Goal: Information Seeking & Learning: Learn about a topic

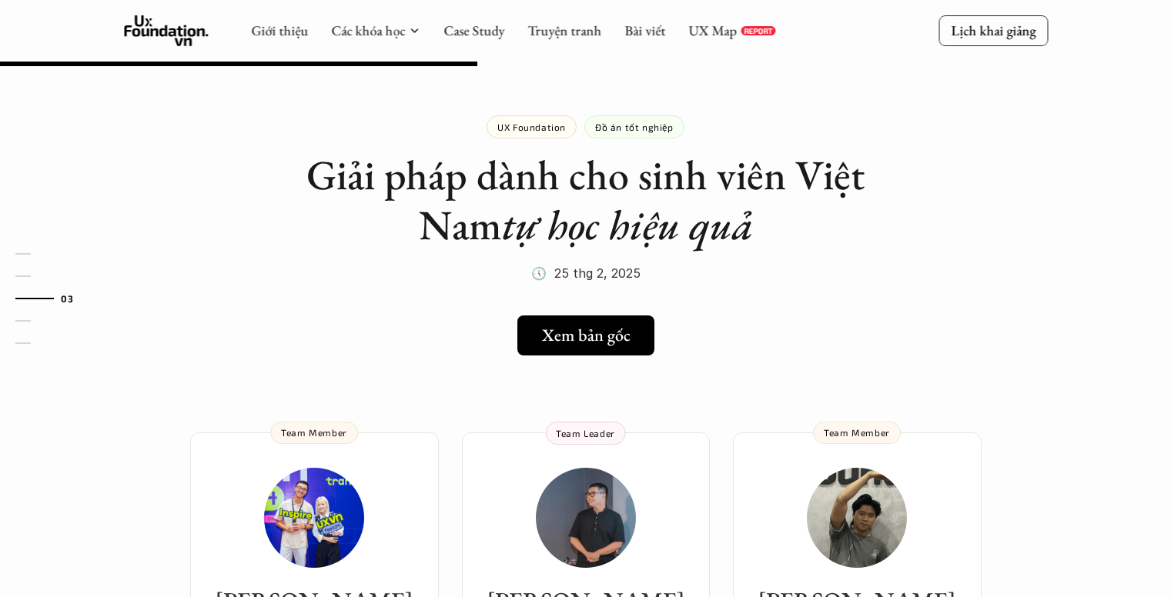
scroll to position [770, 0]
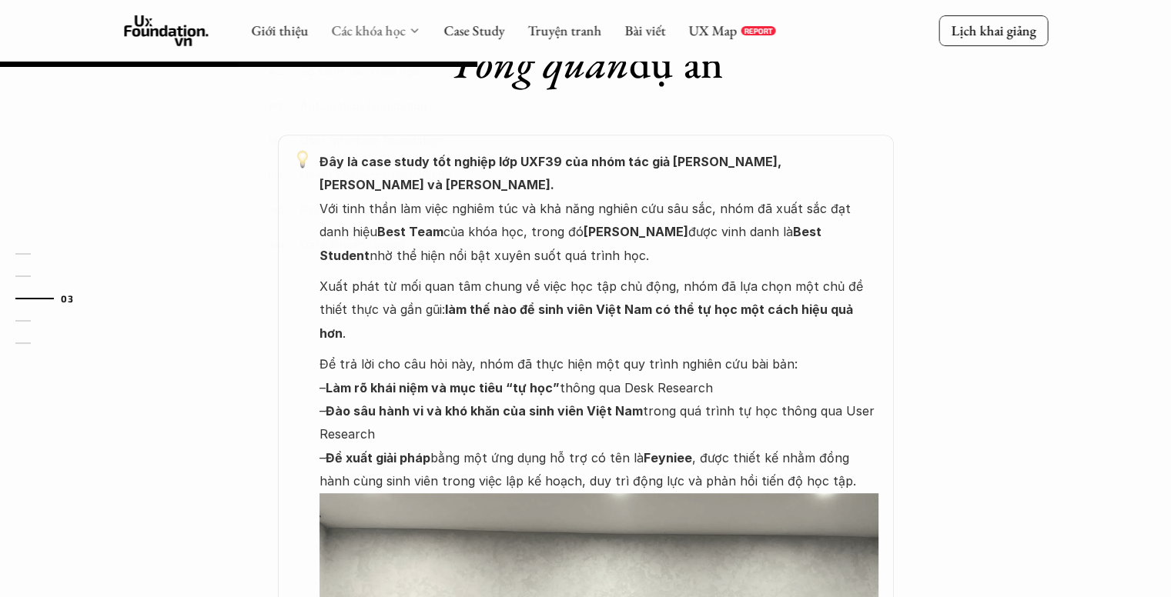
click at [352, 22] on link "Các khóa học" at bounding box center [368, 31] width 74 height 18
click at [369, 19] on div "Giới thiệu Các khóa học Case Study Truyện tranh Bài viết UX Map REPORT" at bounding box center [513, 30] width 524 height 31
click at [335, 35] on link "Các khóa học" at bounding box center [368, 31] width 74 height 18
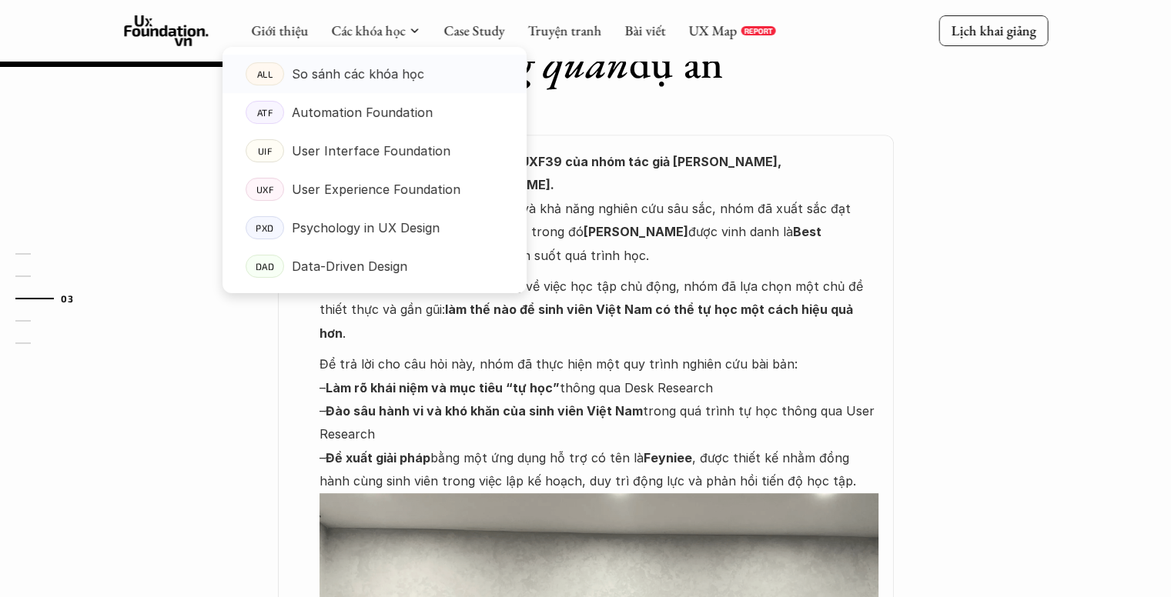
click at [337, 78] on p "So sánh các khóa học" at bounding box center [358, 73] width 132 height 23
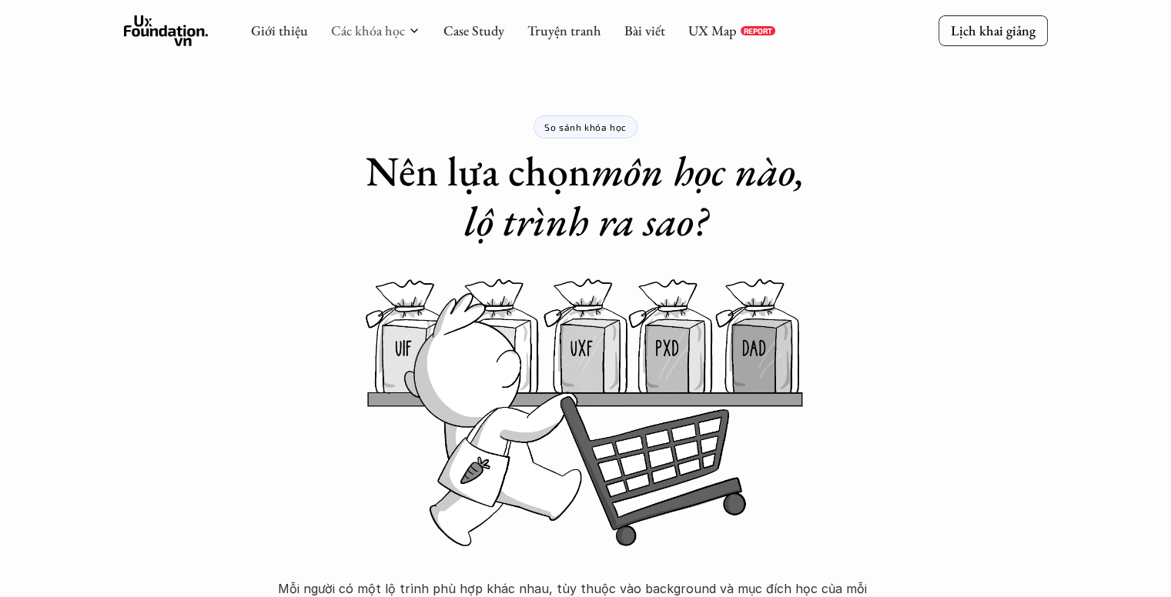
click at [388, 32] on link "Các khóa học" at bounding box center [368, 31] width 74 height 18
click at [296, 41] on div "Giới thiệu Các khóa học Case Study Truyện tranh Bài viết UX Map REPORT" at bounding box center [513, 30] width 524 height 31
click at [285, 32] on link "Giới thiệu" at bounding box center [279, 31] width 57 height 18
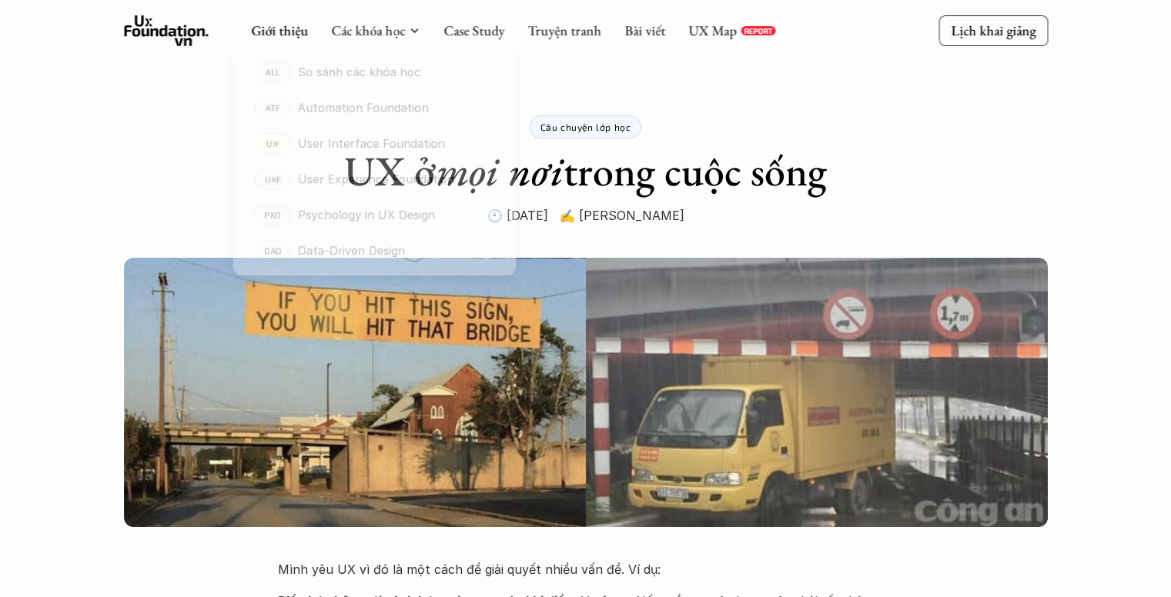
click at [370, 17] on div "Giới thiệu Các khóa học Case Study Truyện tranh Bài viết UX Map REPORT" at bounding box center [513, 30] width 524 height 31
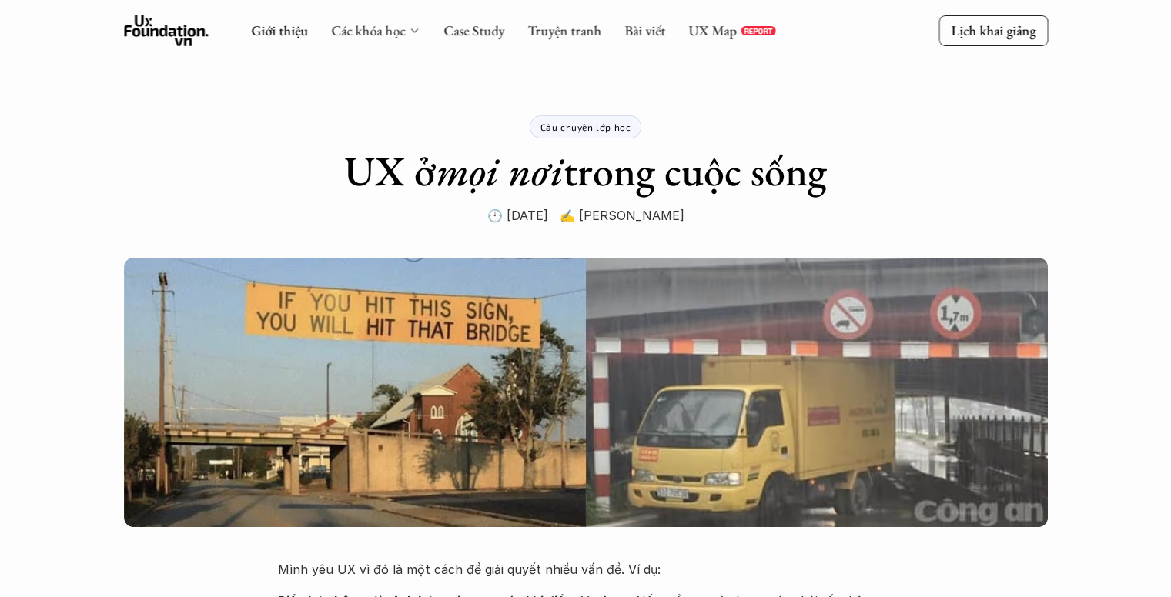
click at [361, 40] on div at bounding box center [375, 157] width 304 height 271
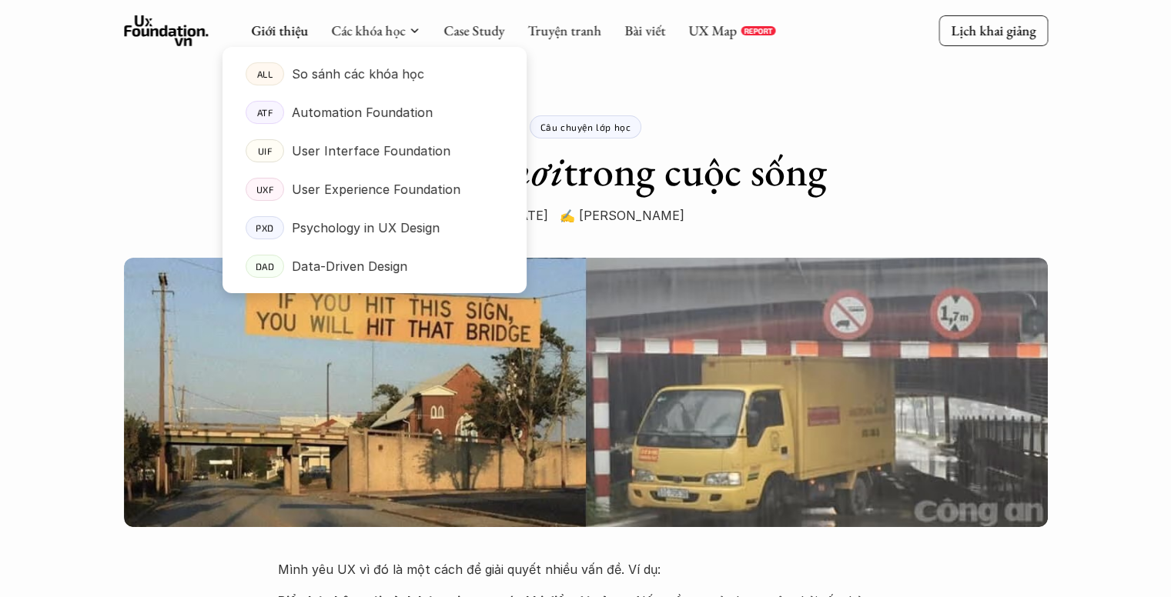
click at [366, 33] on div at bounding box center [375, 157] width 304 height 271
click at [360, 68] on p "So sánh các khóa học" at bounding box center [358, 73] width 132 height 23
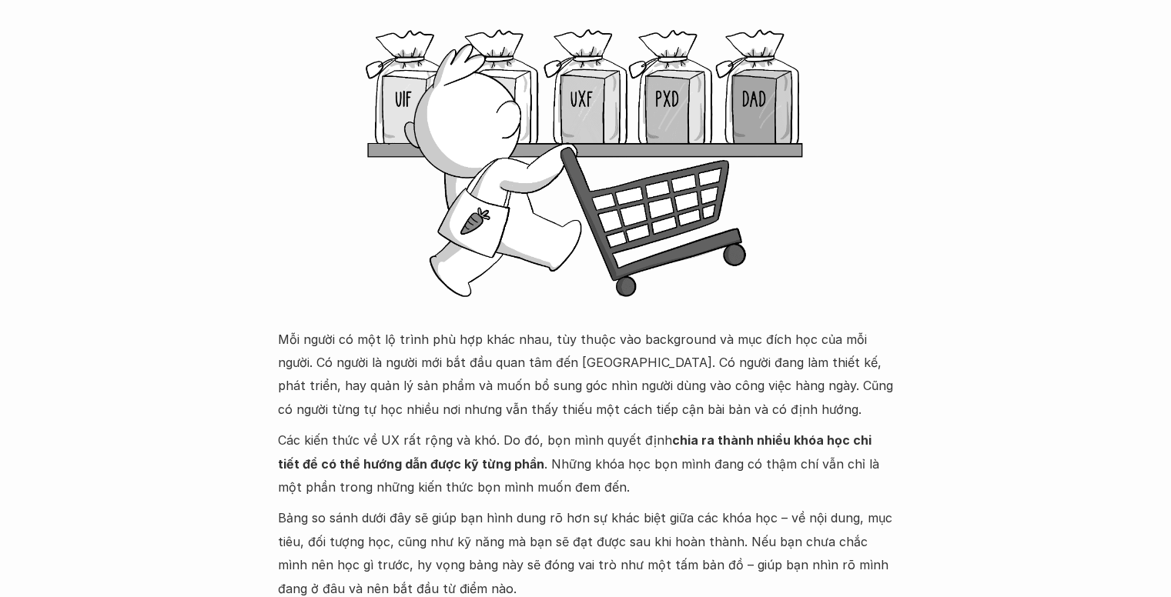
scroll to position [308, 0]
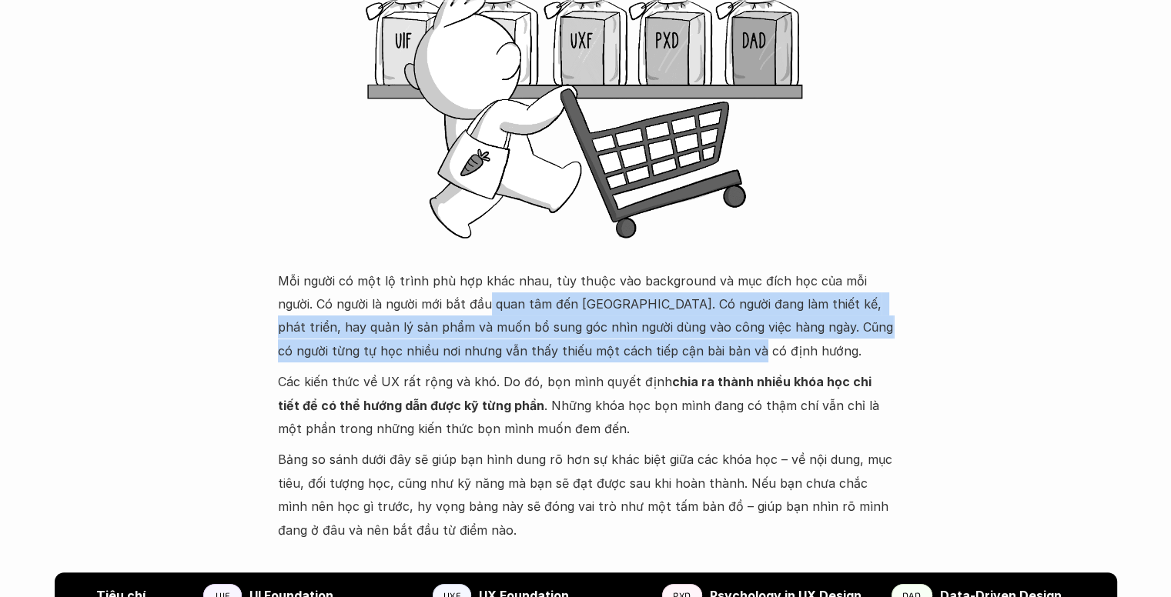
drag, startPoint x: 448, startPoint y: 306, endPoint x: 745, endPoint y: 372, distance: 303.7
click at [745, 372] on div "Mỗi người có một lộ trình phù hợp khác nhau, tùy thuộc vào background và mục đí…" at bounding box center [586, 405] width 616 height 273
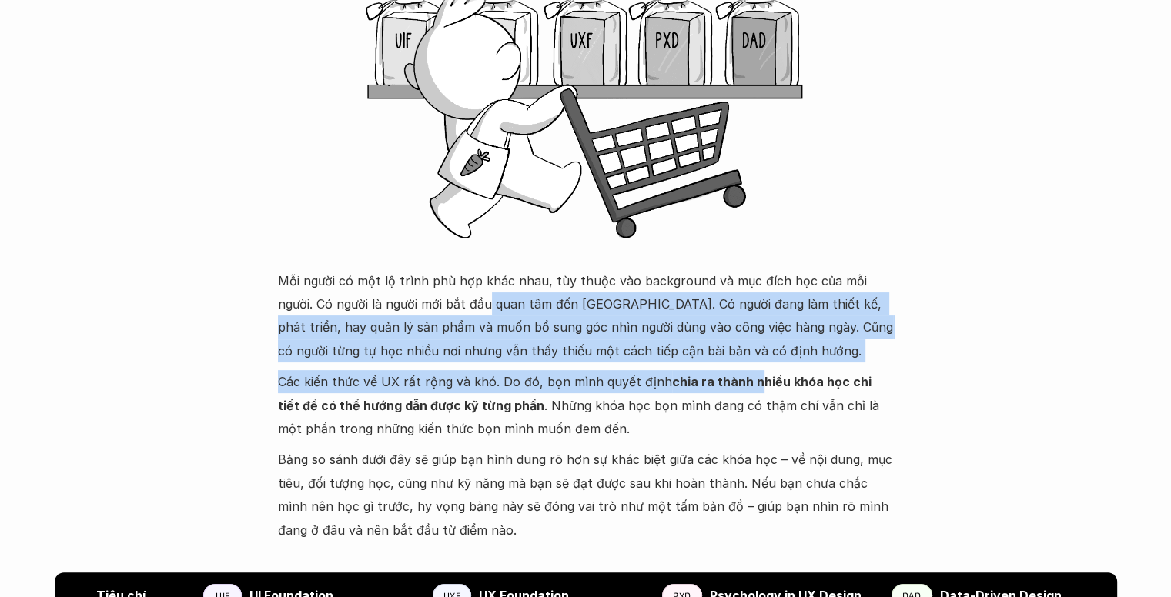
click at [530, 346] on p "Mỗi người có một lộ trình phù hợp khác nhau, tùy thuộc vào background và mục đí…" at bounding box center [586, 316] width 616 height 94
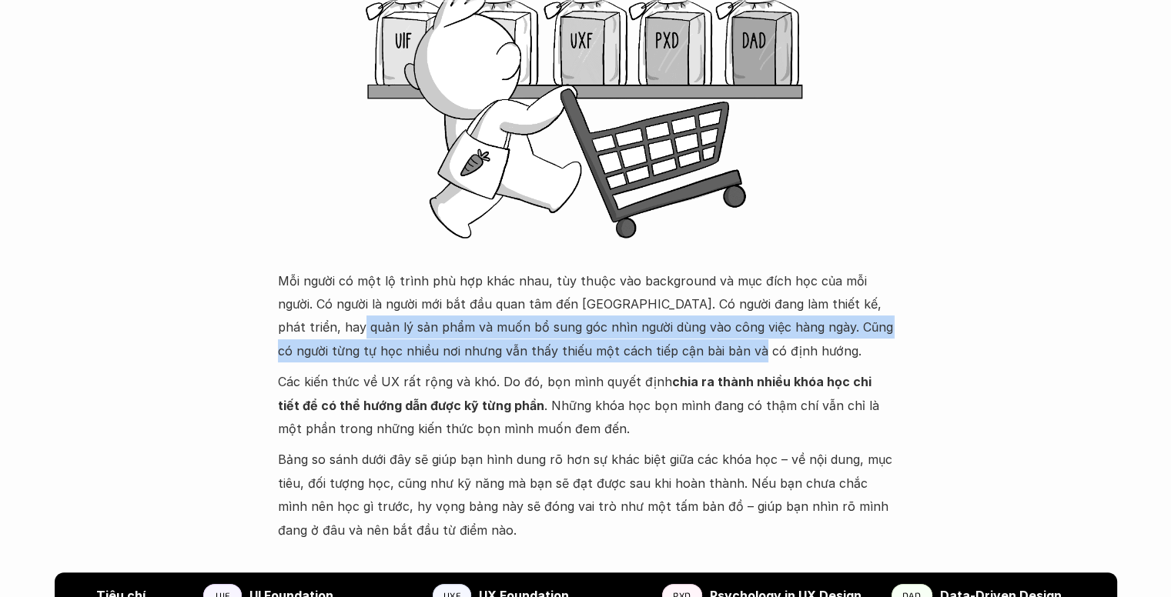
drag, startPoint x: 688, startPoint y: 360, endPoint x: 292, endPoint y: 327, distance: 397.8
click at [292, 327] on p "Mỗi người có một lộ trình phù hợp khác nhau, tùy thuộc vào background và mục đí…" at bounding box center [586, 316] width 616 height 94
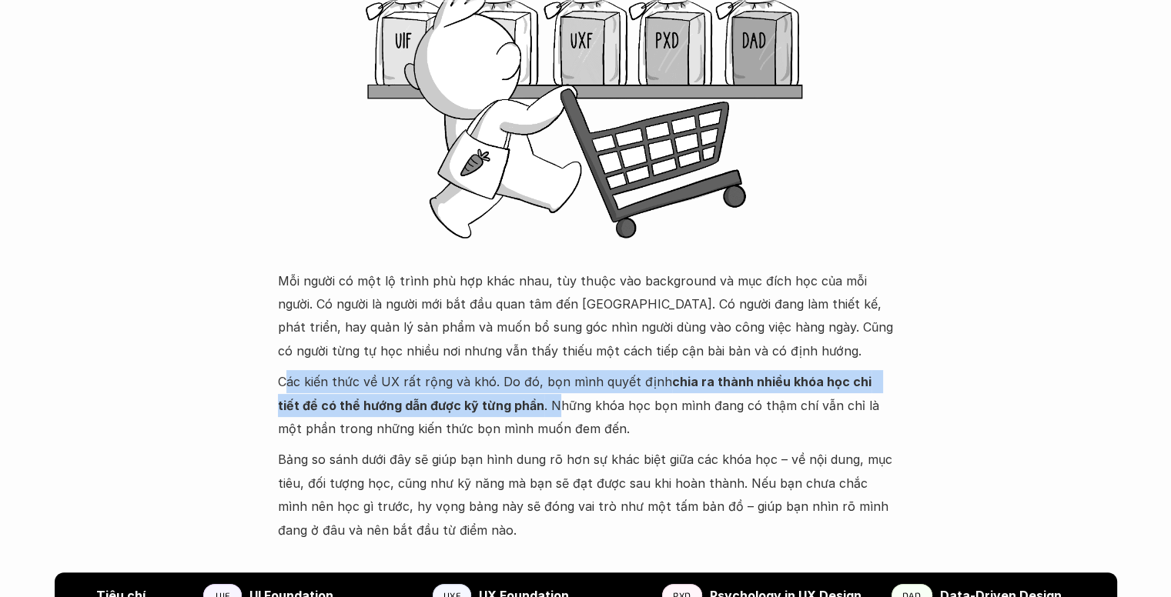
drag, startPoint x: 283, startPoint y: 378, endPoint x: 526, endPoint y: 408, distance: 244.4
click at [526, 408] on p "Các kiến thức về UX rất rộng và khó. Do đó, bọn mình quyết định chia ra thành n…" at bounding box center [586, 405] width 616 height 70
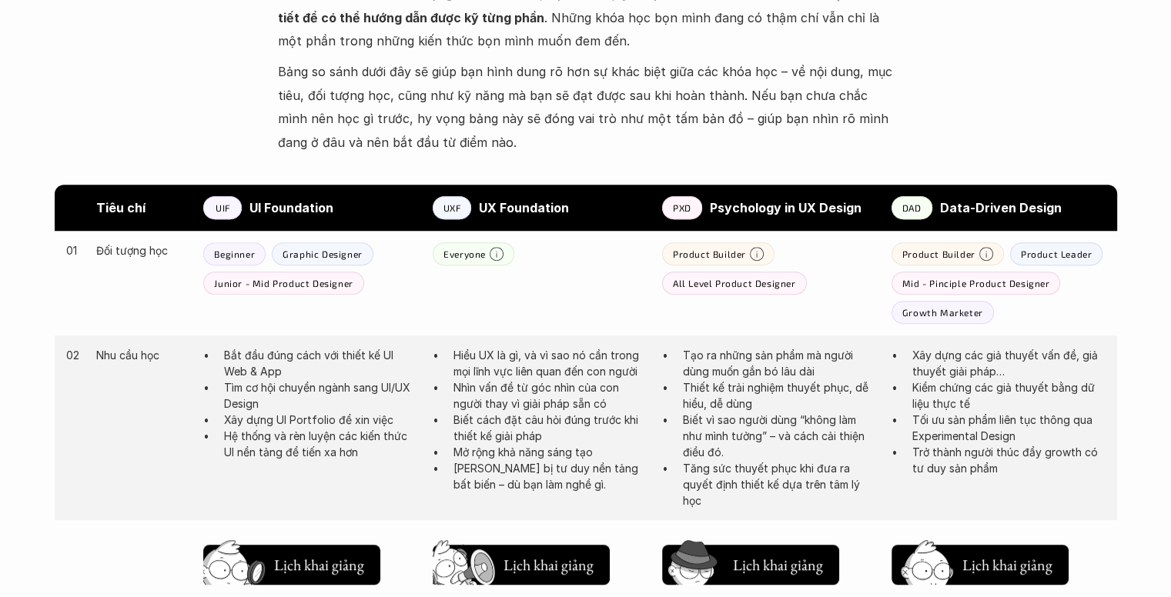
scroll to position [924, 0]
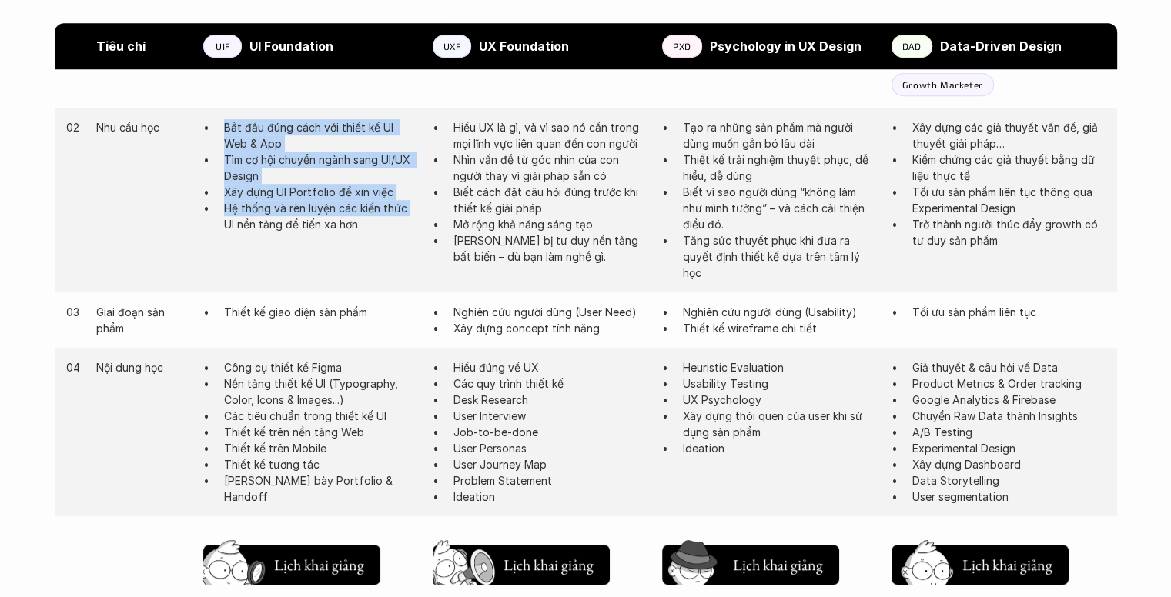
drag, startPoint x: 226, startPoint y: 130, endPoint x: 430, endPoint y: 214, distance: 219.9
click at [424, 213] on div "02 Nhu cầu học Bắt đầu đúng cách với thiết kế UI Web & App Tìm cơ hội chuyển ng…" at bounding box center [586, 200] width 1062 height 185
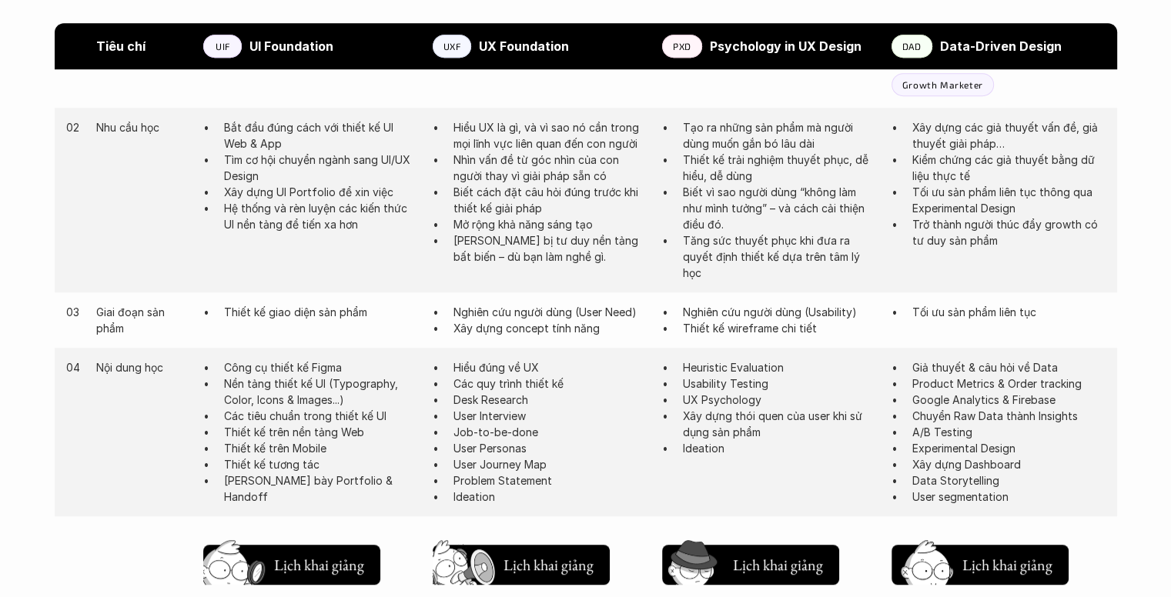
click at [488, 215] on p "Biết cách đặt câu hỏi đúng trước khi thiết kế giải pháp" at bounding box center [549, 200] width 193 height 32
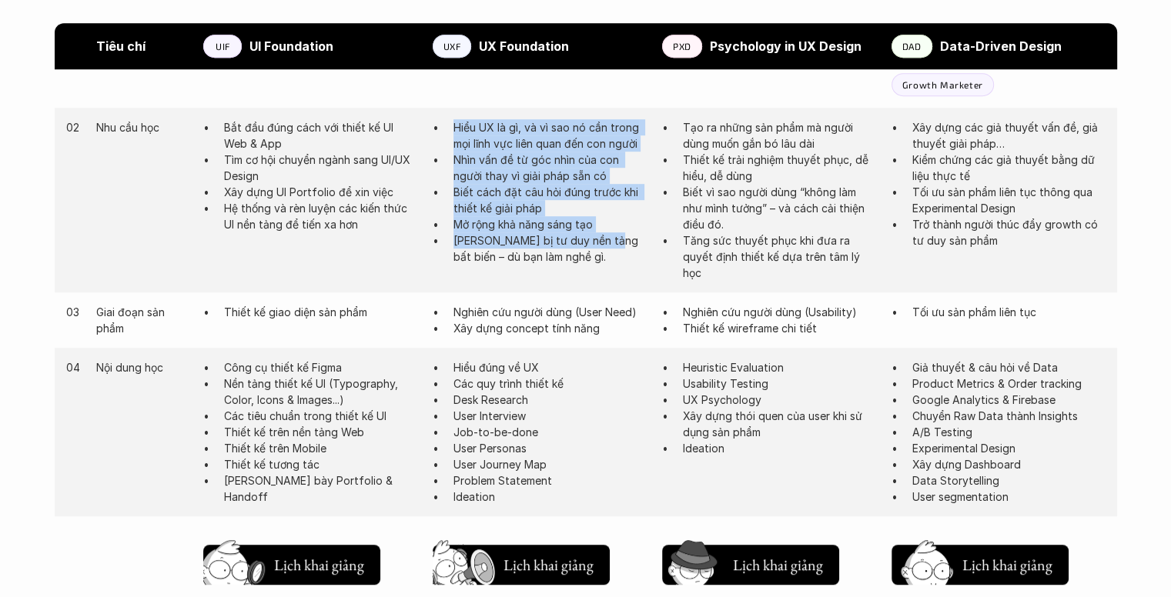
drag, startPoint x: 456, startPoint y: 127, endPoint x: 606, endPoint y: 247, distance: 192.3
click at [606, 247] on ul "Hiểu UX là gì, và vì sao nó cần trong mọi lĩnh vực liên quan đến con người Nhìn…" at bounding box center [540, 192] width 214 height 146
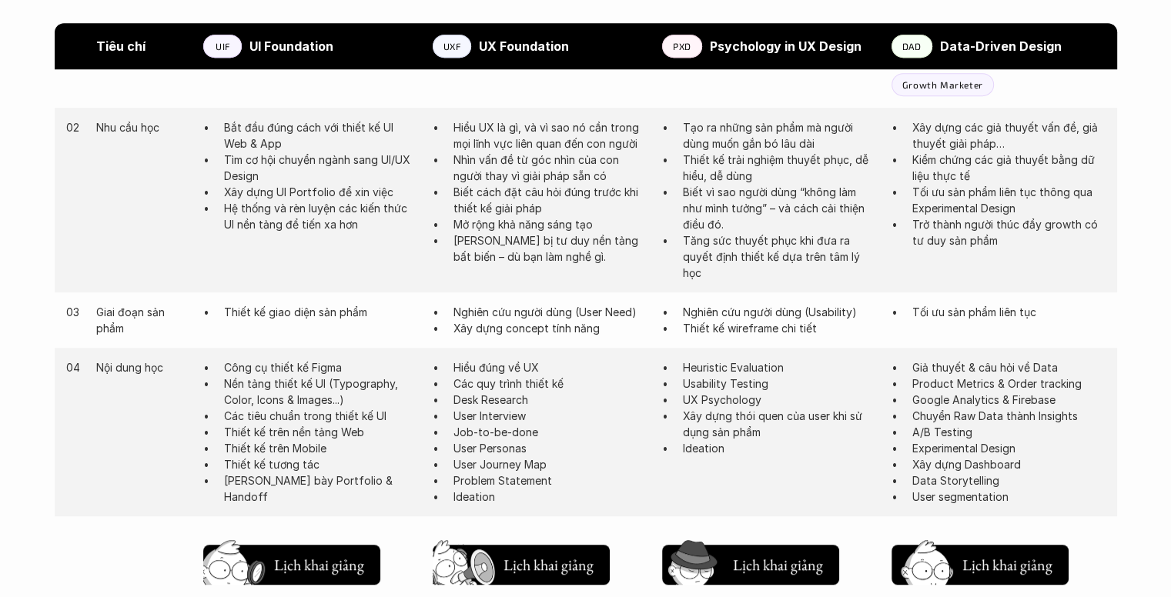
click at [728, 200] on p "Biết vì sao người dùng “không làm như mình tưởng” – và cách cải thiện điều đó." at bounding box center [779, 208] width 193 height 49
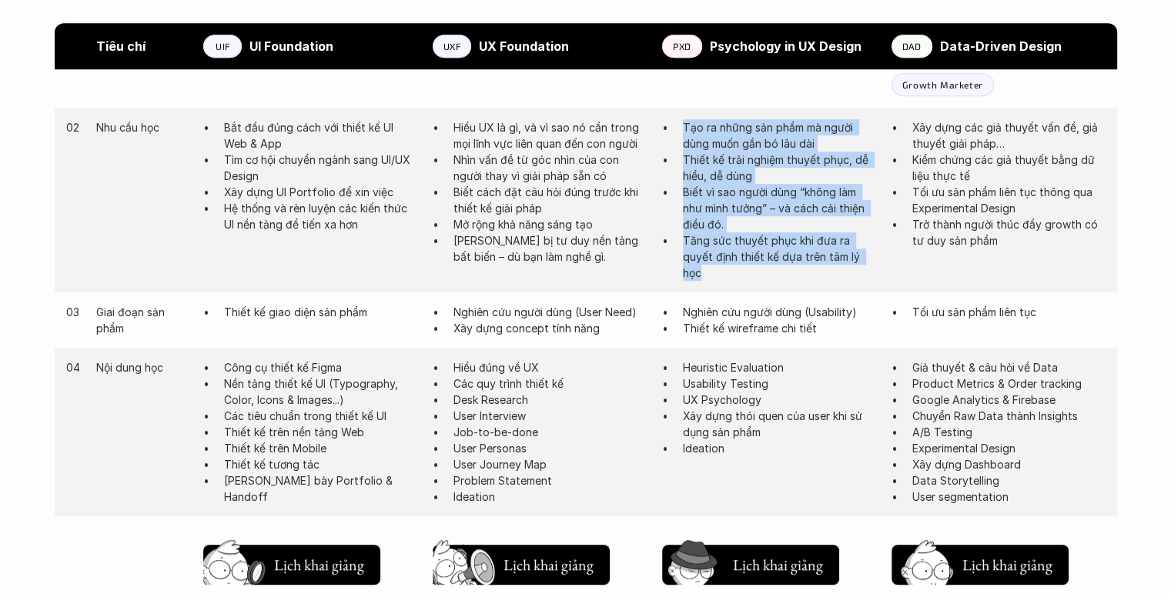
drag, startPoint x: 674, startPoint y: 126, endPoint x: 855, endPoint y: 283, distance: 239.6
click at [855, 283] on div "02 Nhu cầu học Bắt đầu đúng cách với thiết kế UI Web & App Tìm cơ hội chuyển ng…" at bounding box center [586, 200] width 1062 height 185
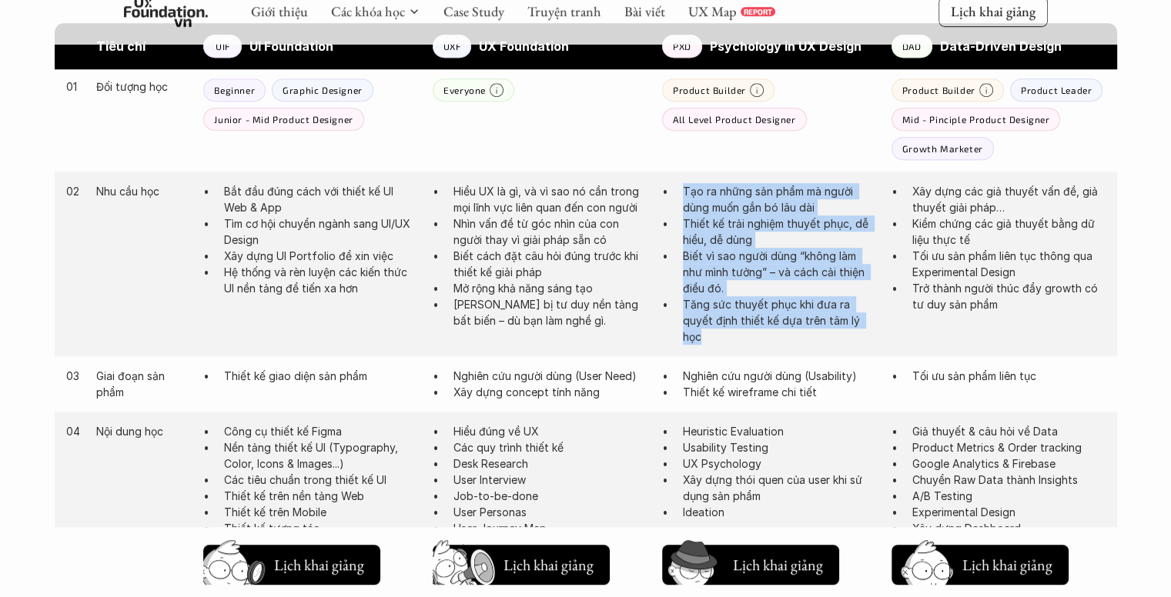
scroll to position [770, 0]
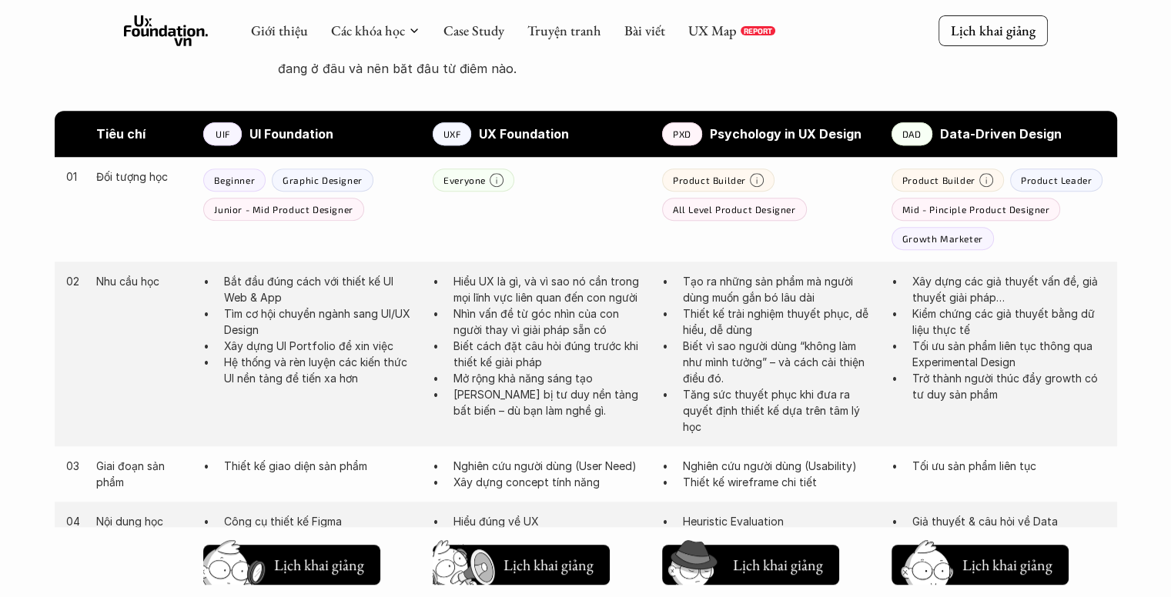
click at [964, 238] on p "Growth Marketer" at bounding box center [942, 238] width 81 height 11
click at [987, 213] on p "Mid - Pinciple Product Designer" at bounding box center [976, 209] width 148 height 11
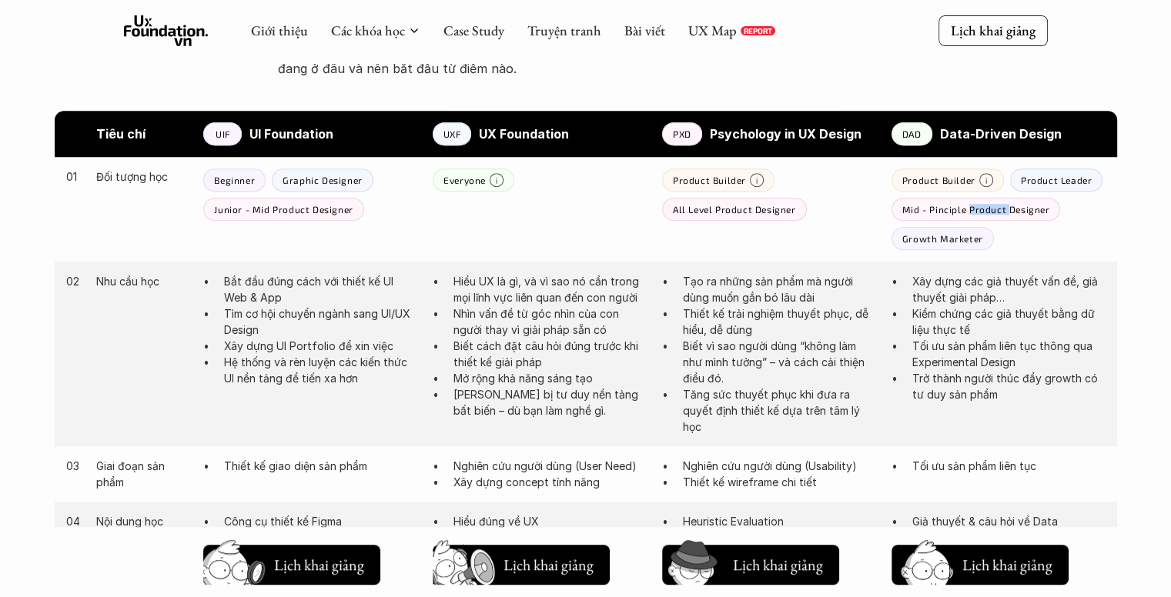
click at [987, 213] on p "Mid - Pinciple Product Designer" at bounding box center [976, 209] width 148 height 11
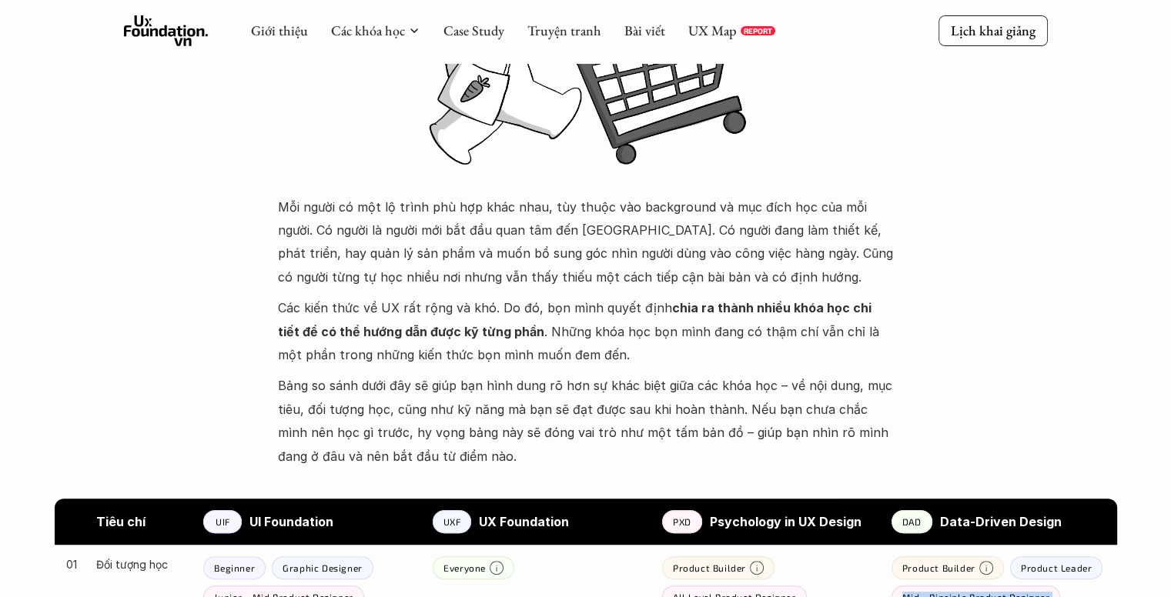
scroll to position [0, 0]
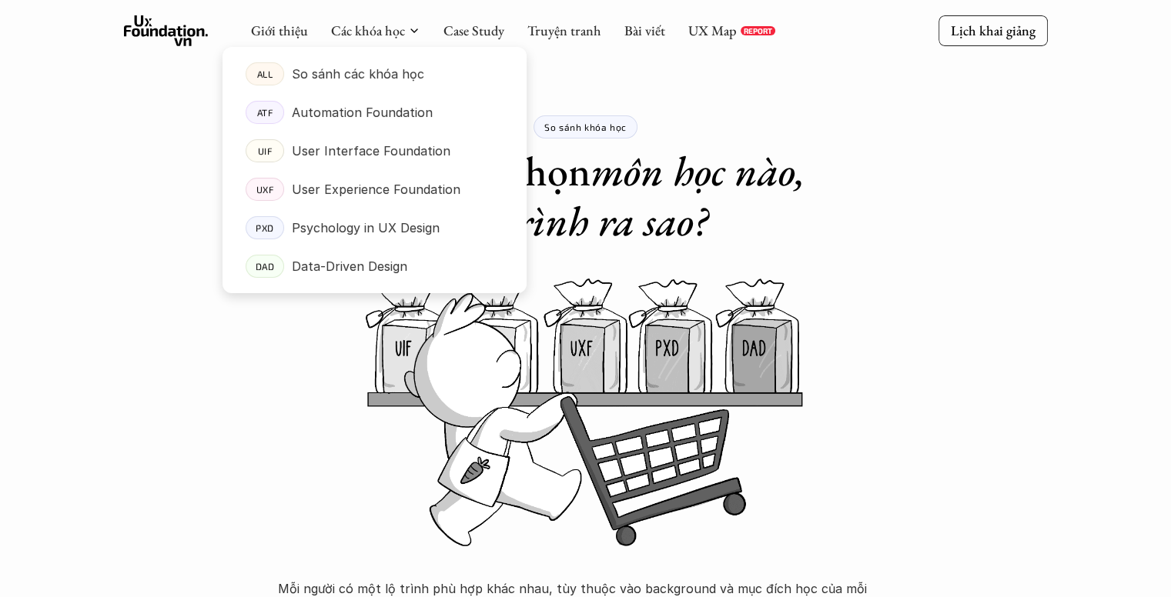
drag, startPoint x: 356, startPoint y: 35, endPoint x: 370, endPoint y: 37, distance: 13.2
click at [370, 37] on div at bounding box center [375, 157] width 304 height 271
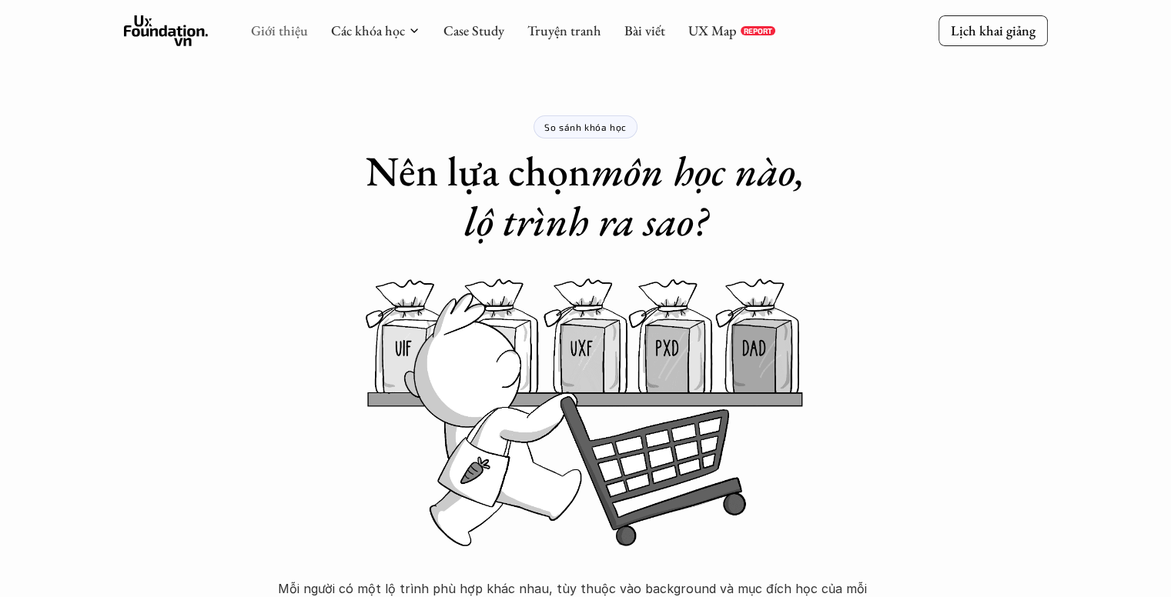
click at [277, 31] on link "Giới thiệu" at bounding box center [279, 31] width 57 height 18
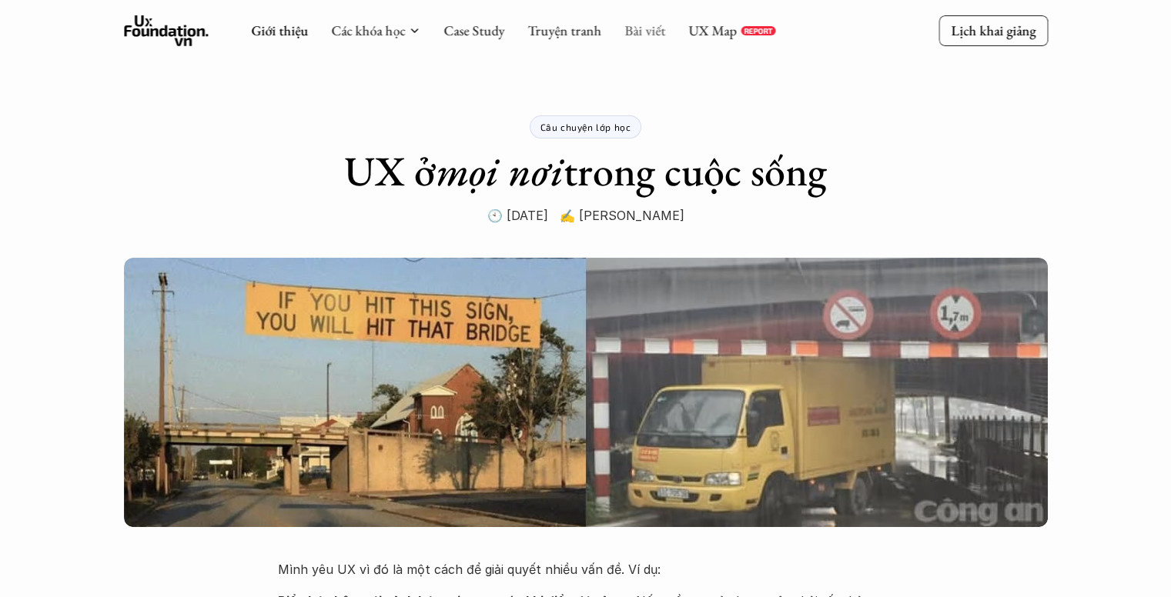
click at [655, 35] on link "Bài viết" at bounding box center [644, 31] width 41 height 18
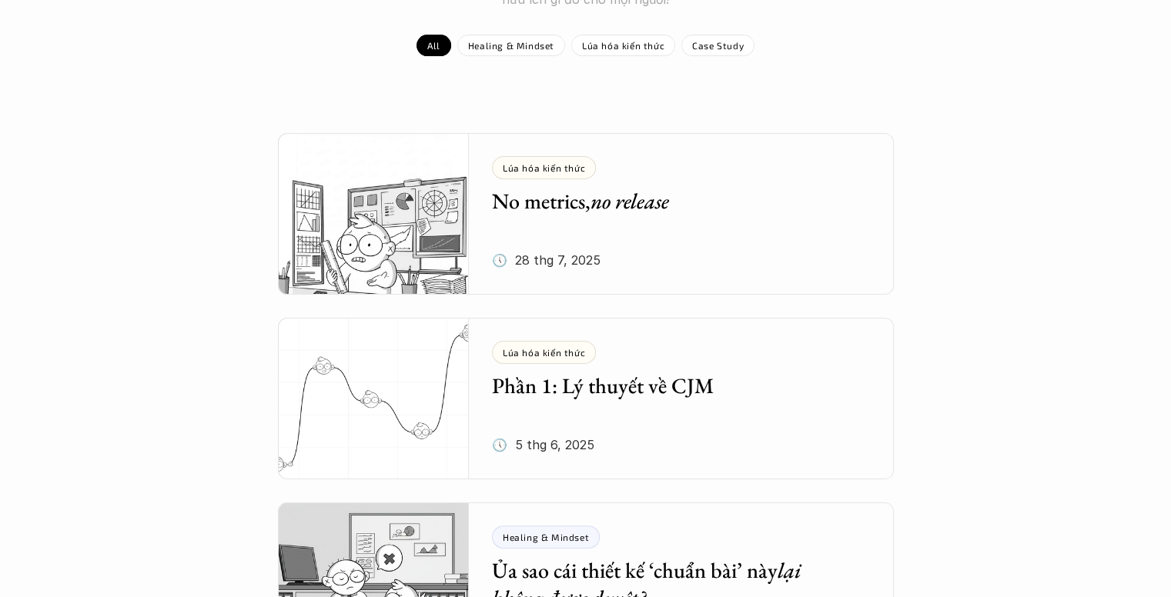
scroll to position [231, 0]
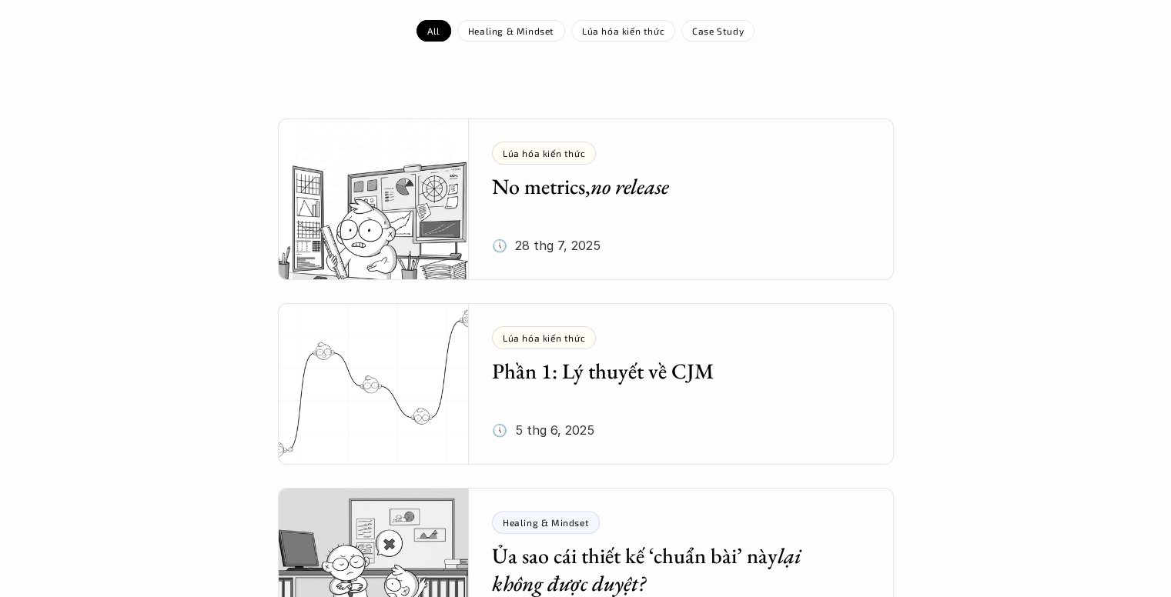
click at [691, 371] on h5 "Phần 1: Lý thuyết về CJM" at bounding box center [670, 371] width 356 height 28
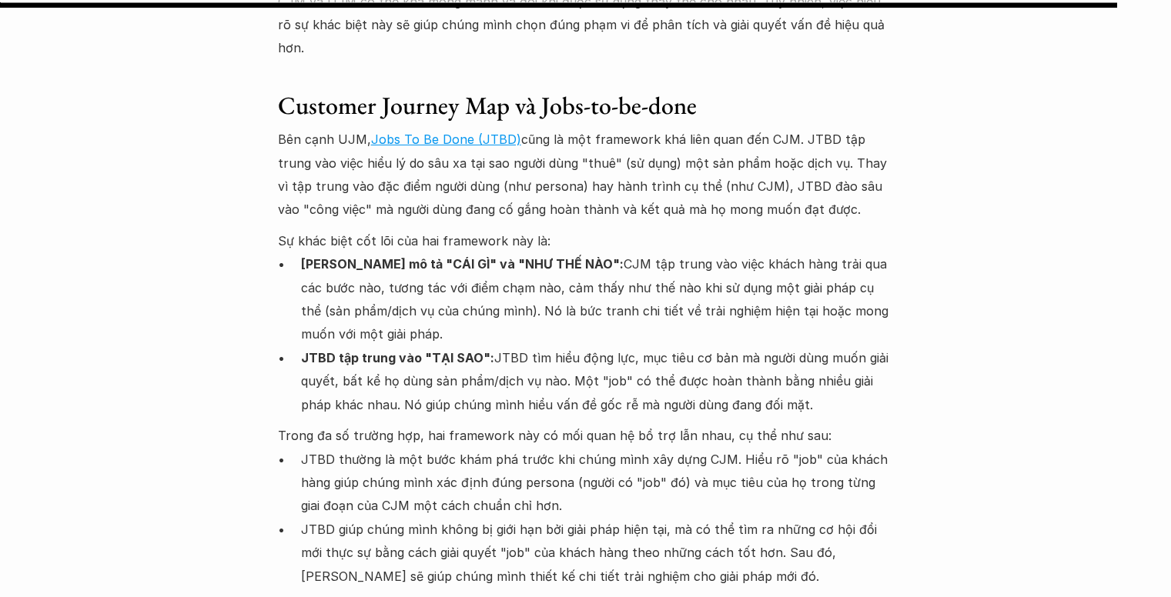
scroll to position [11087, 0]
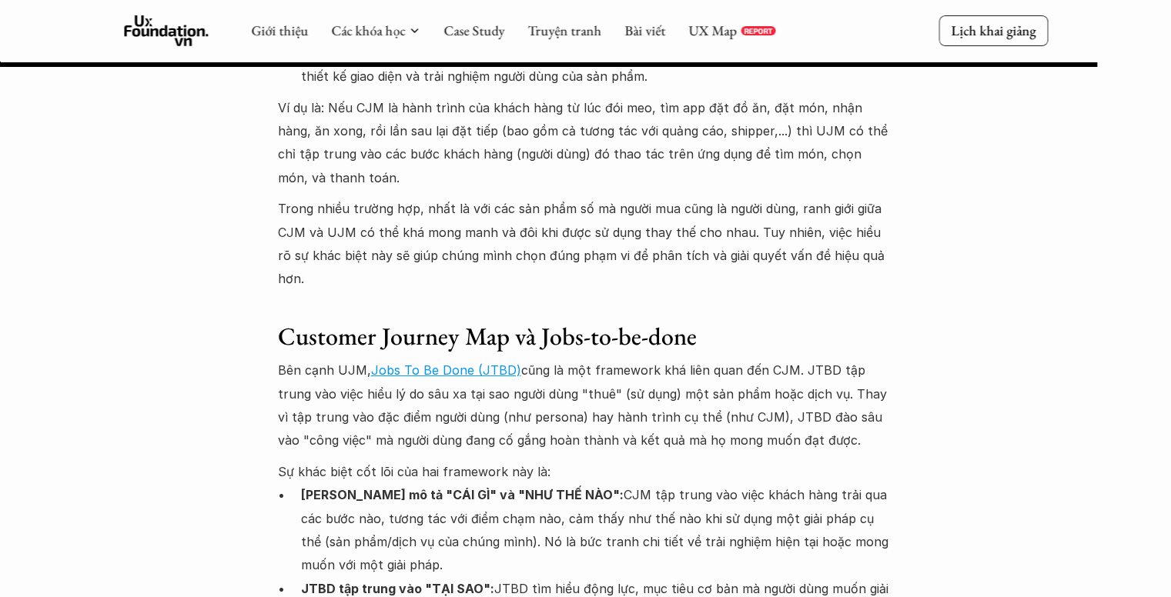
drag, startPoint x: 490, startPoint y: 349, endPoint x: 832, endPoint y: 401, distance: 345.8
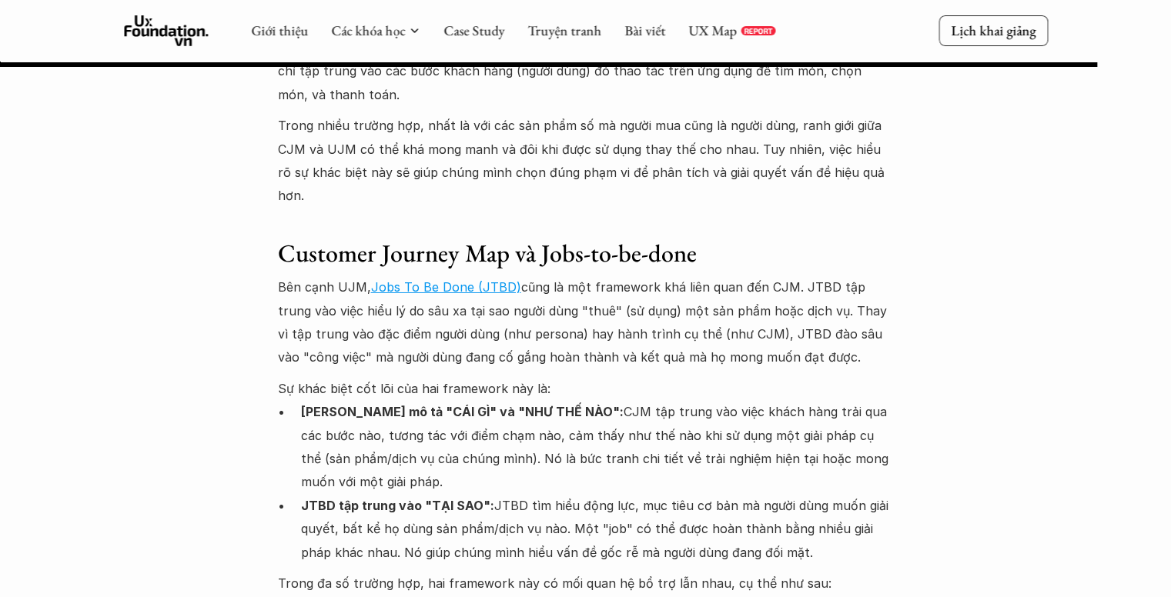
scroll to position [11241, 0]
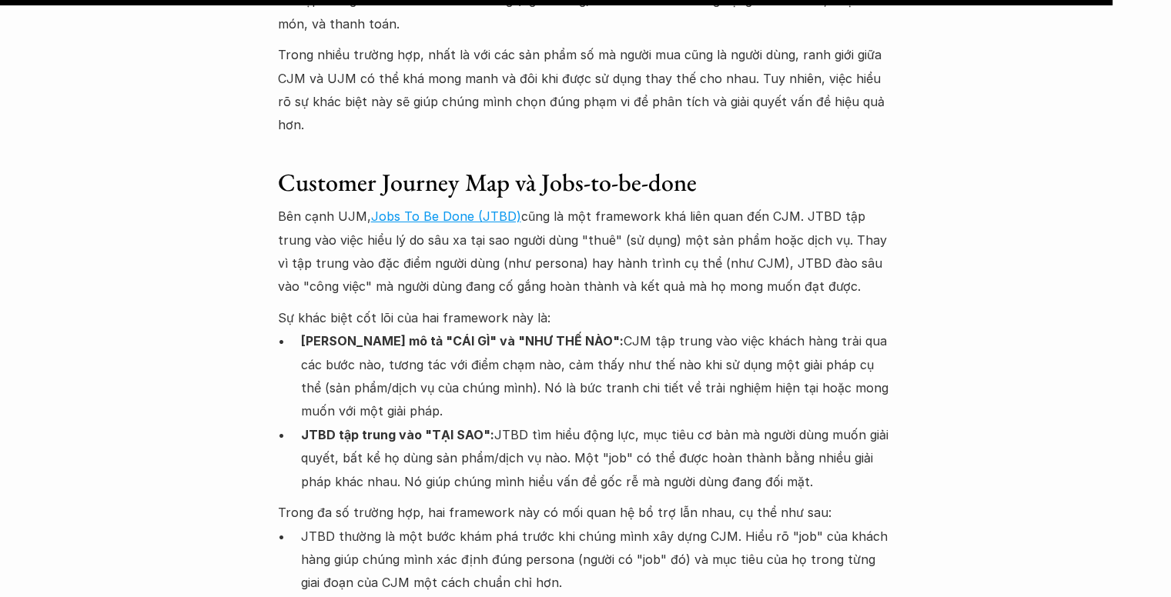
click at [638, 423] on p "JTBD tập trung vào "TẠI SAO": JTBD tìm hiểu động lực, mục tiêu cơ bản mà người …" at bounding box center [597, 458] width 593 height 70
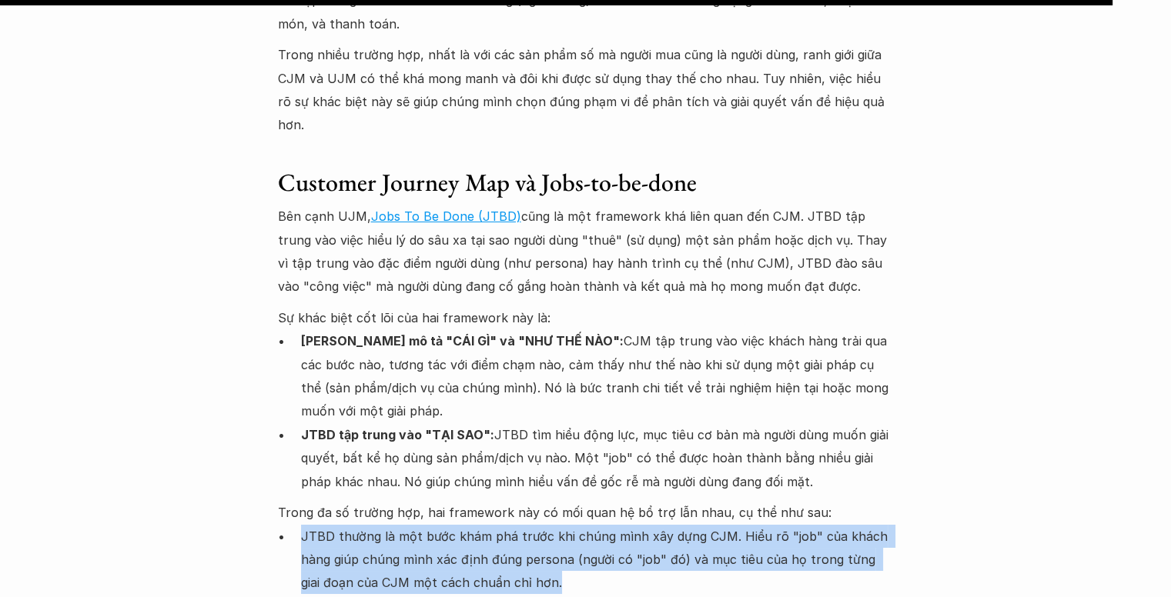
drag, startPoint x: 303, startPoint y: 306, endPoint x: 539, endPoint y: 336, distance: 238.4
click at [539, 525] on p "JTBD thường là một bước khám phá trước khi chúng mình xây dựng CJM. Hiểu rõ "jo…" at bounding box center [597, 560] width 593 height 70
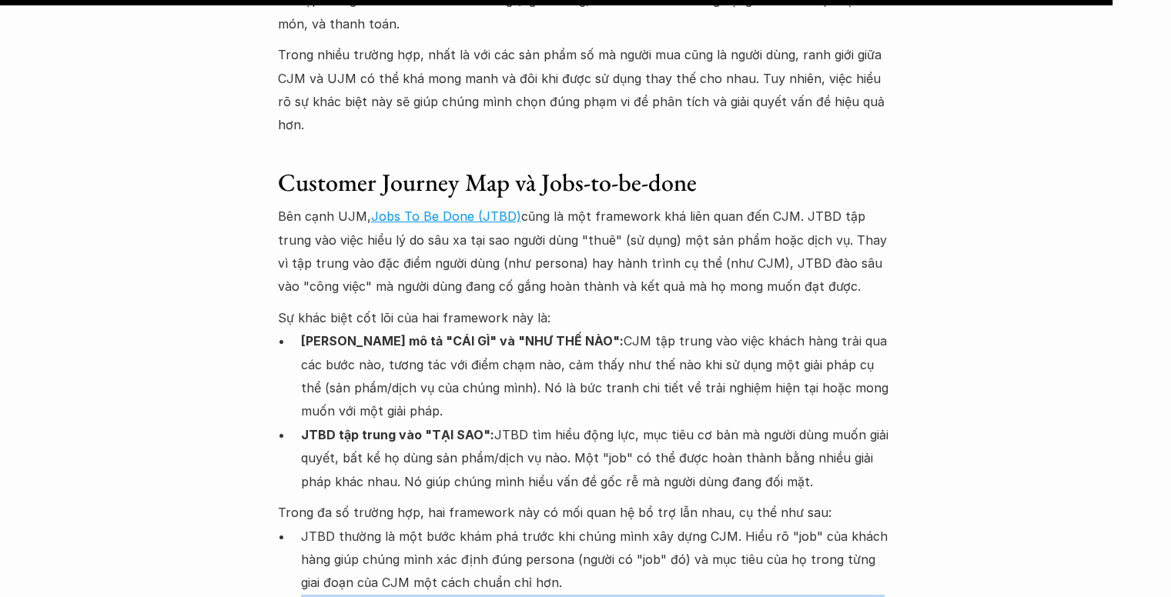
drag, startPoint x: 300, startPoint y: 374, endPoint x: 676, endPoint y: 420, distance: 379.2
click at [676, 525] on ul "JTBD thường là một bước khám phá trước khi chúng mình xây dựng CJM. Hiểu rõ "jo…" at bounding box center [586, 595] width 616 height 140
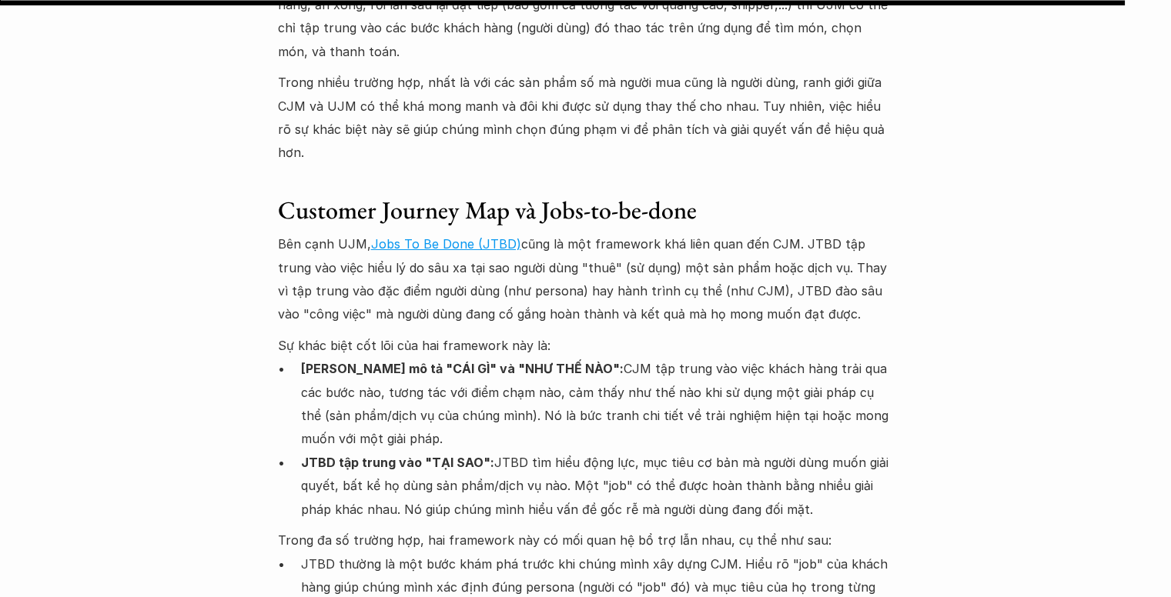
scroll to position [11010, 0]
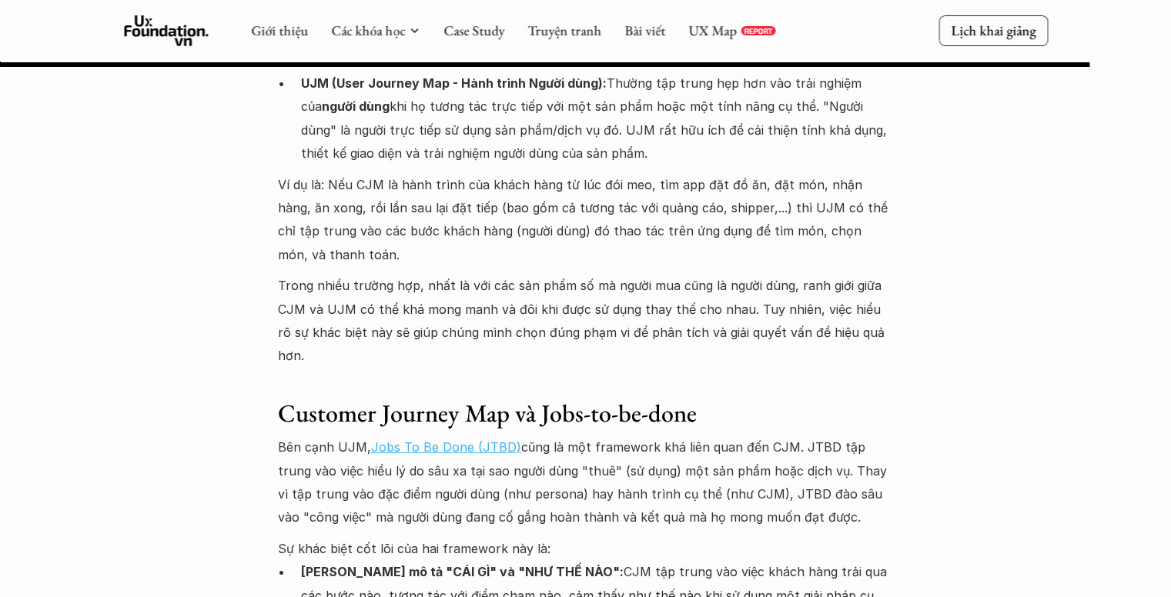
click at [433, 440] on link "Jobs To Be Done (JTBD)" at bounding box center [446, 447] width 150 height 15
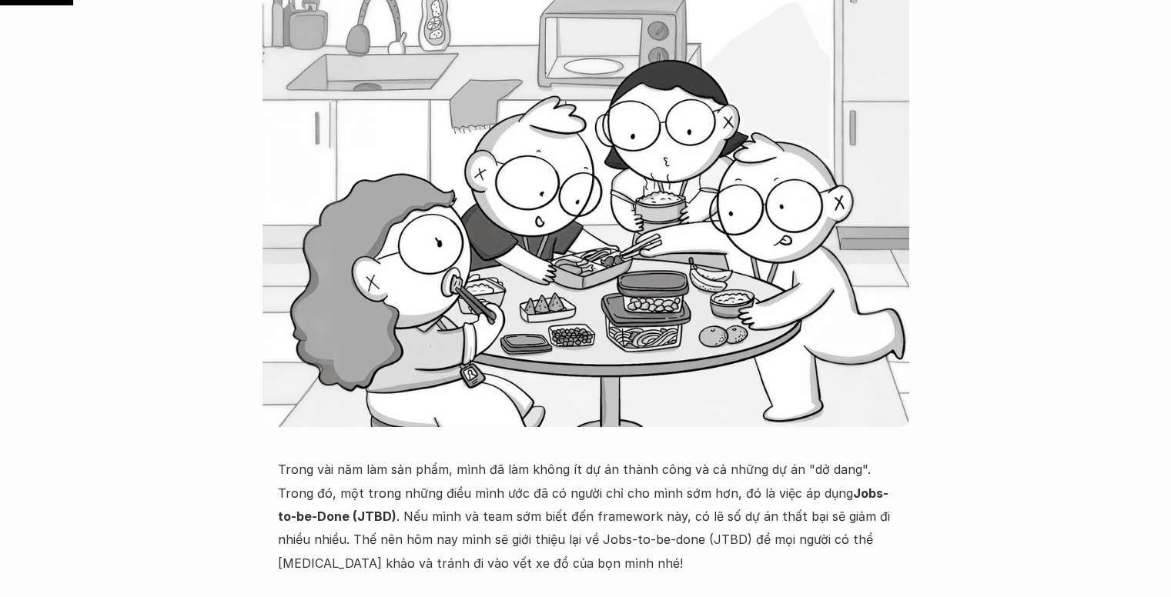
scroll to position [462, 0]
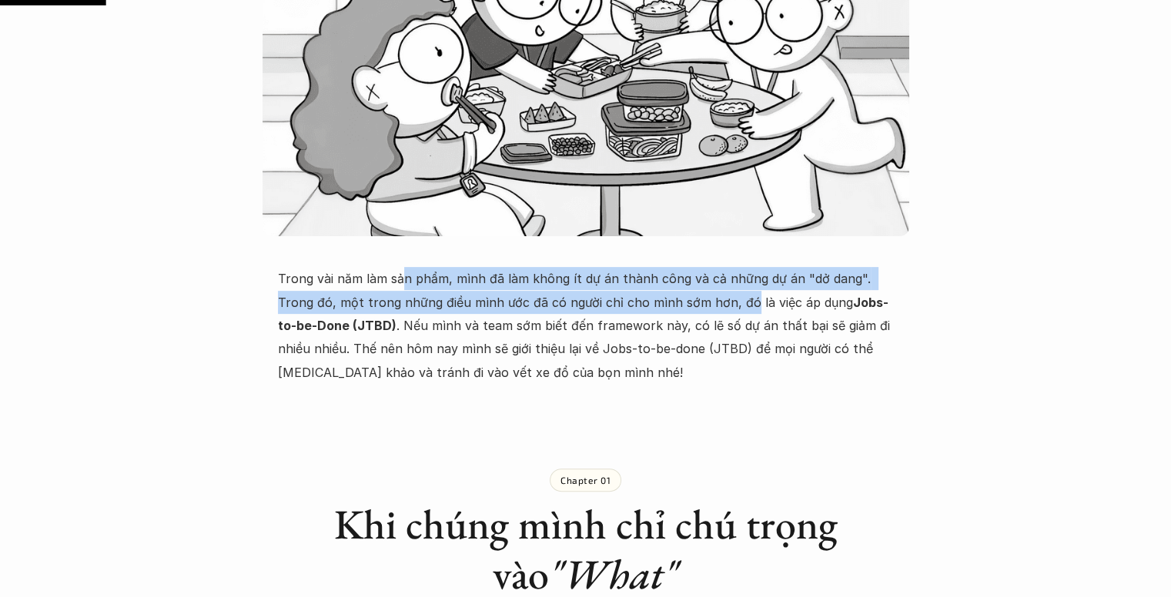
drag, startPoint x: 443, startPoint y: 278, endPoint x: 714, endPoint y: 309, distance: 272.8
click at [714, 309] on p "Trong vài năm làm sản phẩm, mình đã làm không ít dự án thành công và cả những d…" at bounding box center [586, 325] width 616 height 117
click at [715, 309] on p "Trong vài năm làm sản phẩm, mình đã làm không ít dự án thành công và cả những d…" at bounding box center [586, 325] width 616 height 117
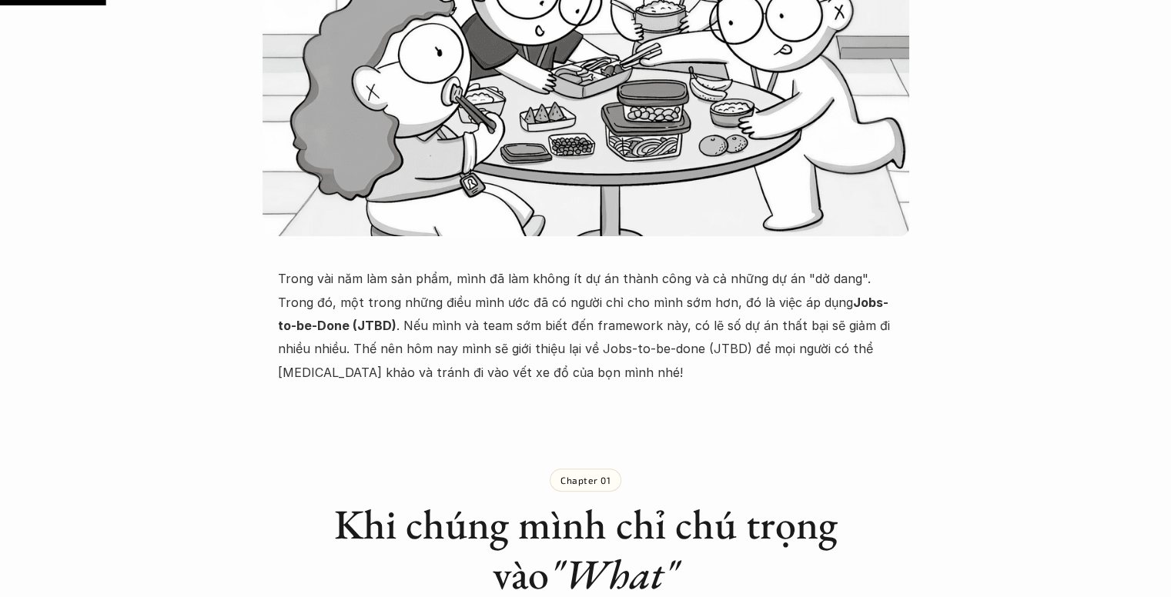
click at [661, 322] on p "Trong vài năm làm sản phẩm, mình đã làm không ít dự án thành công và cả những d…" at bounding box center [586, 325] width 616 height 117
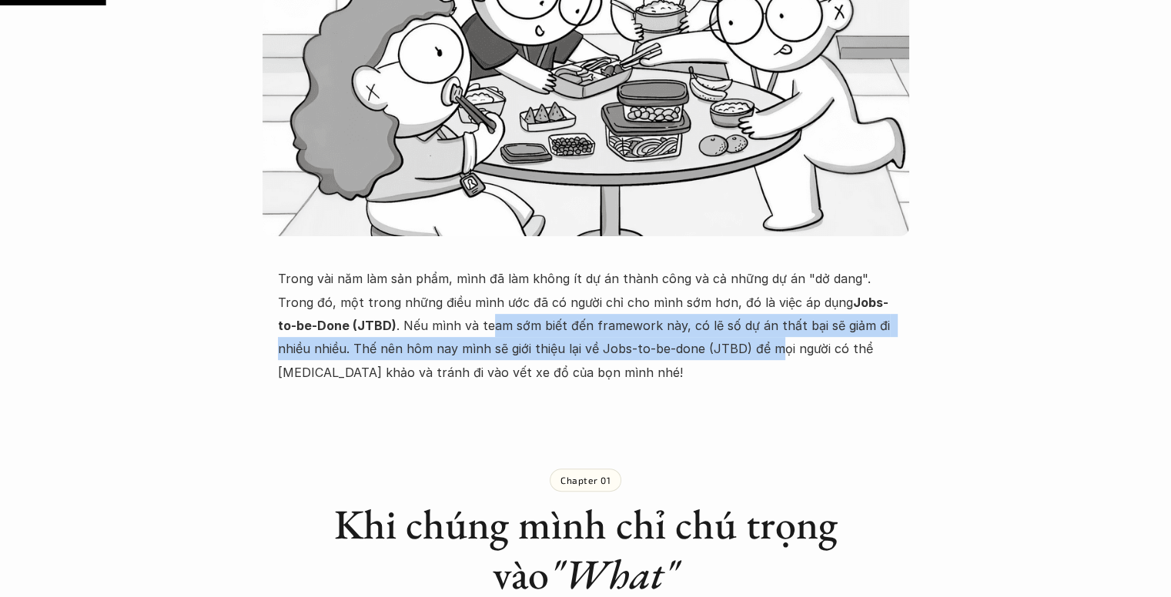
drag, startPoint x: 449, startPoint y: 321, endPoint x: 739, endPoint y: 350, distance: 291.7
click at [739, 350] on p "Trong vài năm làm sản phẩm, mình đã làm không ít dự án thành công và cả những d…" at bounding box center [586, 325] width 616 height 117
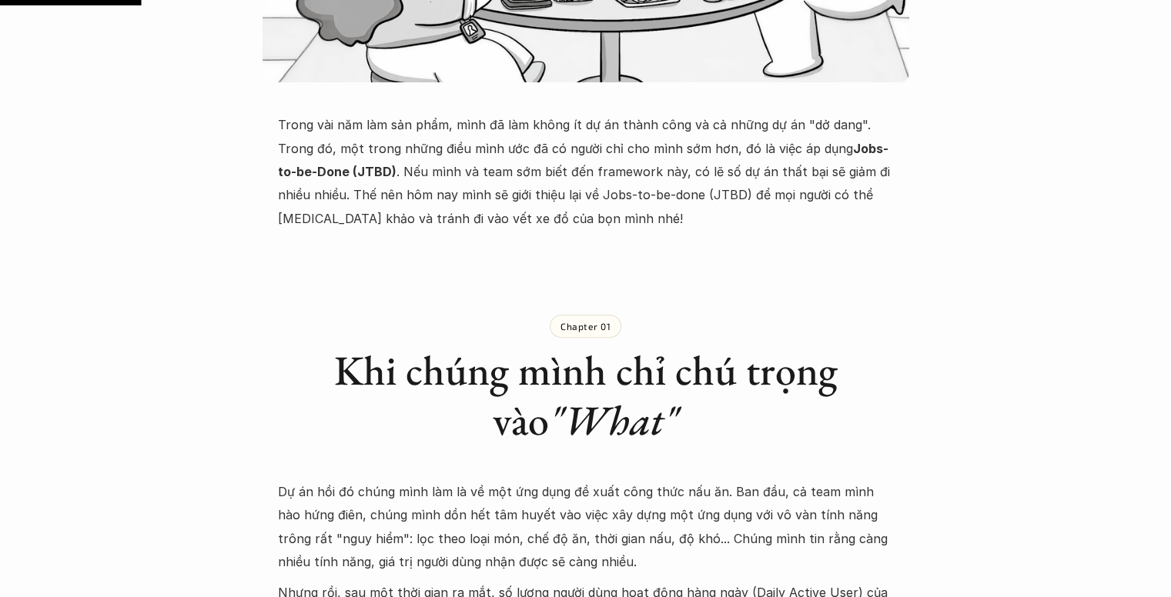
click at [759, 303] on div "Chapter 01 Khi chúng mình chỉ chú trọng vào "What"" at bounding box center [586, 367] width 616 height 212
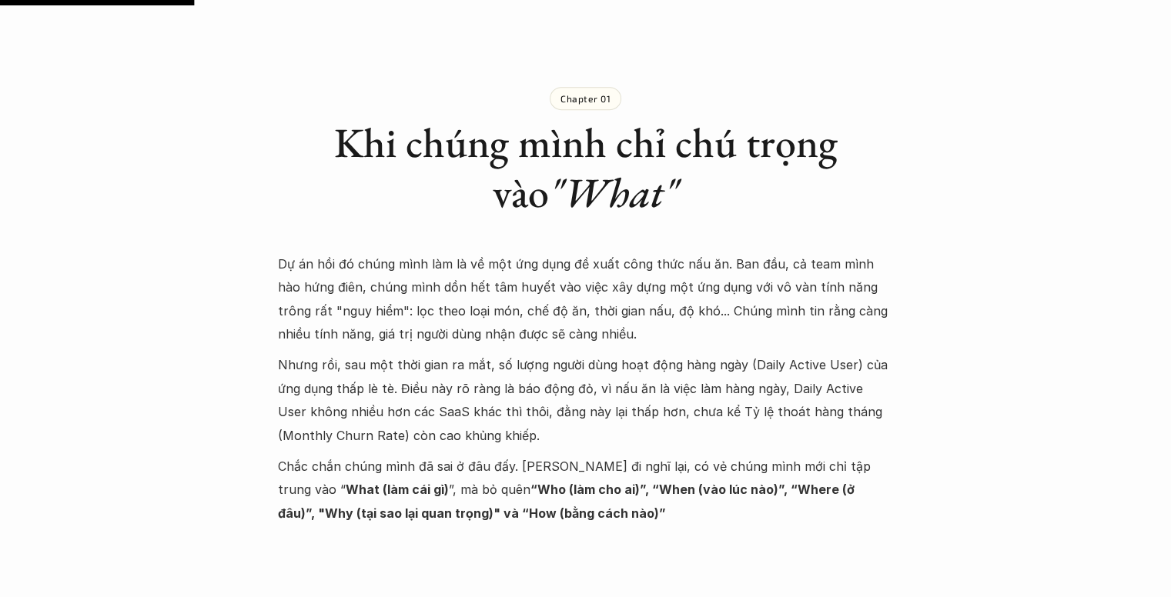
scroll to position [847, 0]
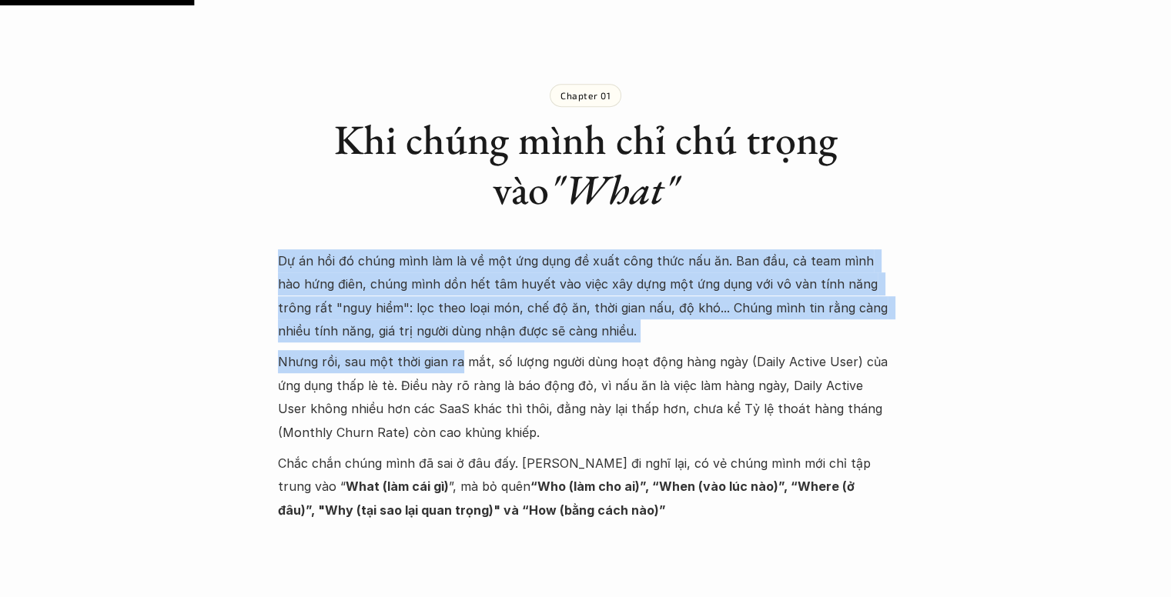
drag, startPoint x: 266, startPoint y: 265, endPoint x: 409, endPoint y: 354, distance: 168.1
click at [370, 358] on p "Nhưng rồi, sau một thời gian ra mắt, số lượng người dùng hoạt động hàng ngày (D…" at bounding box center [586, 397] width 616 height 94
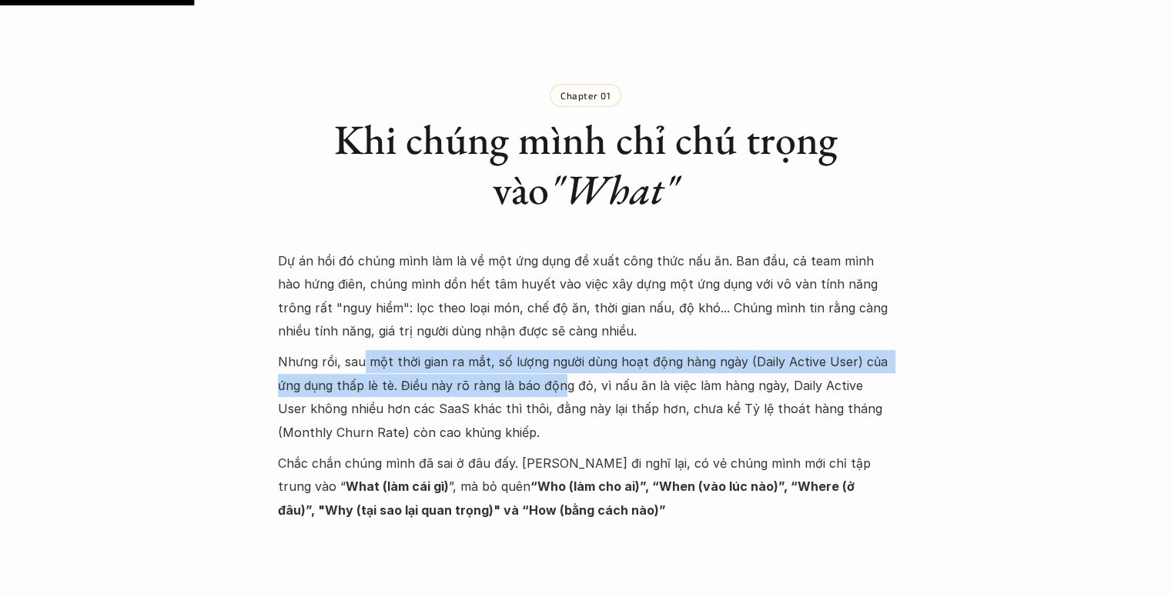
drag, startPoint x: 360, startPoint y: 362, endPoint x: 554, endPoint y: 376, distance: 194.5
click at [554, 376] on p "Nhưng rồi, sau một thời gian ra mắt, số lượng người dùng hoạt động hàng ngày (D…" at bounding box center [586, 397] width 616 height 94
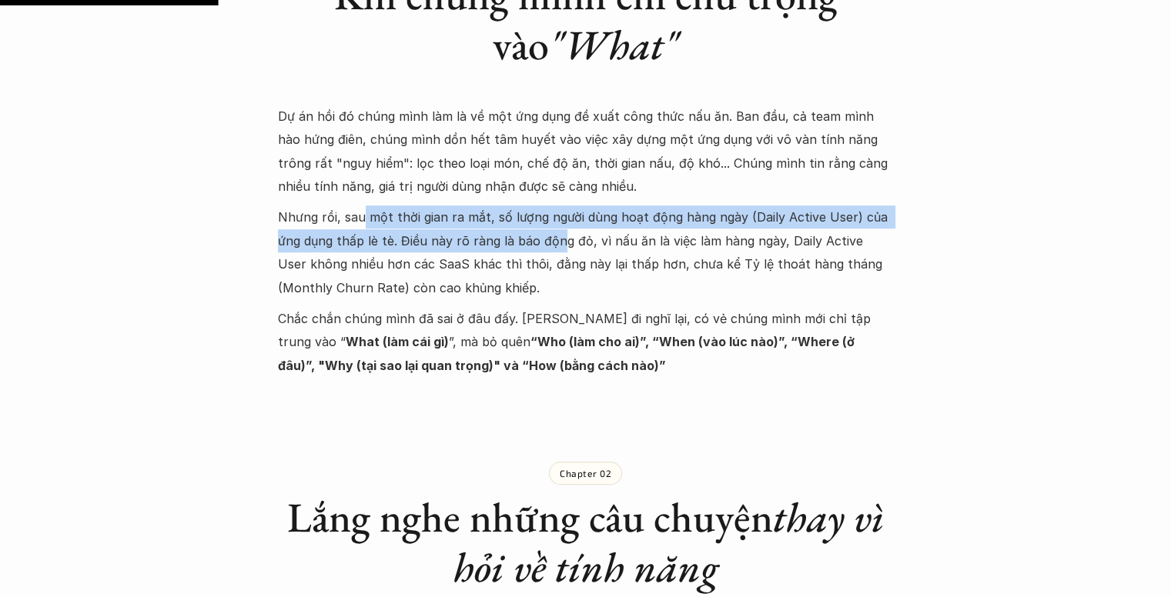
scroll to position [1001, 0]
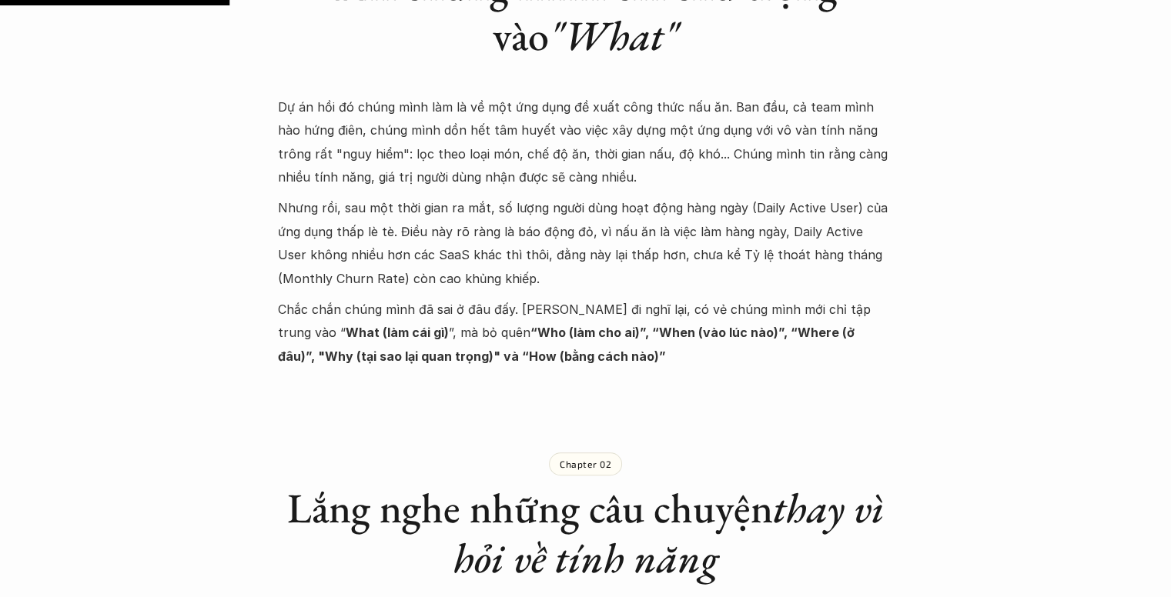
click at [550, 256] on p "Nhưng rồi, sau một thời gian ra mắt, số lượng người dùng hoạt động hàng ngày (D…" at bounding box center [586, 243] width 616 height 94
click at [548, 246] on p "Nhưng rồi, sau một thời gian ra mắt, số lượng người dùng hoạt động hàng ngày (D…" at bounding box center [586, 243] width 616 height 94
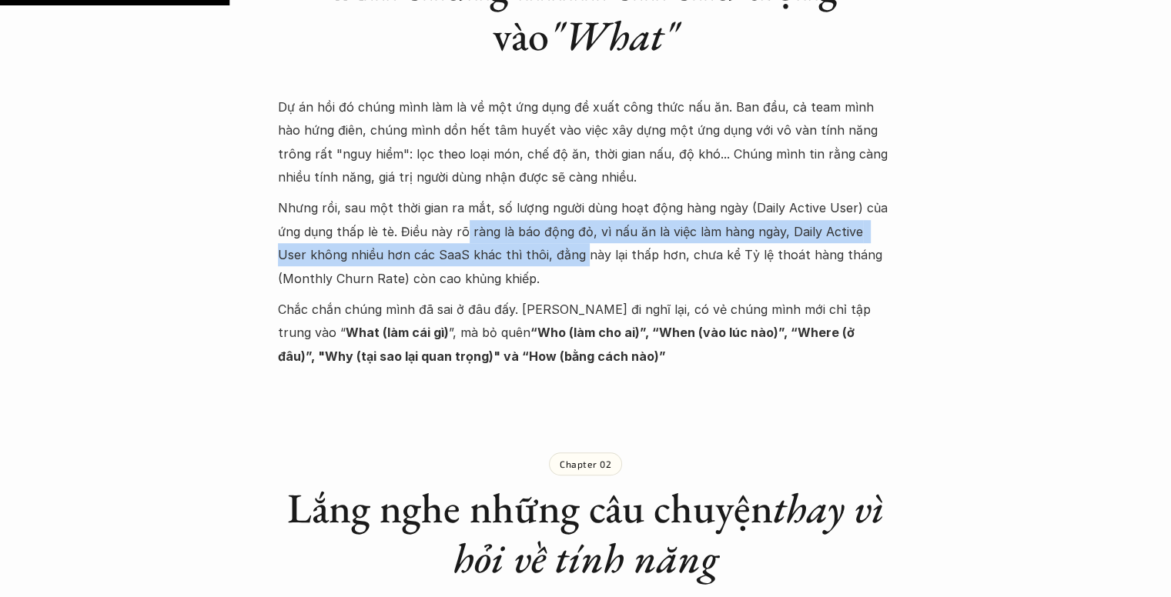
click at [459, 259] on p "Nhưng rồi, sau một thời gian ra mắt, số lượng người dùng hoạt động hàng ngày (D…" at bounding box center [586, 243] width 616 height 94
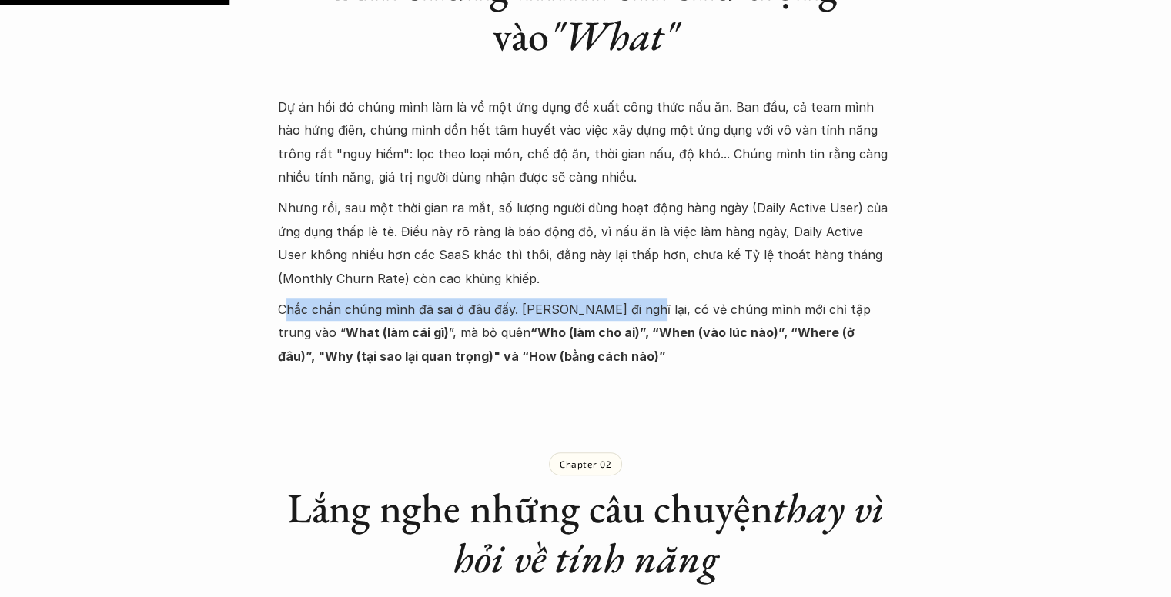
drag, startPoint x: 287, startPoint y: 313, endPoint x: 625, endPoint y: 312, distance: 338.0
click at [625, 312] on p "Chắc chắn chúng mình đã sai ở đâu đấy. Nghĩ đi nghĩ lại, có vẻ chúng mình mới c…" at bounding box center [586, 333] width 616 height 70
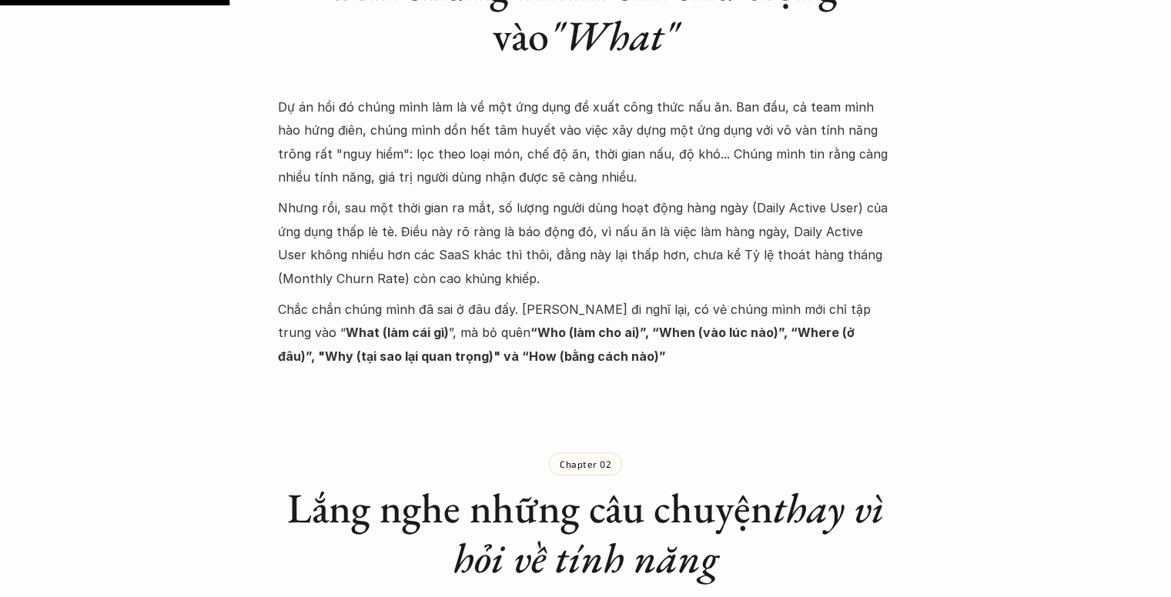
click at [537, 344] on p "Chắc chắn chúng mình đã sai ở đâu đấy. Nghĩ đi nghĩ lại, có vẻ chúng mình mới c…" at bounding box center [586, 333] width 616 height 70
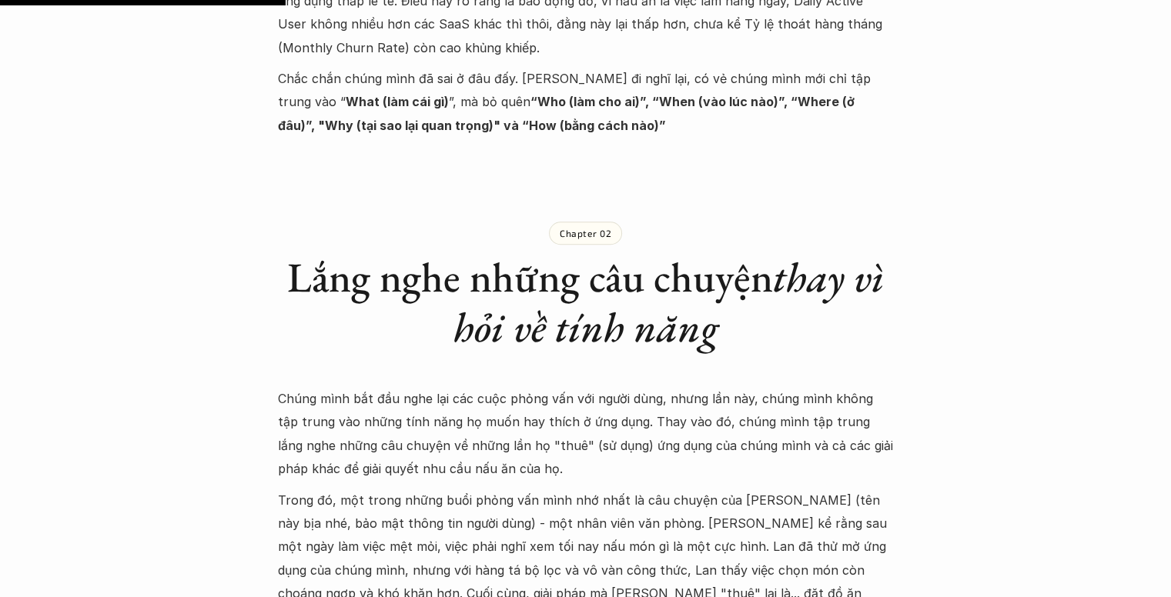
scroll to position [1386, 0]
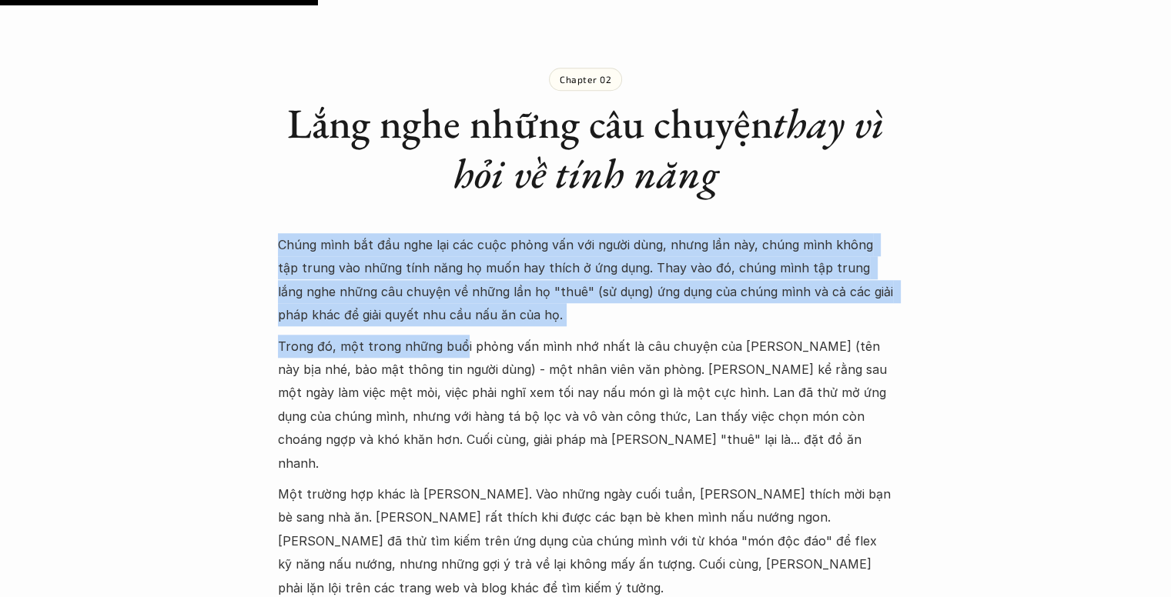
drag, startPoint x: 273, startPoint y: 244, endPoint x: 454, endPoint y: 335, distance: 203.1
click at [379, 336] on p "Trong đó, một trong những buổi phỏng vấn mình nhớ nhất là câu chuyện của Lan (t…" at bounding box center [586, 405] width 616 height 140
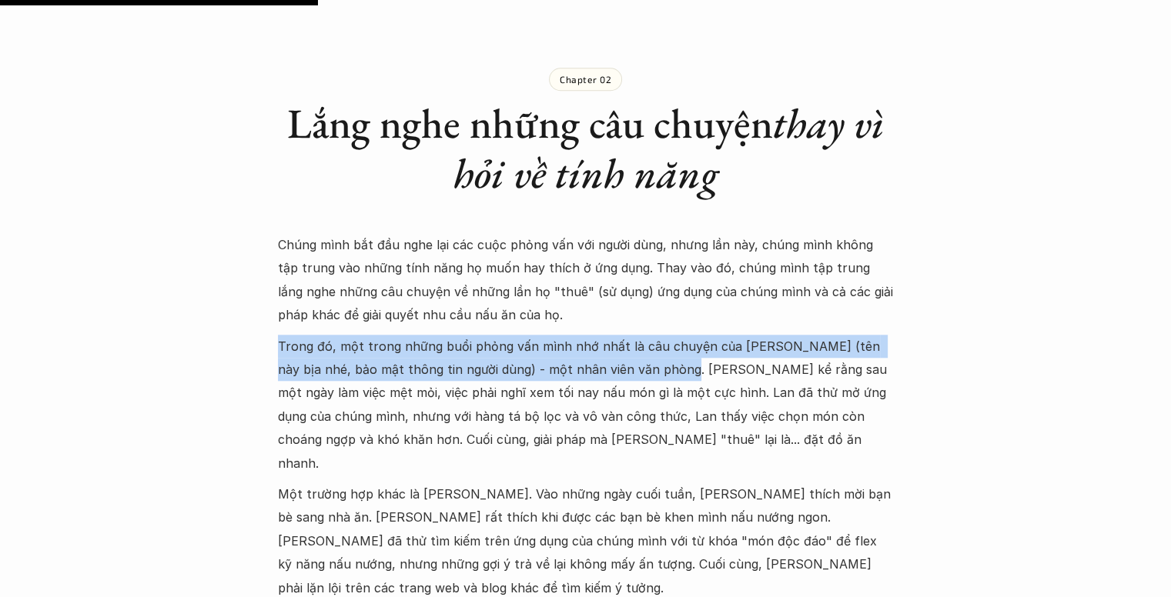
drag, startPoint x: 276, startPoint y: 348, endPoint x: 641, endPoint y: 363, distance: 365.2
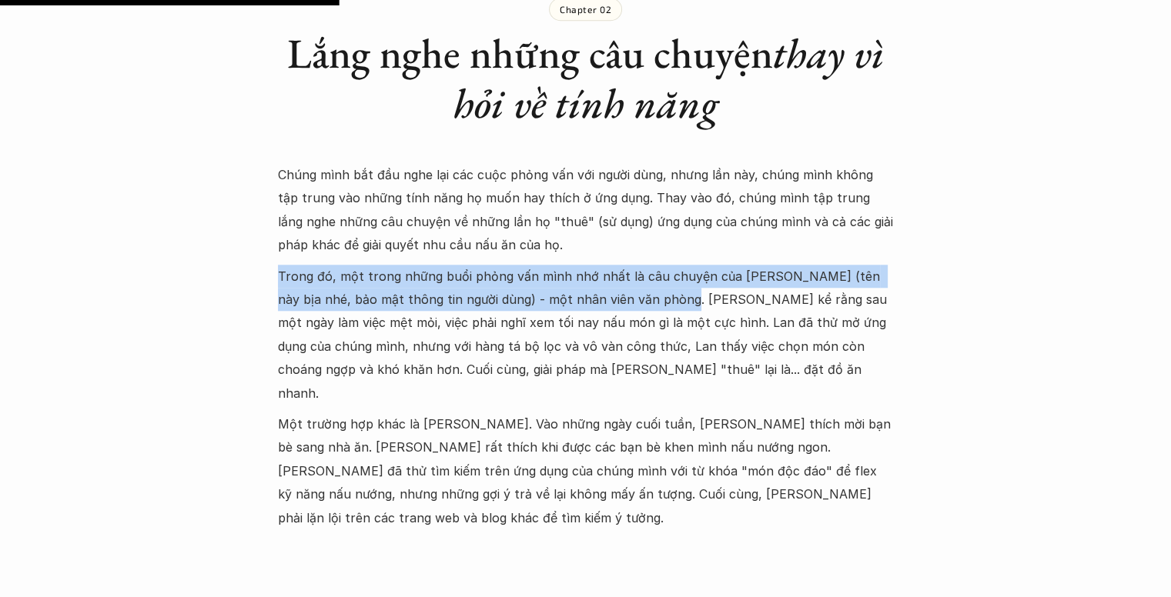
scroll to position [1540, 0]
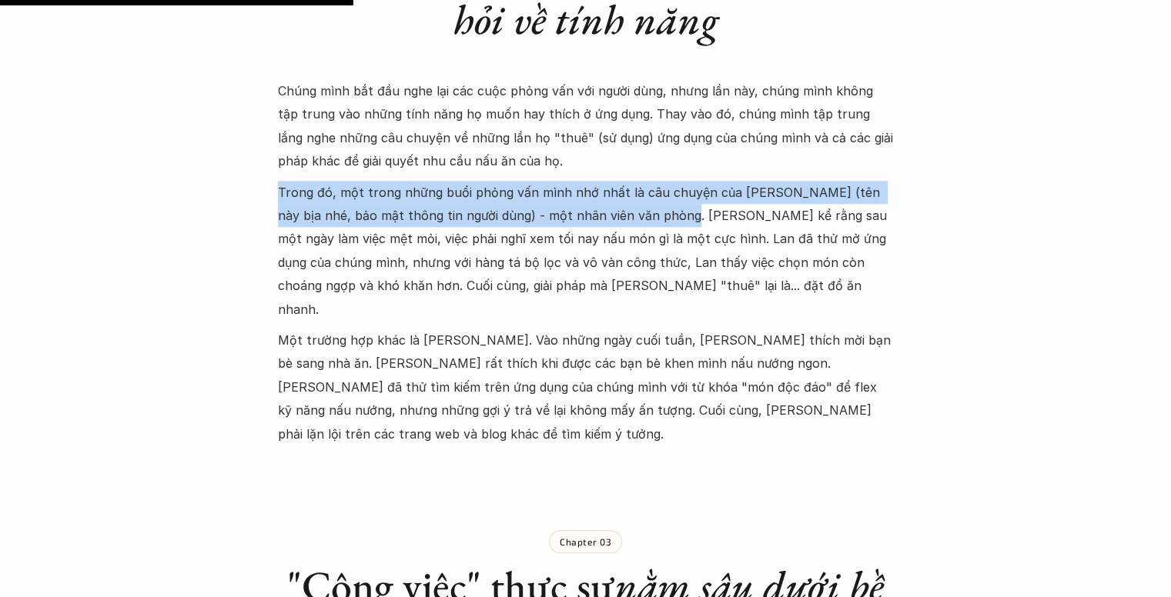
click at [451, 226] on p "Trong đó, một trong những buổi phỏng vấn mình nhớ nhất là câu chuyện của Lan (t…" at bounding box center [586, 251] width 616 height 140
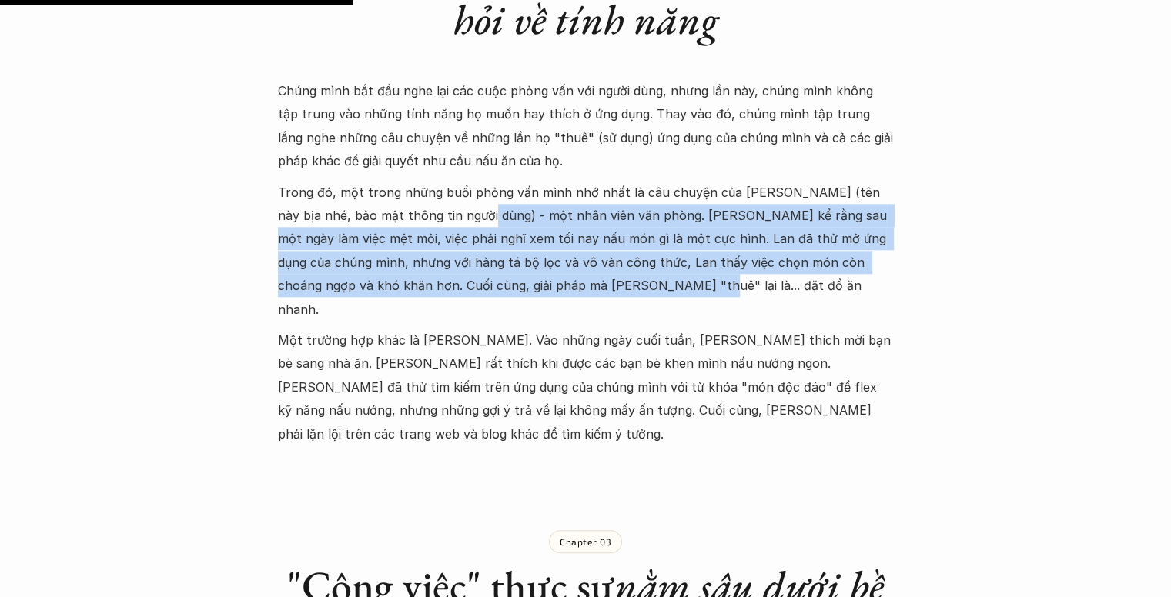
drag, startPoint x: 451, startPoint y: 223, endPoint x: 623, endPoint y: 295, distance: 186.3
click at [623, 295] on p "Trong đó, một trong những buổi phỏng vấn mình nhớ nhất là câu chuyện của Lan (t…" at bounding box center [586, 251] width 616 height 140
click at [561, 295] on p "Trong đó, một trong những buổi phỏng vấn mình nhớ nhất là câu chuyện của Lan (t…" at bounding box center [586, 251] width 616 height 140
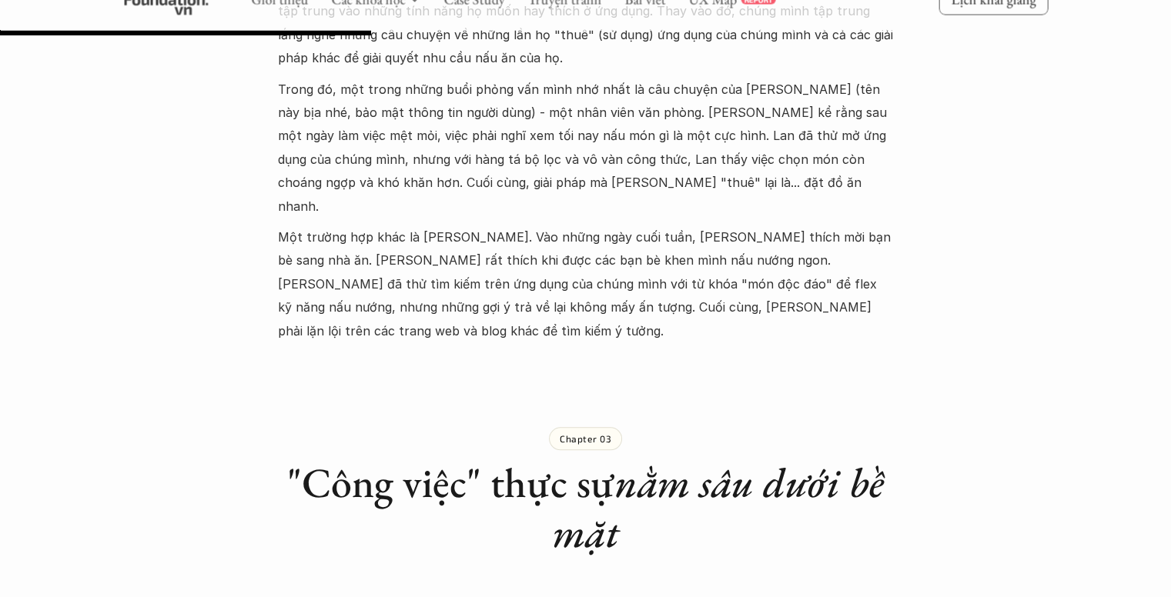
scroll to position [1617, 0]
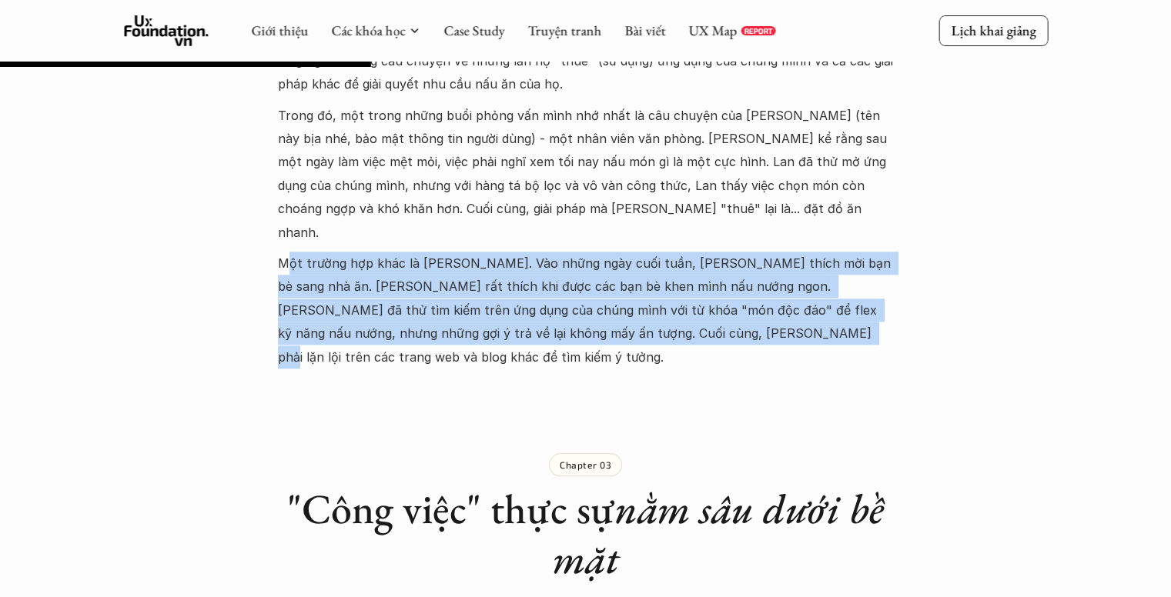
drag, startPoint x: 283, startPoint y: 239, endPoint x: 691, endPoint y: 306, distance: 413.4
click at [691, 306] on p "Một trường hợp khác là Minh. Vào những ngày cuối tuần, Minh thích mời bạn bè sa…" at bounding box center [586, 310] width 616 height 117
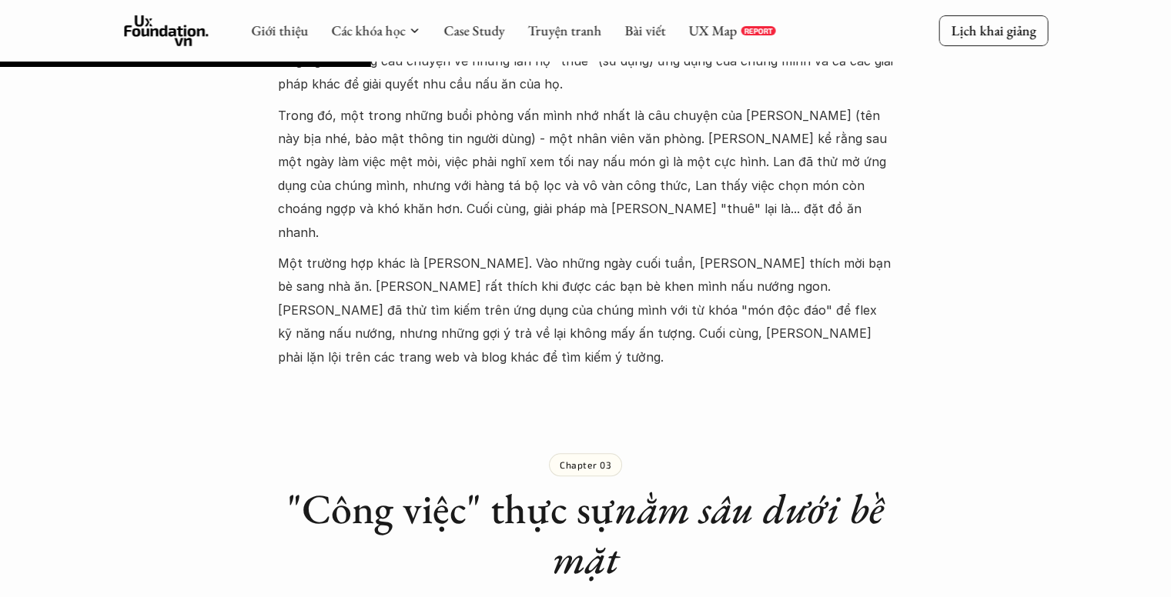
click at [714, 306] on p "Một trường hợp khác là Minh. Vào những ngày cuối tuần, Minh thích mời bạn bè sa…" at bounding box center [586, 310] width 616 height 117
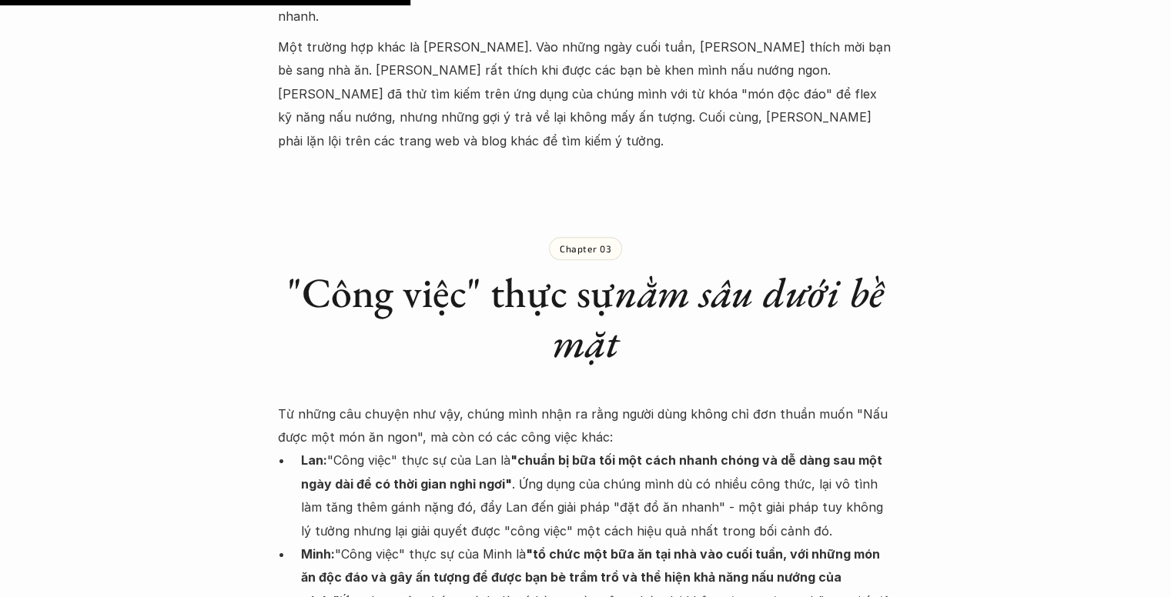
scroll to position [1925, 0]
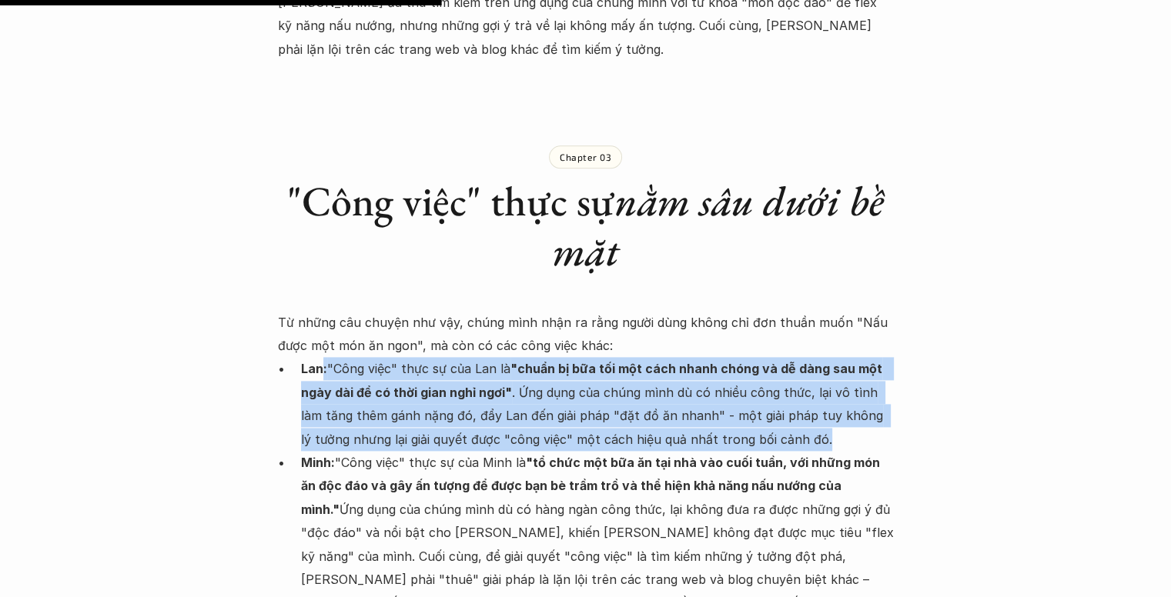
drag, startPoint x: 323, startPoint y: 328, endPoint x: 778, endPoint y: 388, distance: 458.2
click at [778, 388] on p "Lan: "Công việc" thực sự của Lan là "chuẩn bị bữa tối một cách nhanh chóng và d…" at bounding box center [597, 404] width 593 height 94
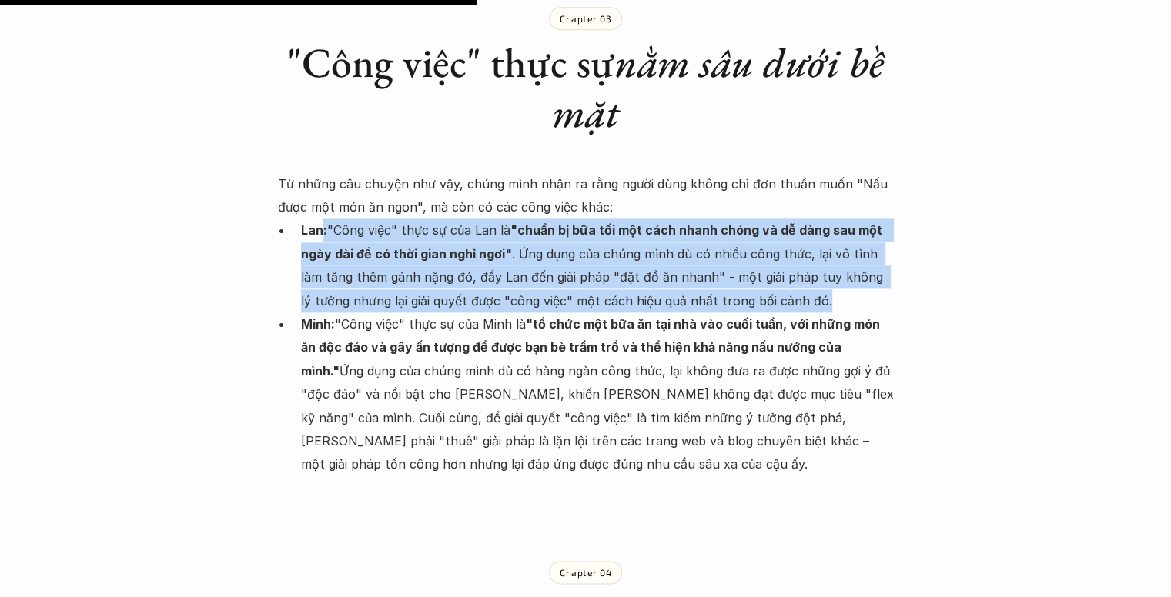
scroll to position [2079, 0]
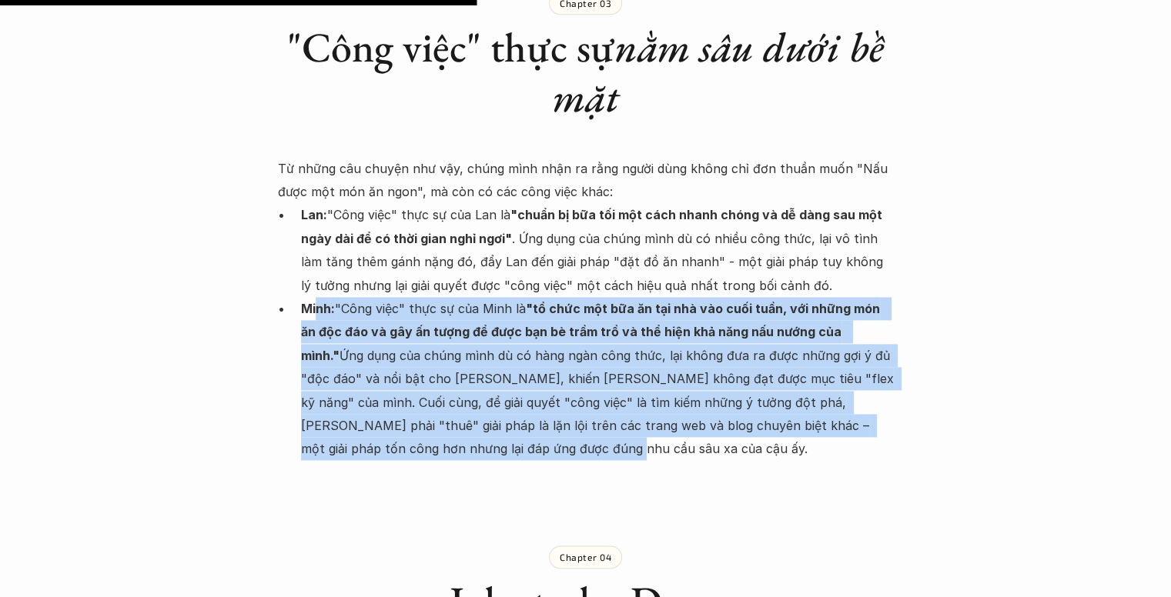
drag, startPoint x: 317, startPoint y: 266, endPoint x: 488, endPoint y: 396, distance: 214.3
click at [488, 396] on p "Minh: "Công việc" thực sự của Minh là "tổ chức một bữa ăn tại nhà vào cuối tuần…" at bounding box center [597, 379] width 593 height 164
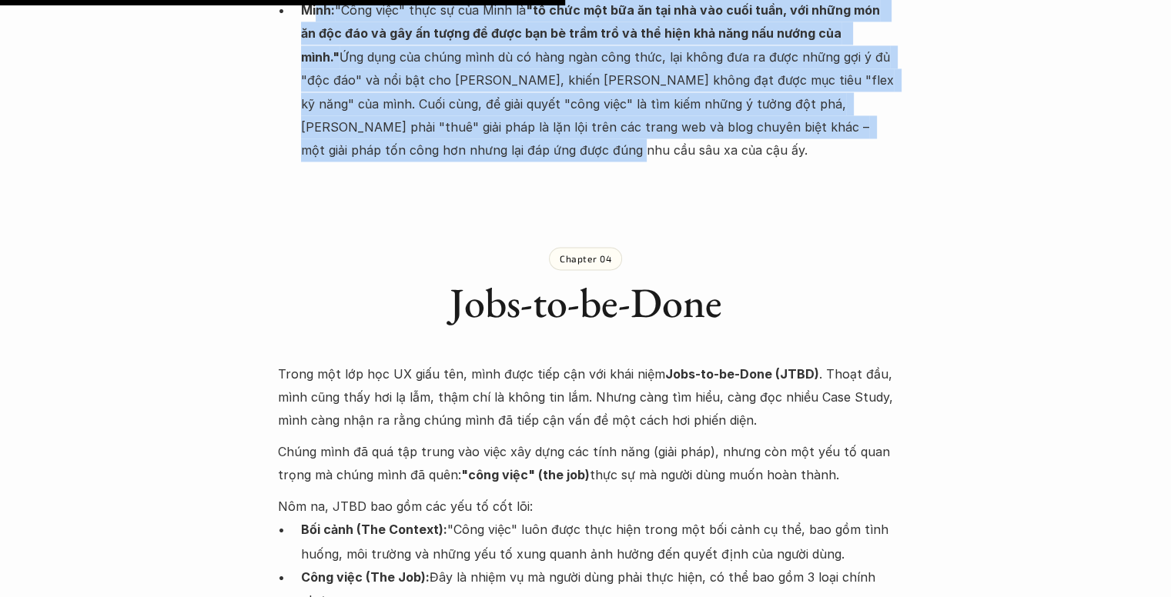
scroll to position [2464, 0]
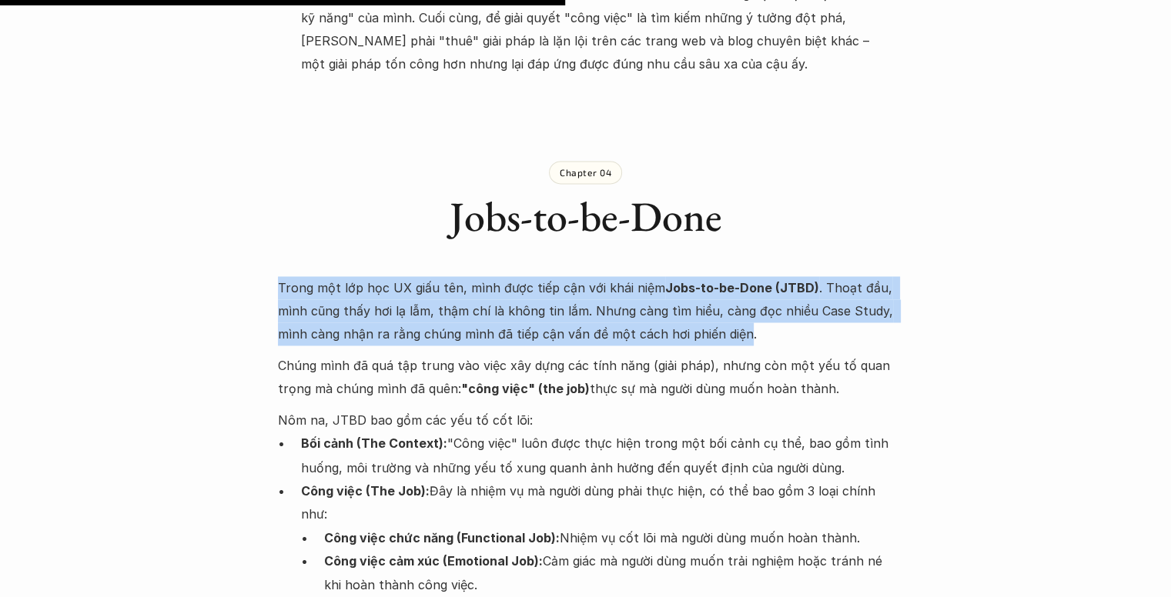
drag, startPoint x: 277, startPoint y: 238, endPoint x: 737, endPoint y: 296, distance: 463.4
click at [737, 296] on div "Lúa hóa kiến thức Jobs-to-be-done 🕔 28 thg 5, 2025 🧑‍🎓 Đàm Khánh Trong vài năm …" at bounding box center [585, 461] width 1171 height 5697
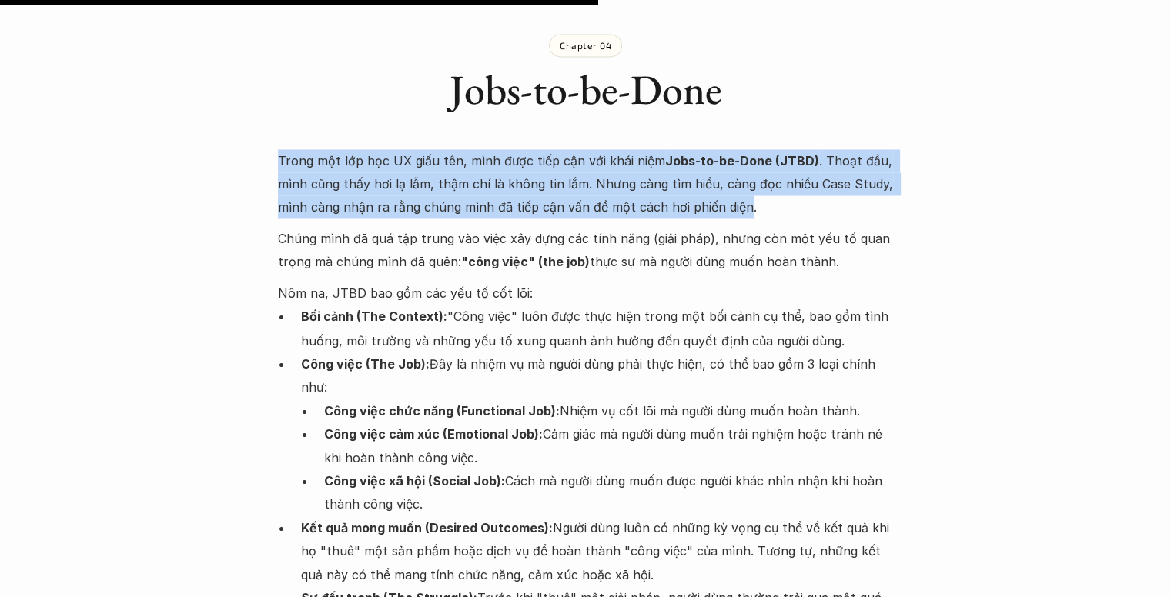
scroll to position [2618, 0]
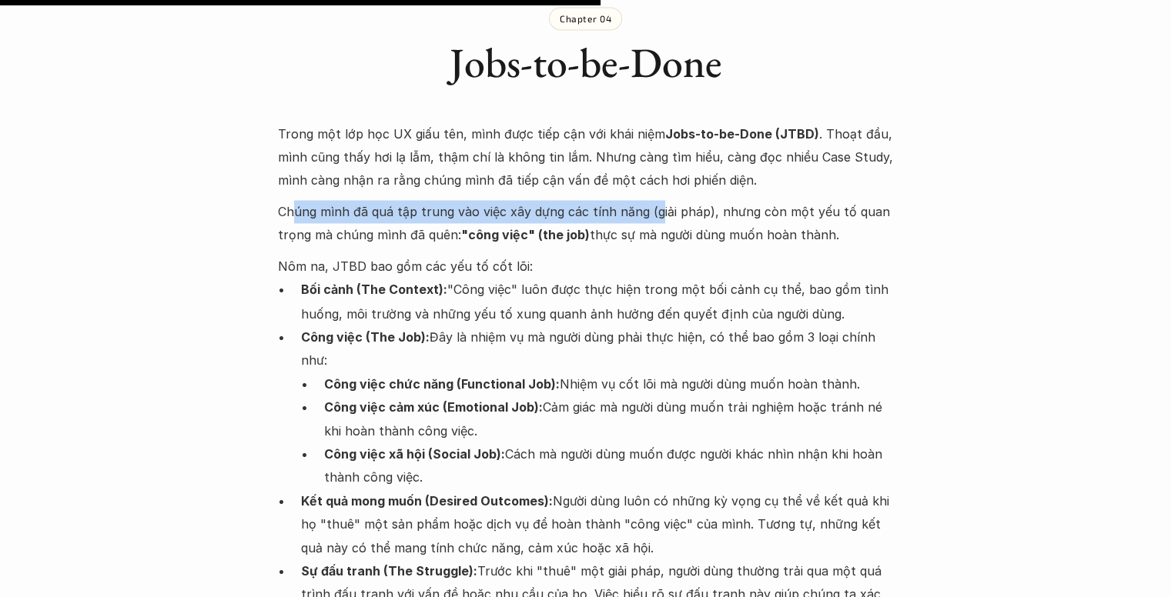
drag, startPoint x: 290, startPoint y: 163, endPoint x: 650, endPoint y: 170, distance: 359.6
click at [650, 200] on p "Chúng mình đã quá tập trung vào việc xây dựng các tính năng (giải pháp), nhưng …" at bounding box center [586, 223] width 616 height 47
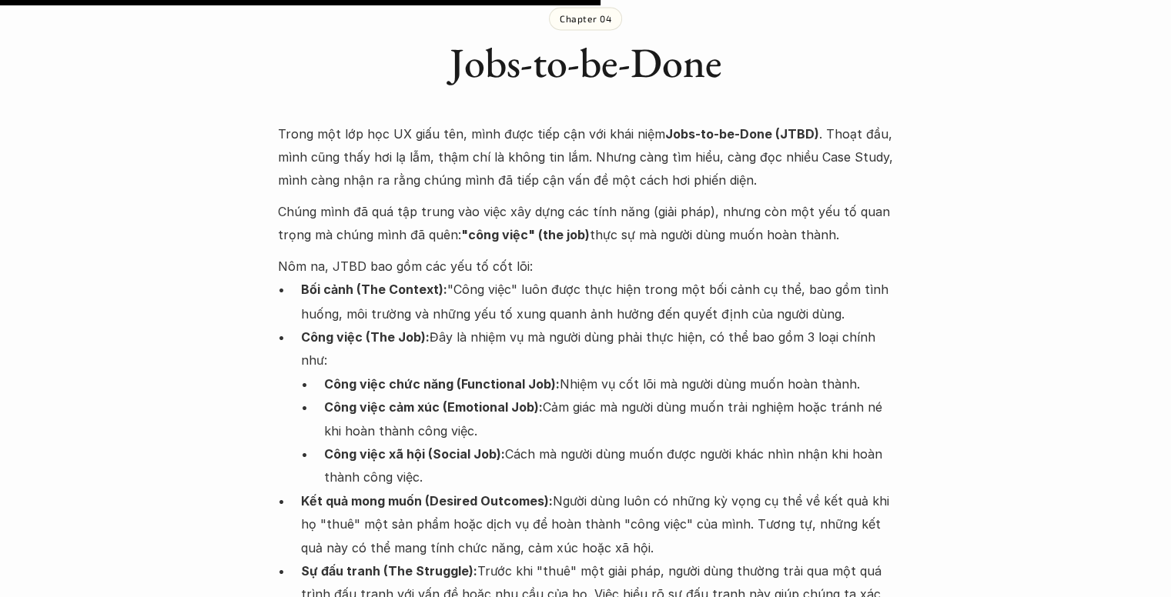
click at [594, 200] on p "Chúng mình đã quá tập trung vào việc xây dựng các tính năng (giải pháp), nhưng …" at bounding box center [586, 223] width 616 height 47
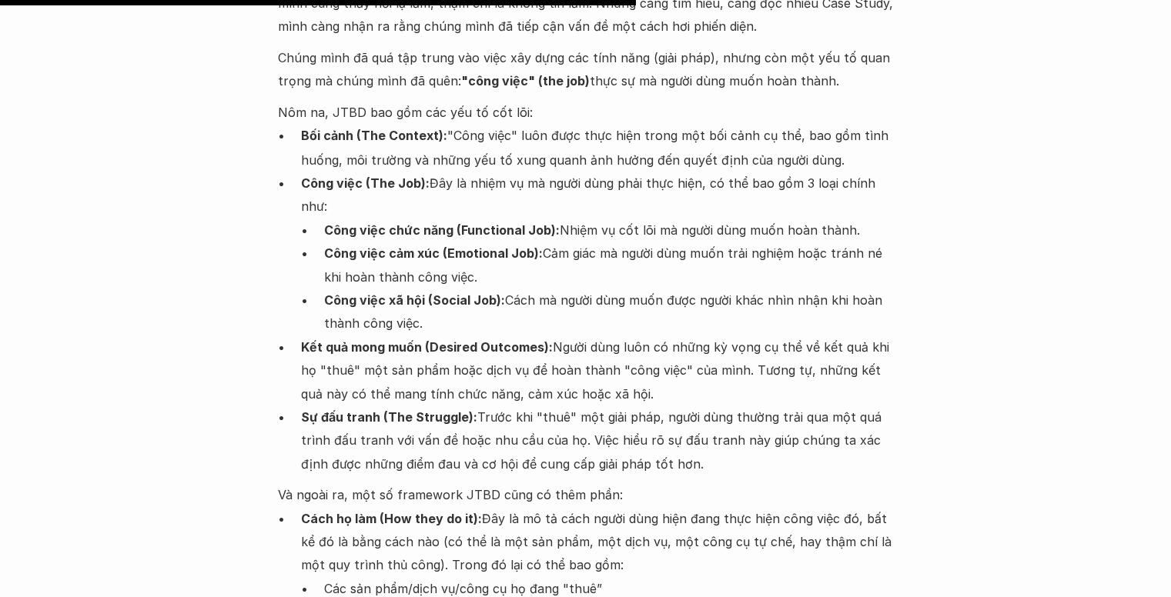
drag, startPoint x: 326, startPoint y: 91, endPoint x: 872, endPoint y: 113, distance: 547.1
click at [872, 124] on ul "Bối cảnh (The Context): "Công việc" luôn được thực hiện trong một bối cảnh cụ t…" at bounding box center [586, 299] width 616 height 351
drag, startPoint x: 312, startPoint y: 134, endPoint x: 516, endPoint y: 155, distance: 205.1
click at [516, 171] on p "Công việc (The Job): Đây là nhiệm vụ mà người dùng phải thực hiện, có thể bao g…" at bounding box center [597, 194] width 593 height 47
click at [462, 222] on strong "Công việc chức năng (Functional Job):" at bounding box center [442, 229] width 236 height 15
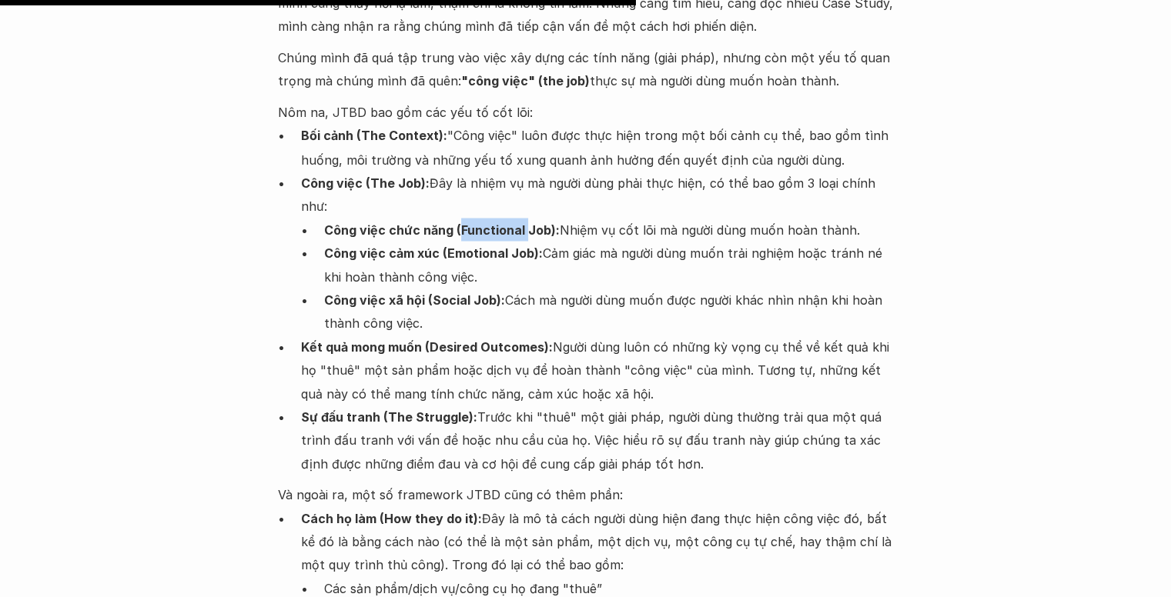
click at [462, 222] on strong "Công việc chức năng (Functional Job):" at bounding box center [442, 229] width 236 height 15
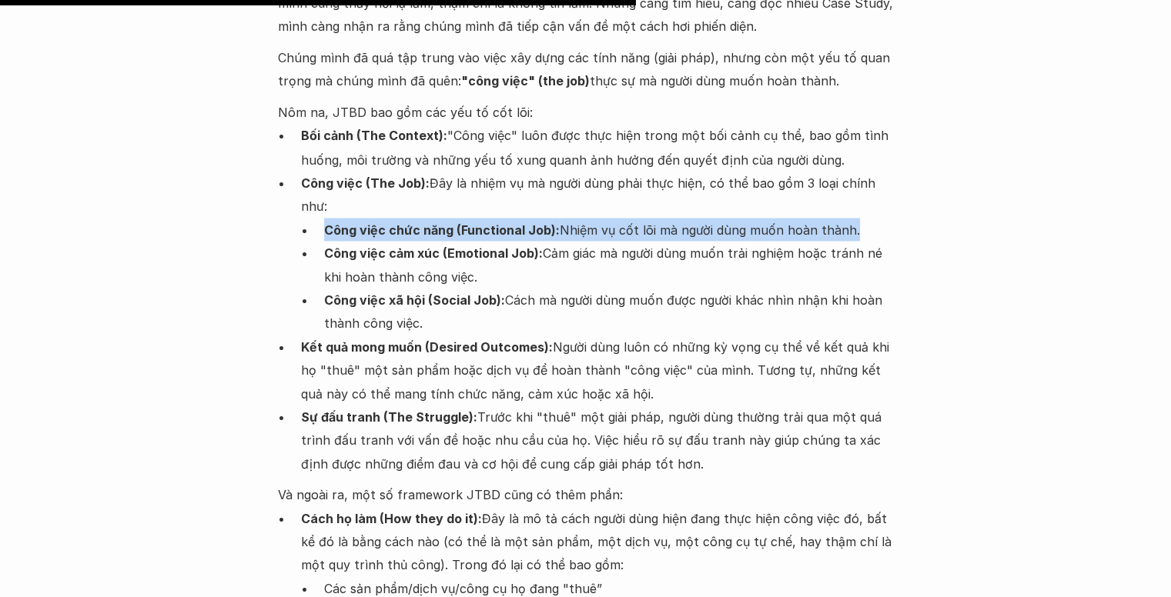
click at [462, 222] on strong "Công việc chức năng (Functional Job):" at bounding box center [442, 229] width 236 height 15
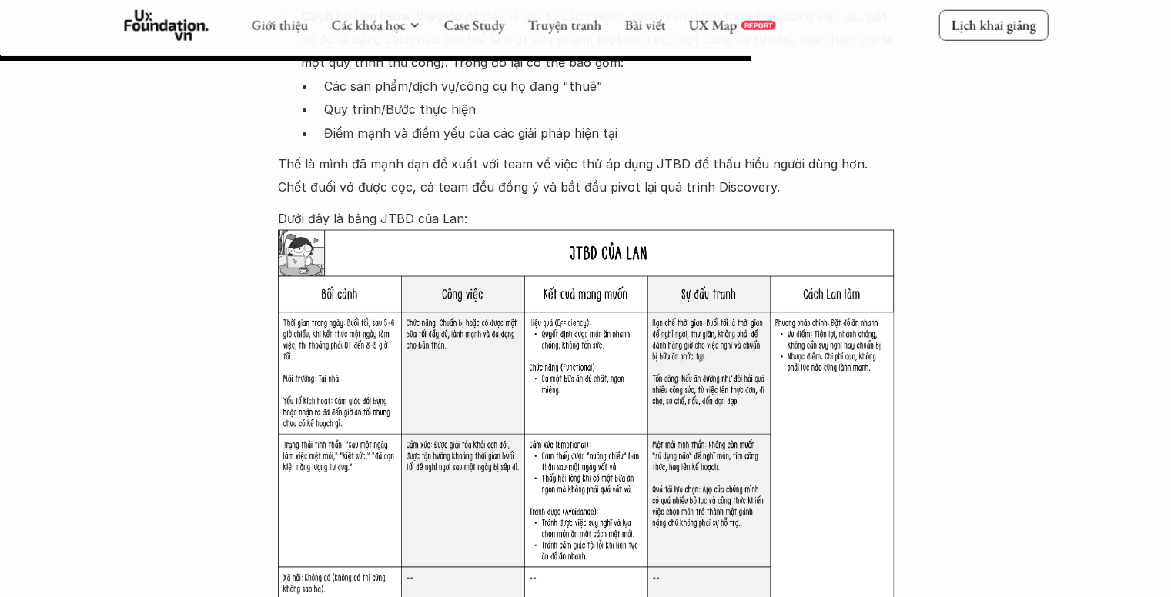
scroll to position [3311, 0]
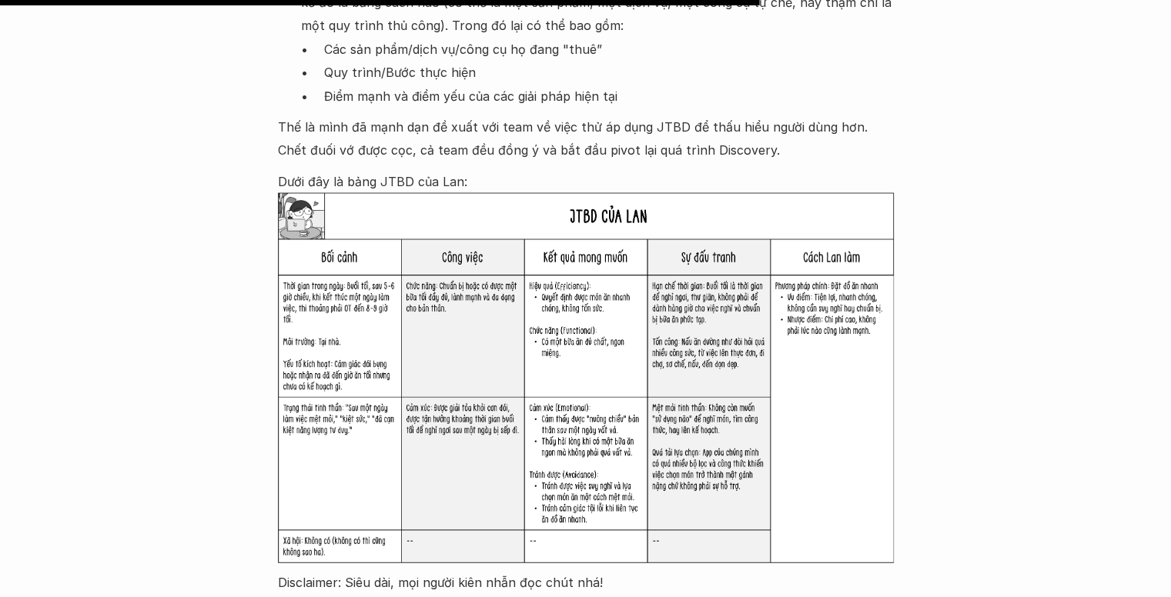
click at [320, 325] on img at bounding box center [586, 378] width 616 height 370
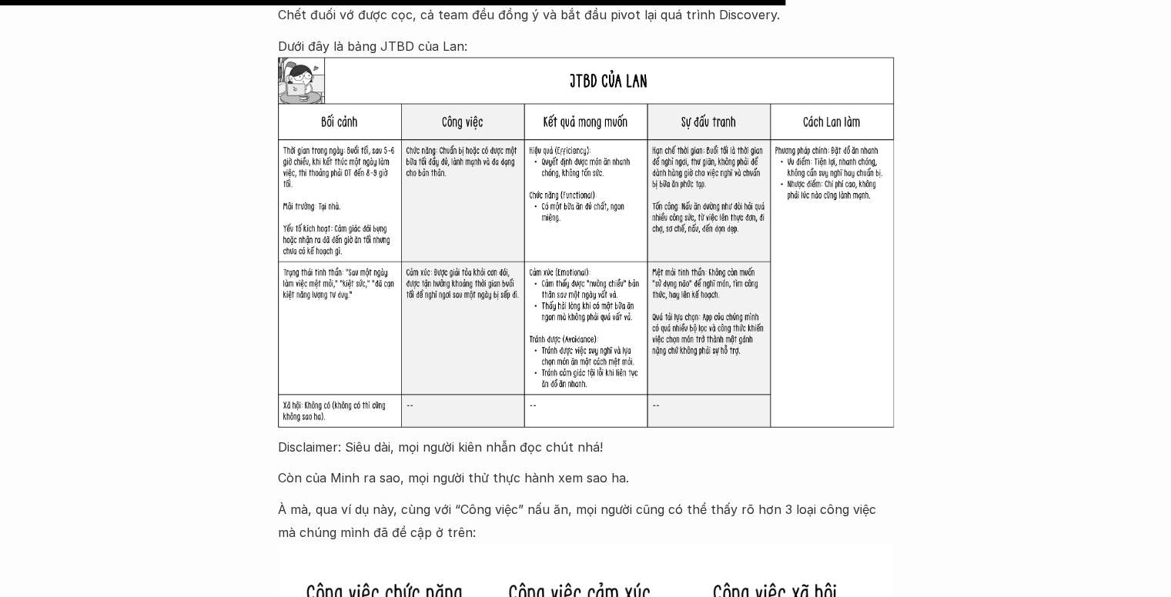
scroll to position [3465, 0]
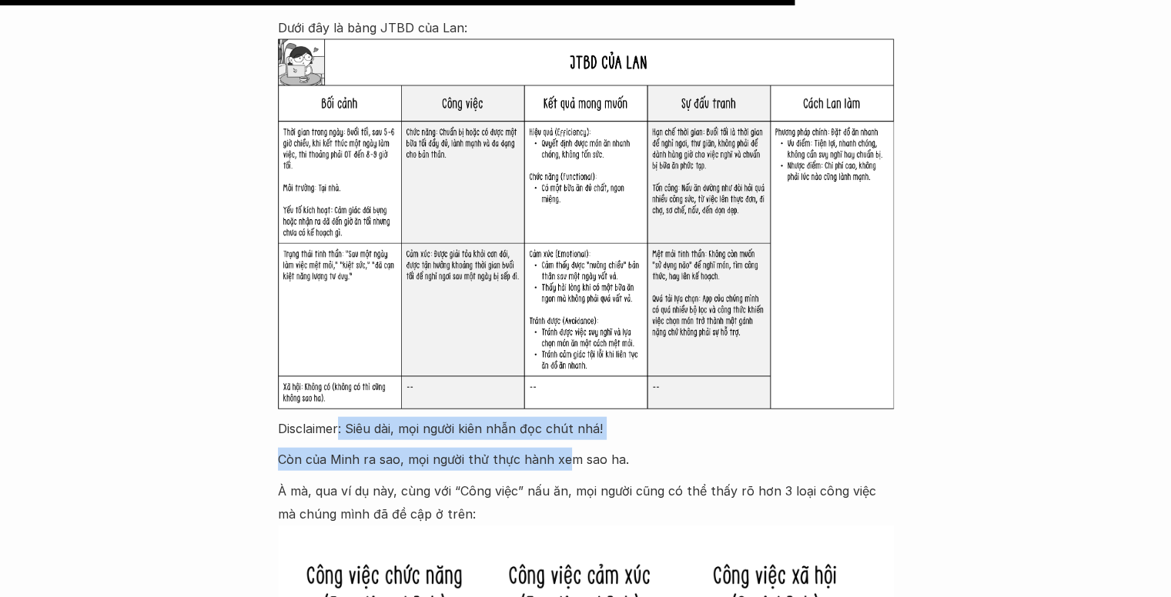
drag, startPoint x: 337, startPoint y: 387, endPoint x: 567, endPoint y: 410, distance: 230.6
click at [567, 410] on div "Trong một lớp học UX giấu tên, mình được tiếp cận với khái niệm Jobs-to-be-Done…" at bounding box center [586, 309] width 616 height 2066
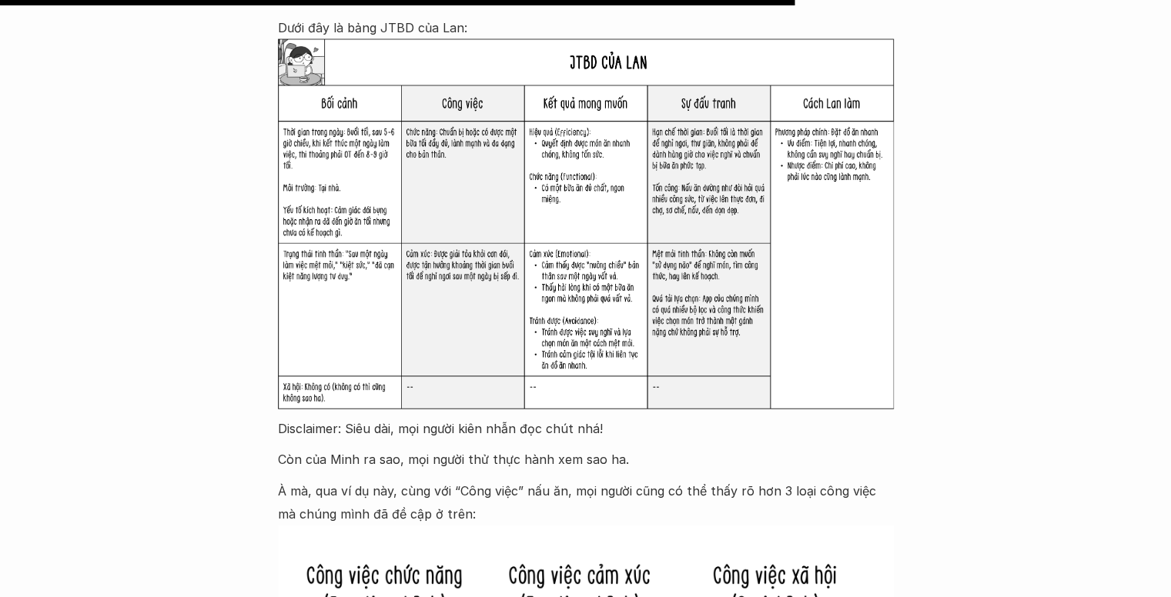
click at [423, 480] on p "À mà, qua ví dụ này, cùng với “Công việc” nấu ăn, mọi người cũng có thể thấy rõ…" at bounding box center [586, 503] width 616 height 47
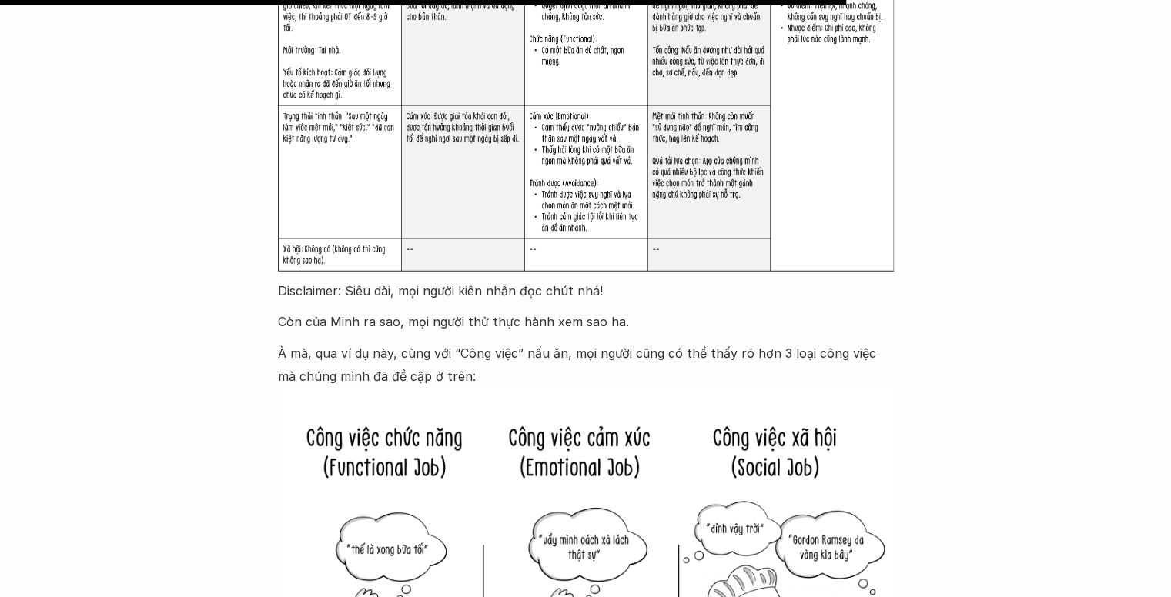
scroll to position [3696, 0]
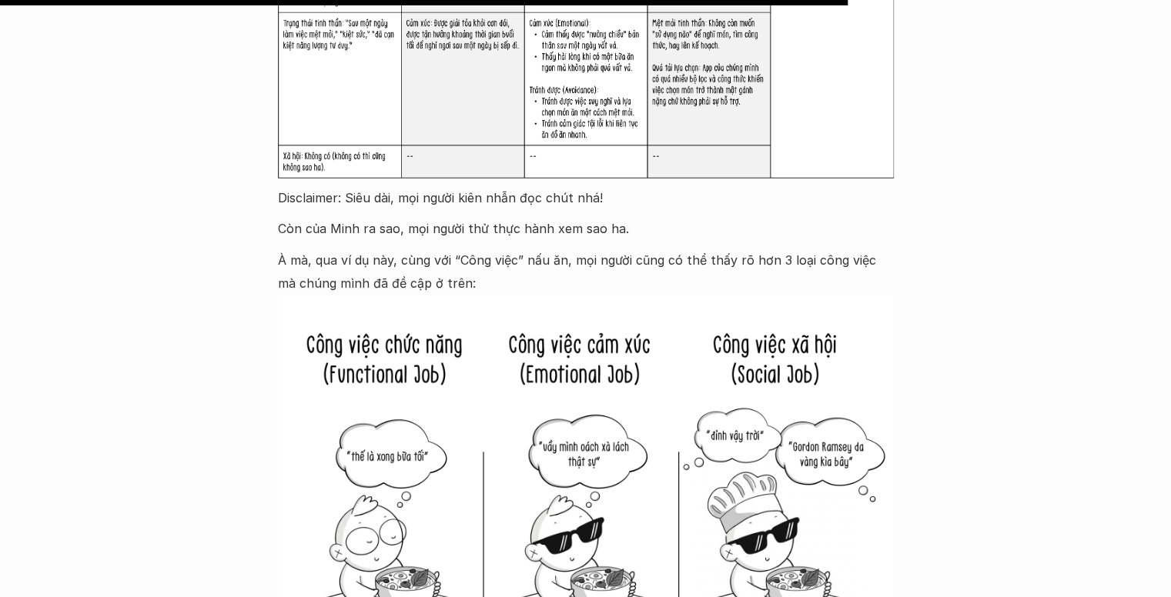
drag, startPoint x: 268, startPoint y: 219, endPoint x: 527, endPoint y: 250, distance: 261.3
click at [471, 295] on img at bounding box center [586, 489] width 616 height 388
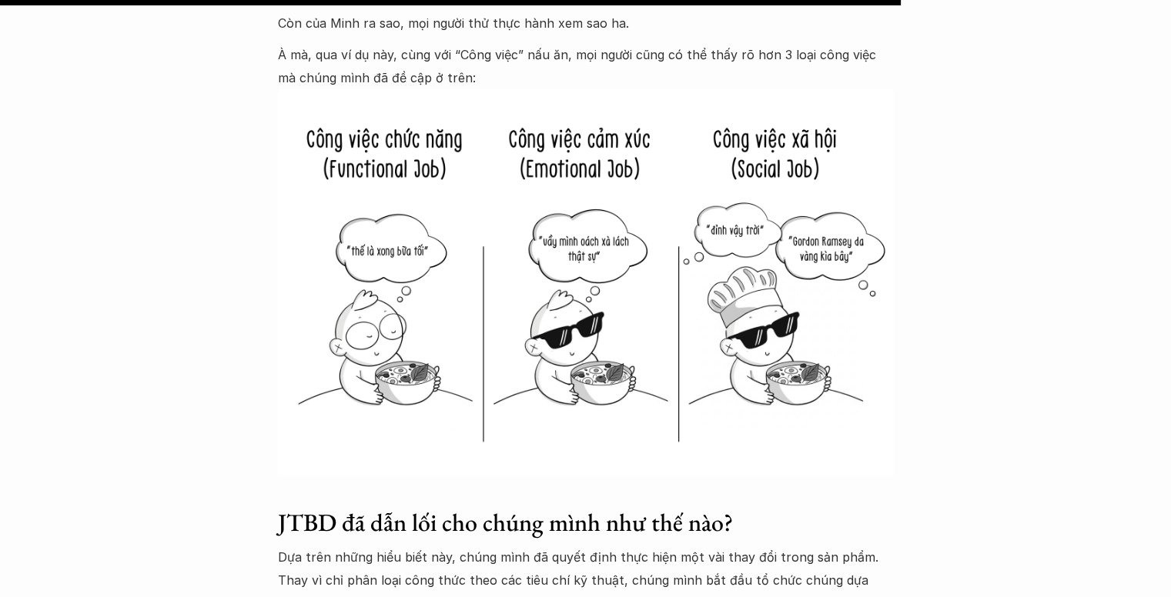
scroll to position [3927, 0]
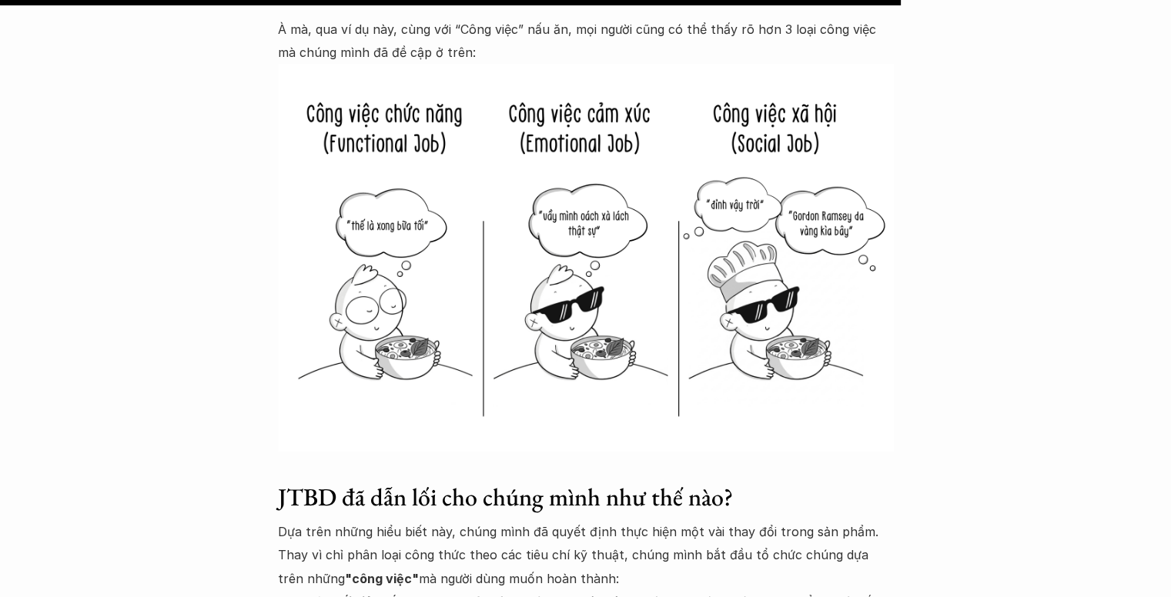
click at [410, 286] on img at bounding box center [586, 258] width 616 height 388
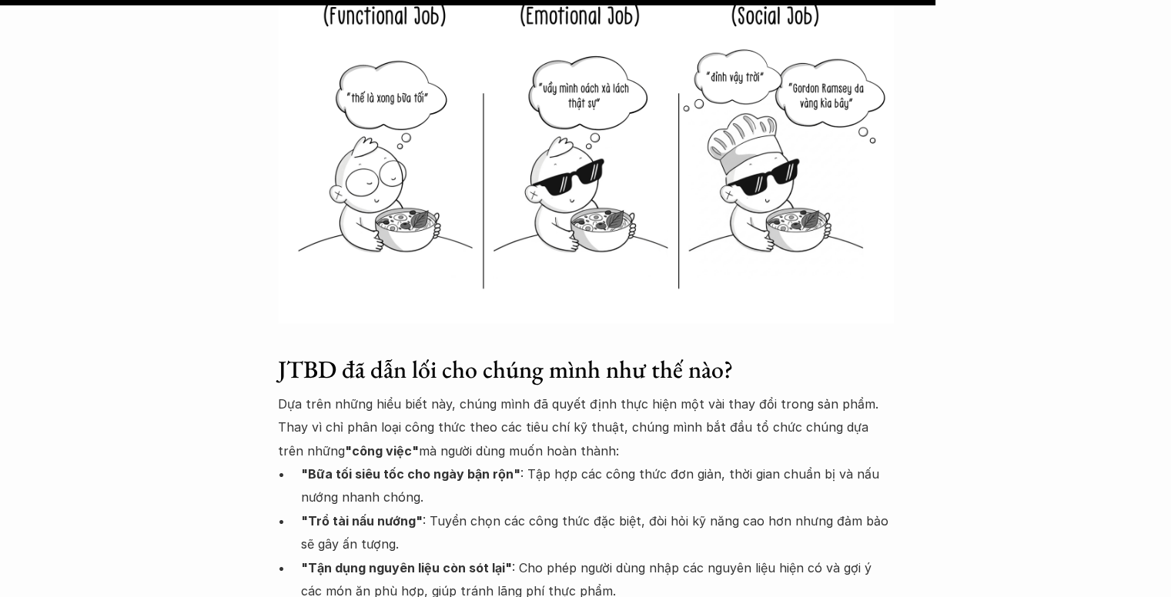
scroll to position [4081, 0]
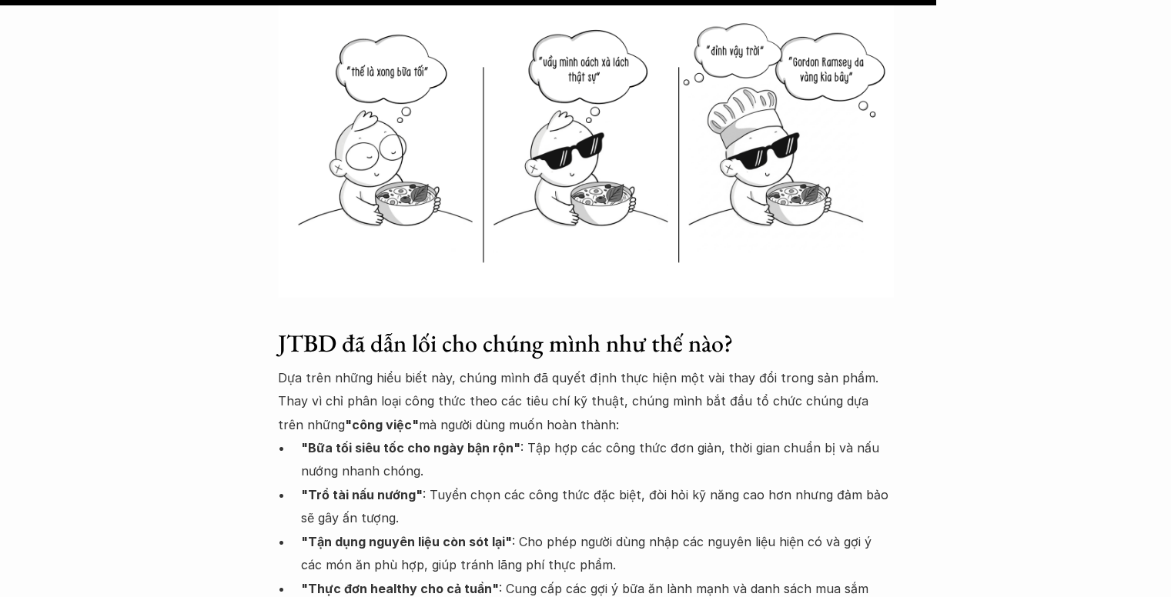
drag, startPoint x: 247, startPoint y: 333, endPoint x: 801, endPoint y: 370, distance: 555.6
click at [507, 440] on strong ""Bữa tối siêu tốc cho ngày bận rộn"" at bounding box center [410, 447] width 219 height 15
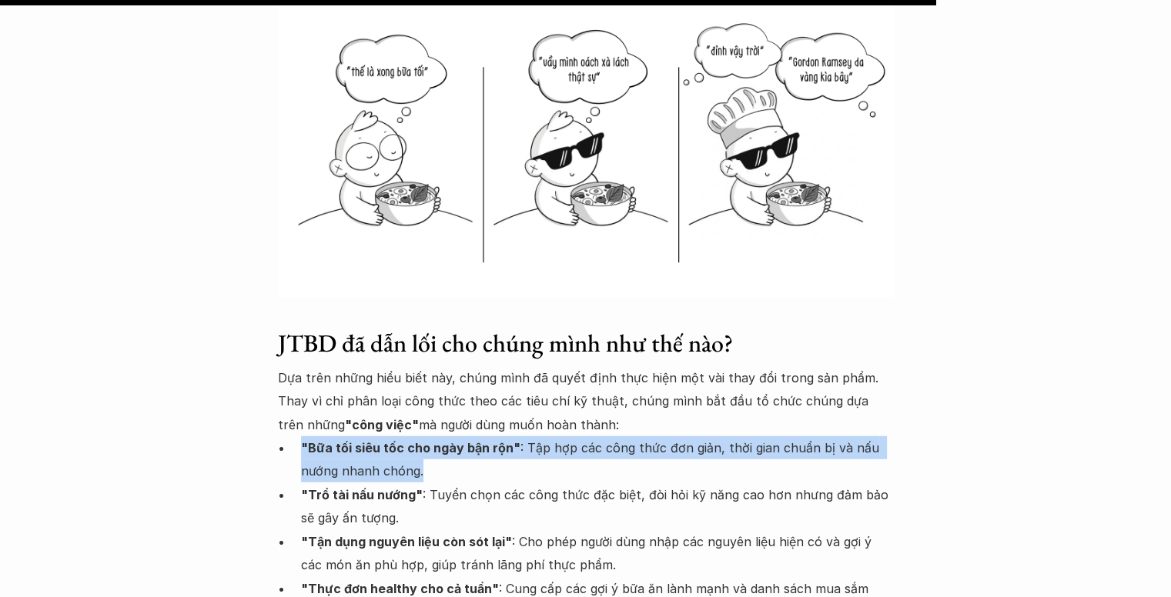
click at [507, 440] on strong ""Bữa tối siêu tốc cho ngày bận rộn"" at bounding box center [410, 447] width 219 height 15
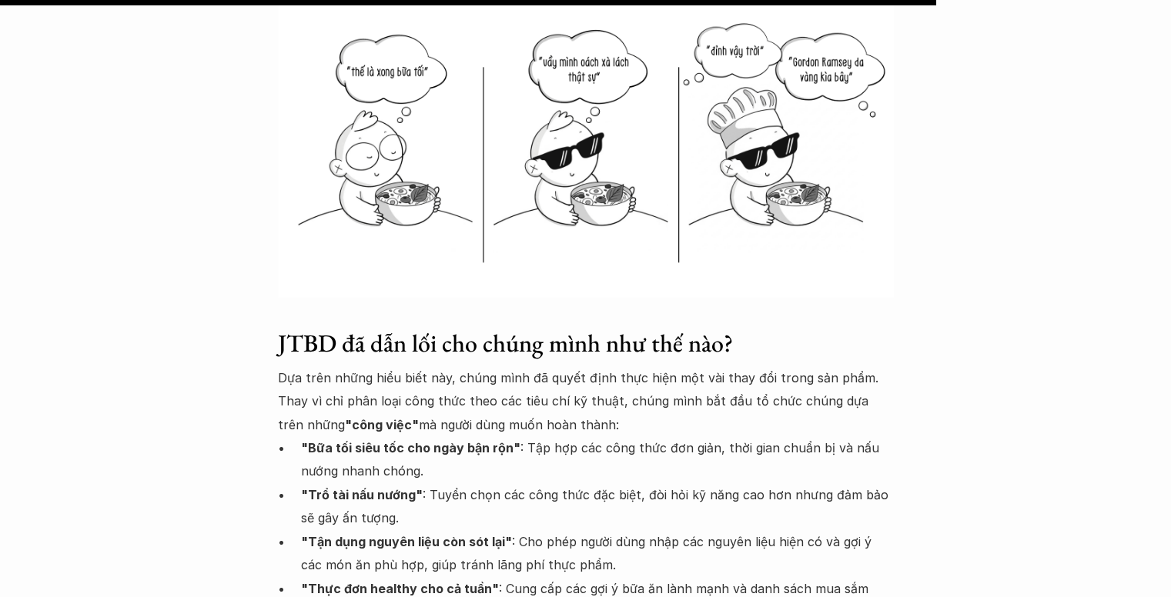
click at [354, 487] on strong ""Trổ tài nấu nướng"" at bounding box center [362, 494] width 122 height 15
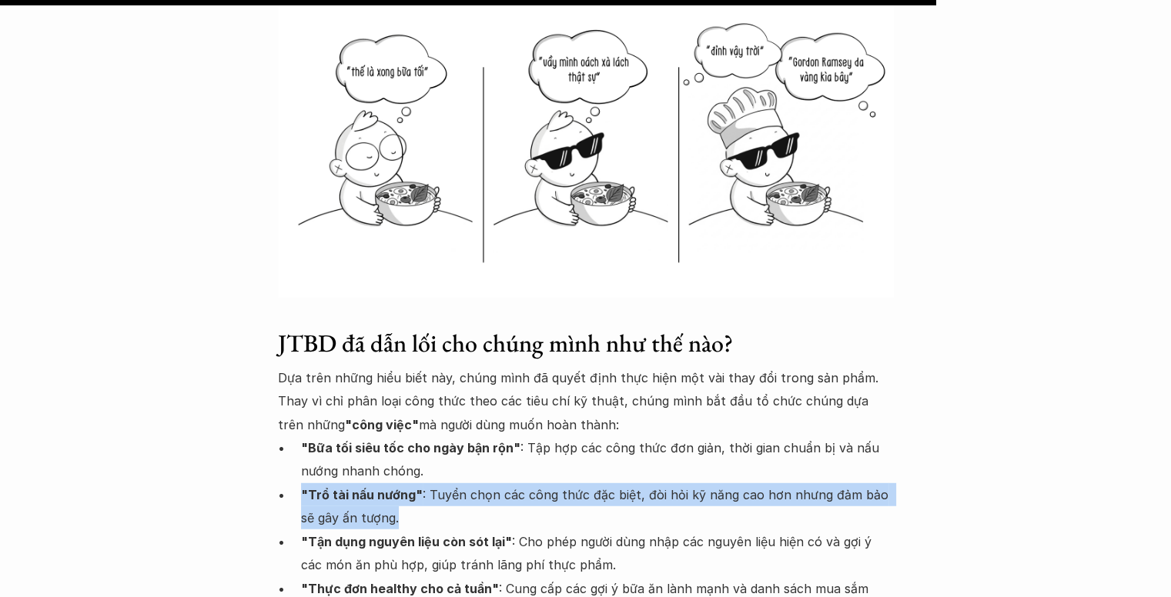
click at [350, 487] on strong ""Trổ tài nấu nướng"" at bounding box center [362, 494] width 122 height 15
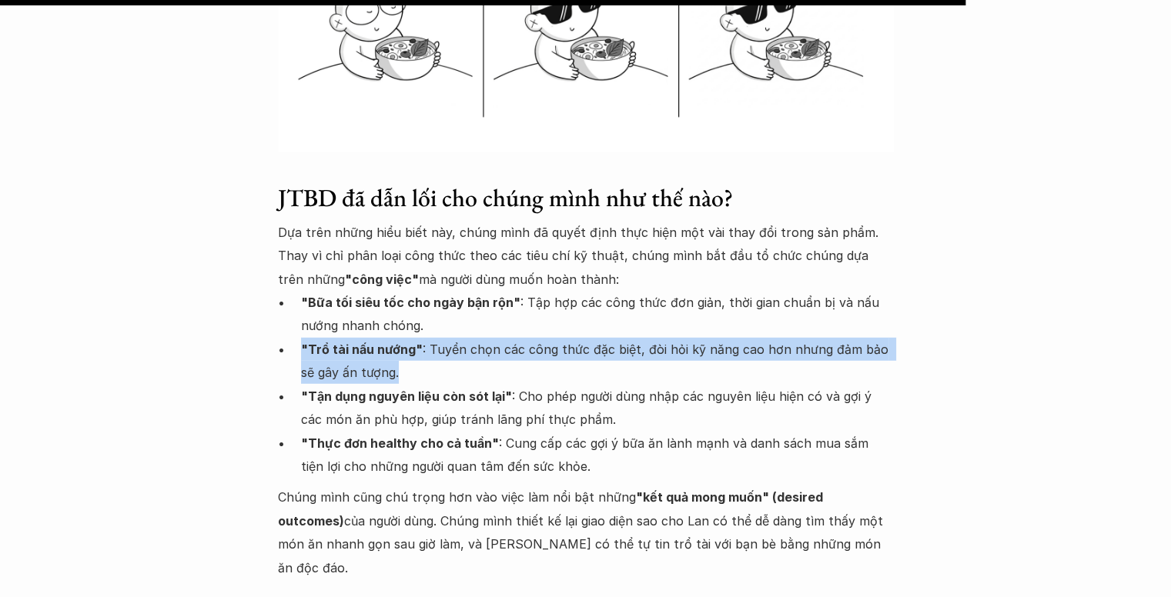
scroll to position [4235, 0]
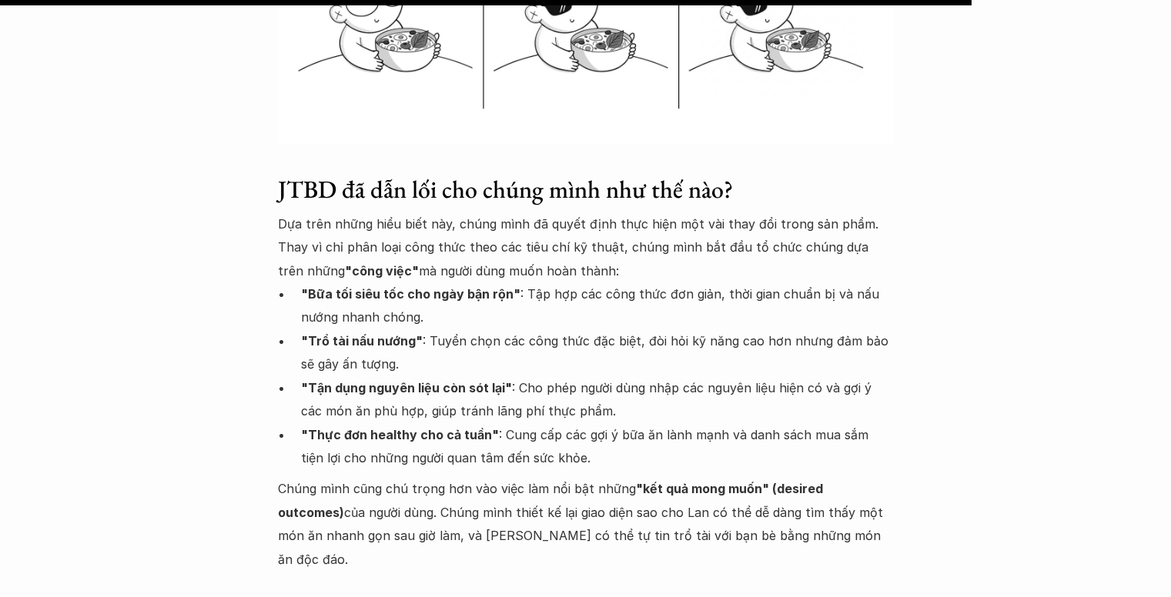
click at [490, 380] on strong ""Tận dụng nguyên liệu còn sót lại"" at bounding box center [406, 387] width 211 height 15
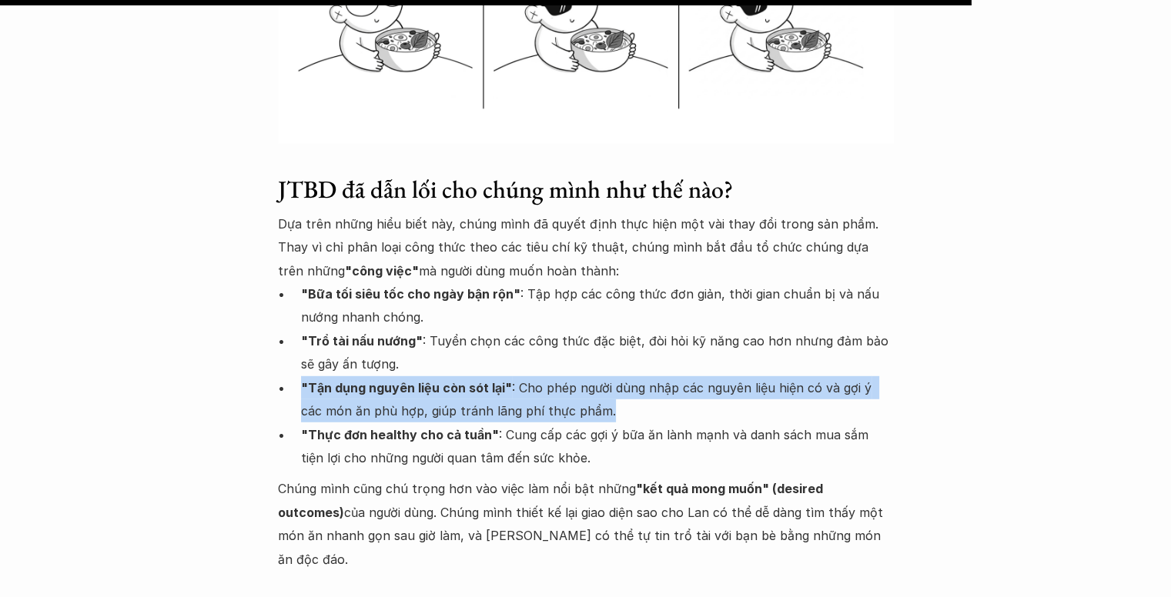
click at [490, 380] on strong ""Tận dụng nguyên liệu còn sót lại"" at bounding box center [406, 387] width 211 height 15
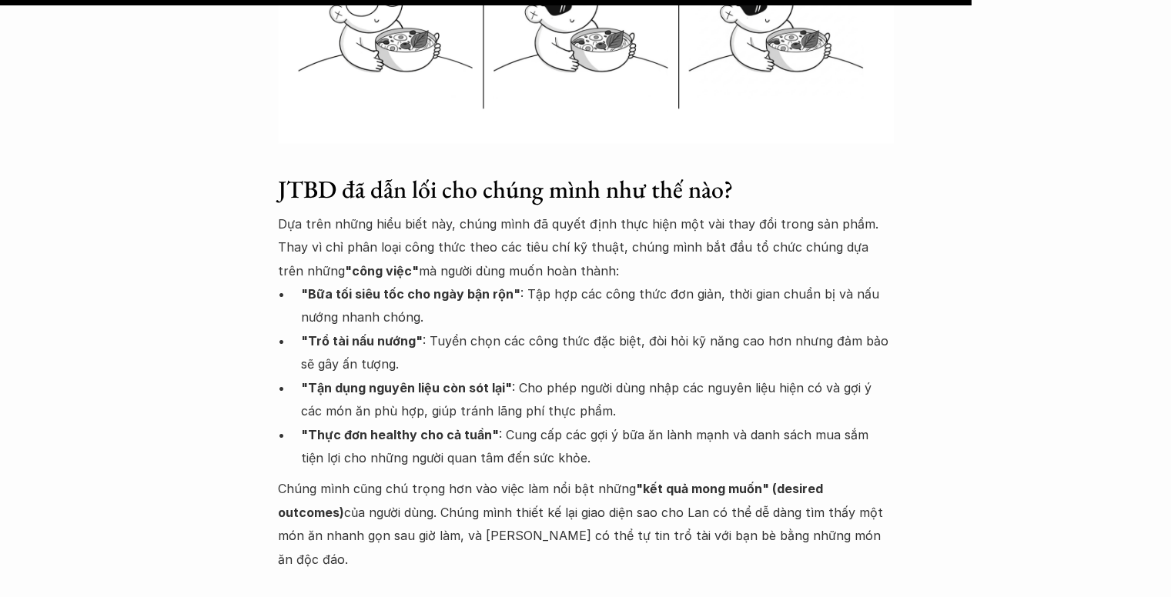
click at [437, 427] on strong ""Thực đơn healthy cho cả tuần"" at bounding box center [400, 434] width 198 height 15
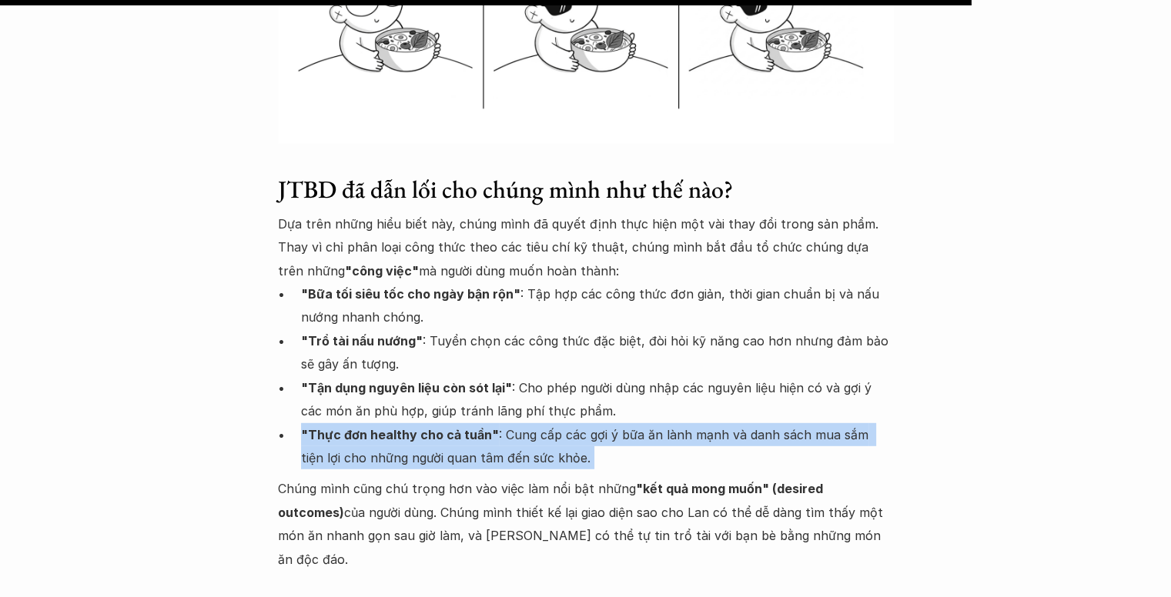
click at [437, 427] on strong ""Thực đơn healthy cho cả tuần"" at bounding box center [400, 434] width 198 height 15
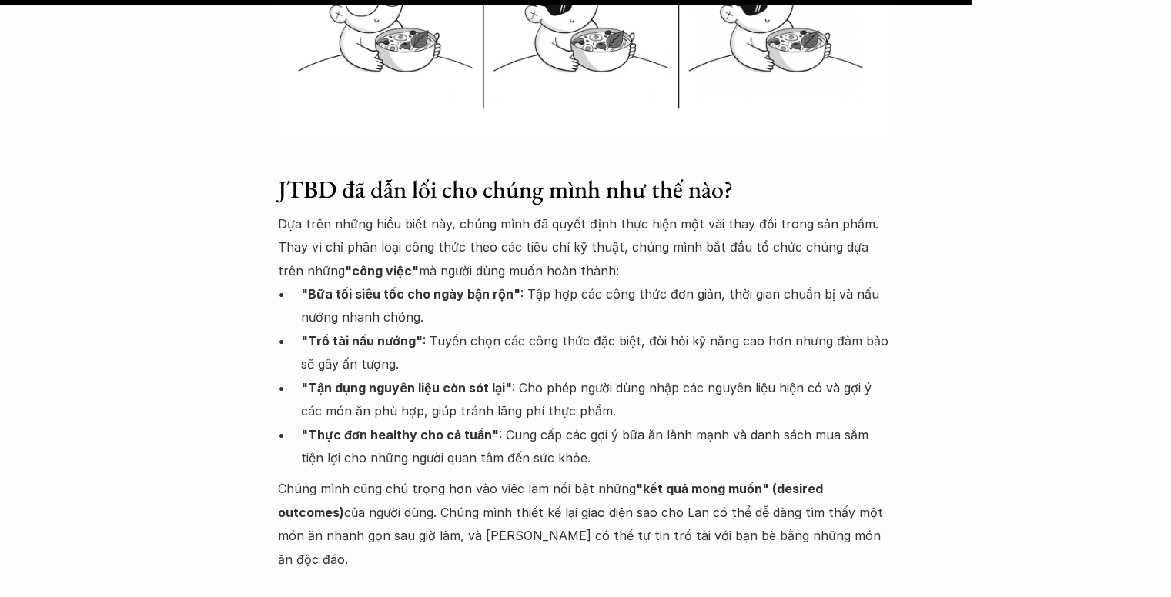
click at [317, 477] on p "Chúng mình cũng chú trọng hơn vào việc làm nổi bật những "kết quả mong muốn" (d…" at bounding box center [586, 524] width 616 height 94
click at [316, 477] on p "Chúng mình cũng chú trọng hơn vào việc làm nổi bật những "kết quả mong muốn" (d…" at bounding box center [586, 524] width 616 height 94
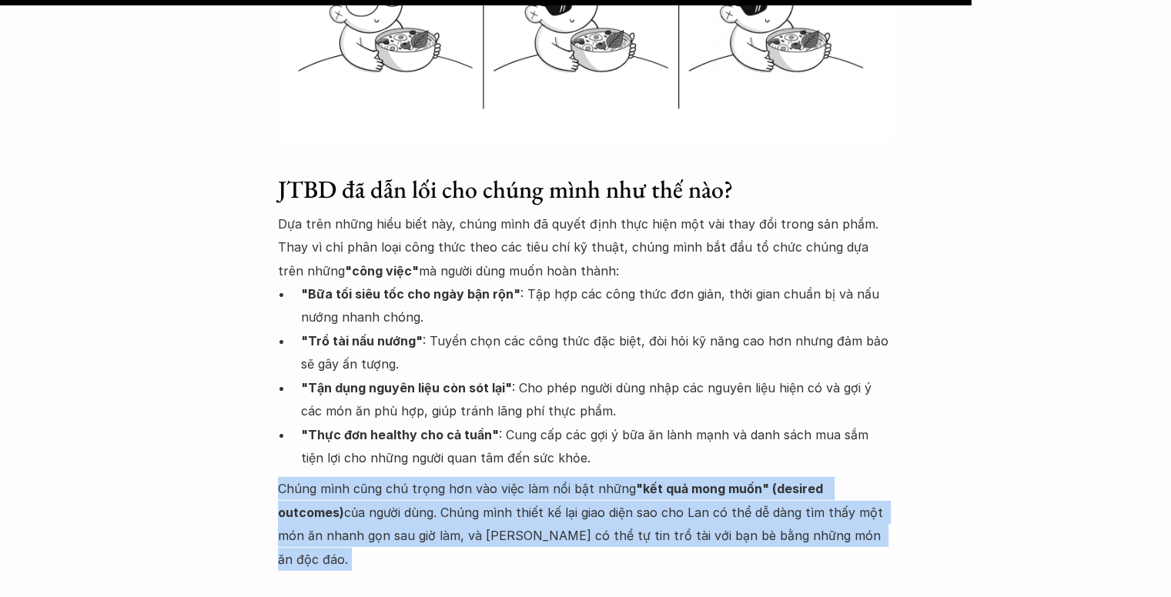
click at [316, 477] on p "Chúng mình cũng chú trọng hơn vào việc làm nổi bật những "kết quả mong muốn" (d…" at bounding box center [586, 524] width 616 height 94
click at [517, 477] on p "Chúng mình cũng chú trọng hơn vào việc làm nổi bật những "kết quả mong muốn" (d…" at bounding box center [586, 524] width 616 height 94
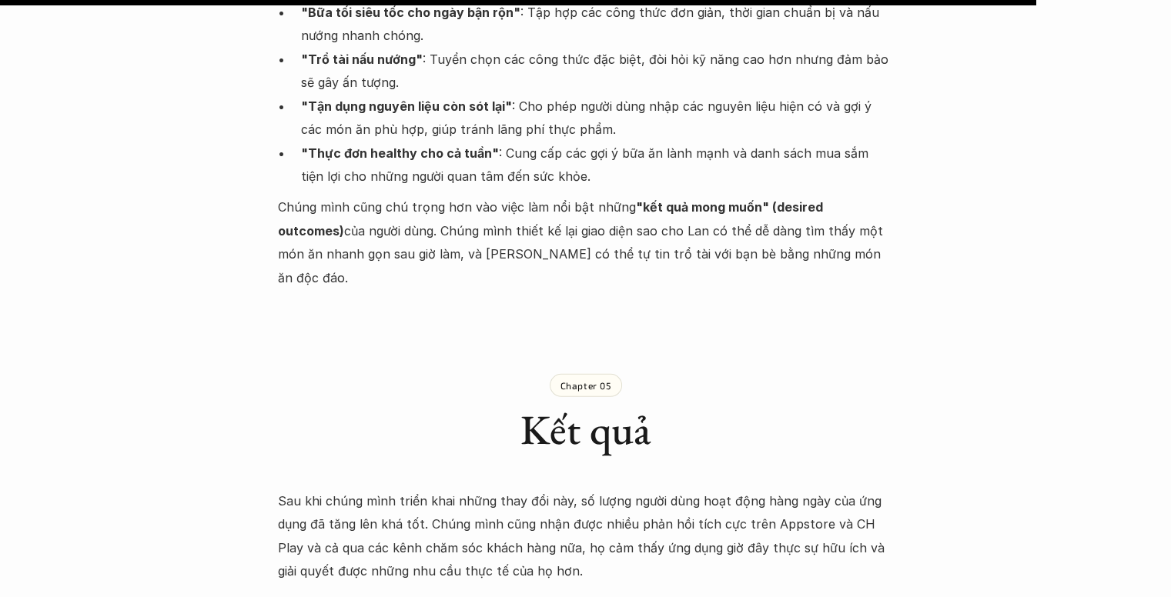
scroll to position [4543, 0]
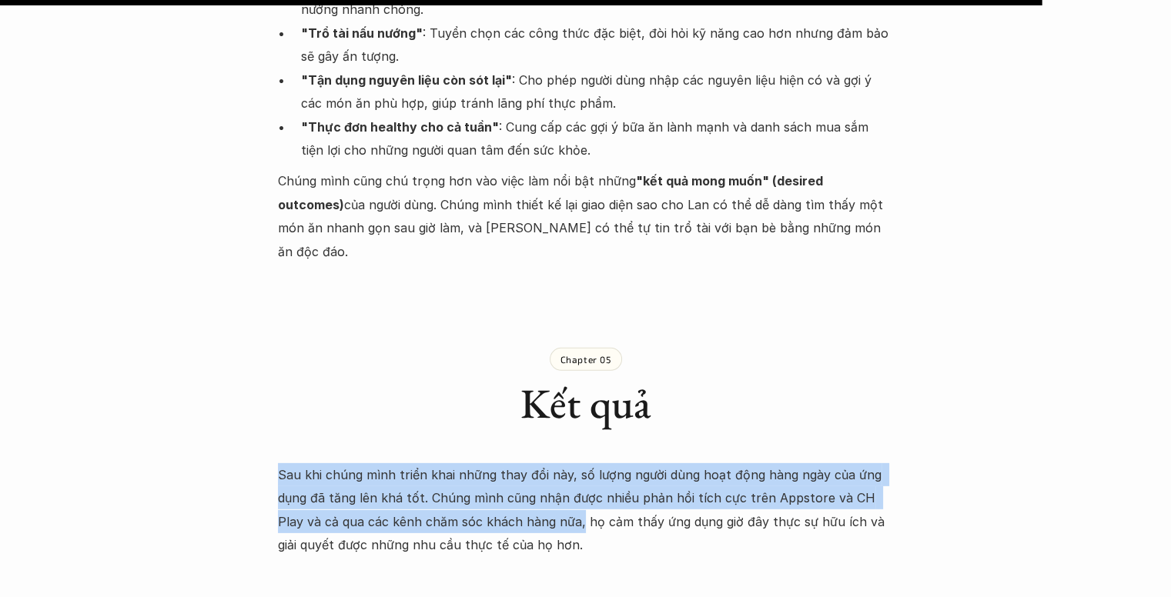
drag, startPoint x: 275, startPoint y: 401, endPoint x: 551, endPoint y: 463, distance: 283.4
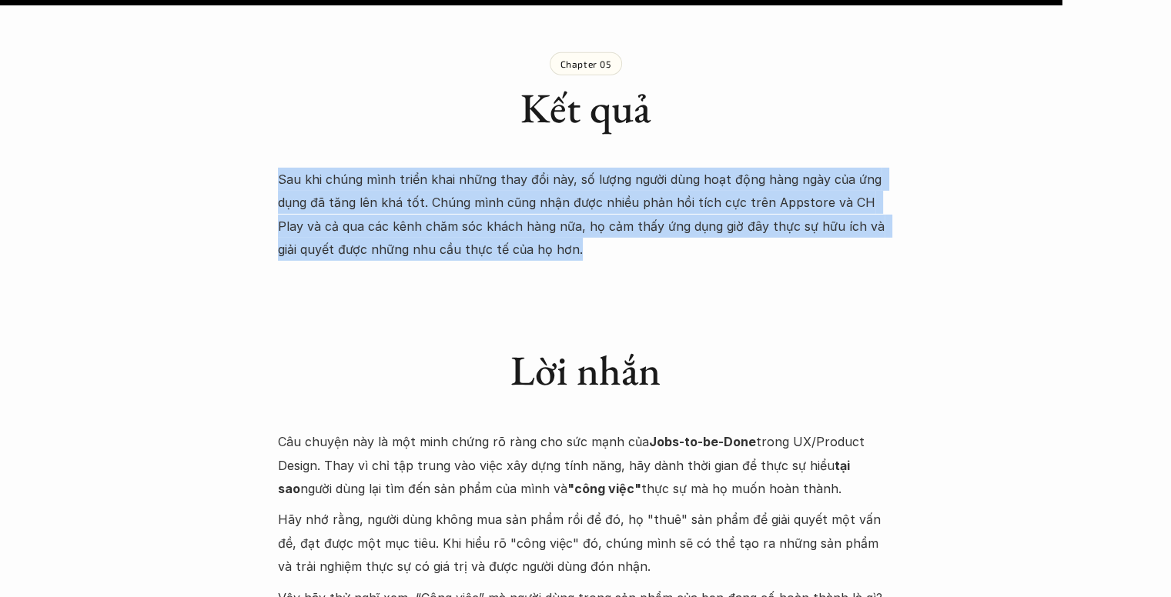
scroll to position [4851, 0]
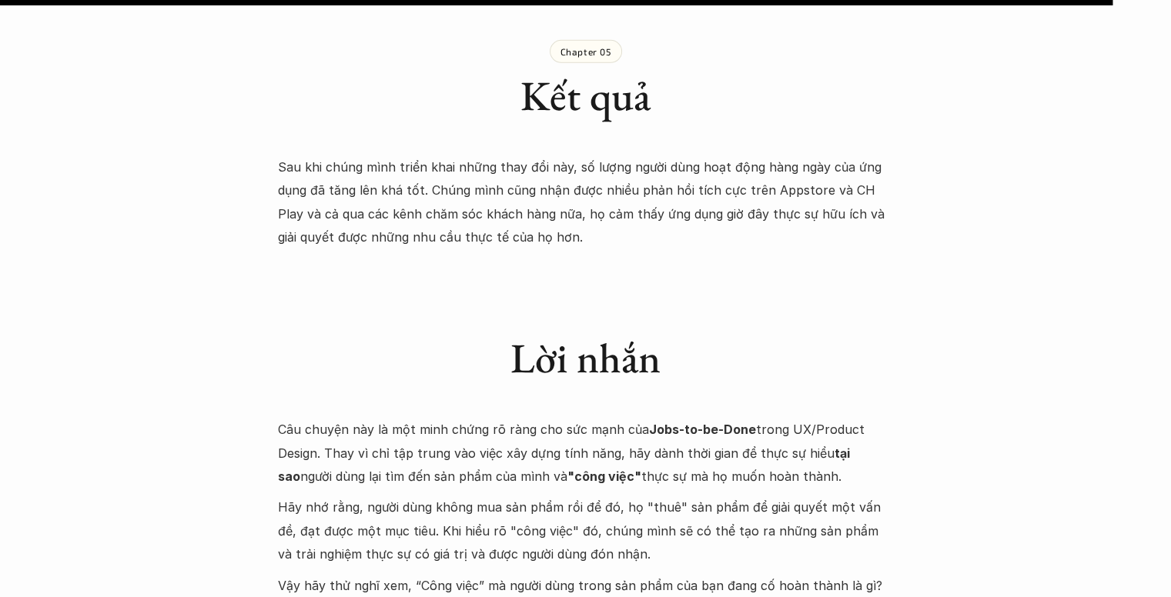
click at [385, 418] on p "Câu chuyện này là một minh chứng rõ ràng cho sức mạnh của Jobs-to-be-Done trong…" at bounding box center [586, 453] width 616 height 70
click at [388, 418] on p "Câu chuyện này là một minh chứng rõ ràng cho sức mạnh của Jobs-to-be-Done trong…" at bounding box center [586, 453] width 616 height 70
click at [391, 418] on p "Câu chuyện này là một minh chứng rõ ràng cho sức mạnh của Jobs-to-be-Done trong…" at bounding box center [586, 453] width 616 height 70
click at [394, 418] on p "Câu chuyện này là một minh chứng rõ ràng cho sức mạnh của Jobs-to-be-Done trong…" at bounding box center [586, 453] width 616 height 70
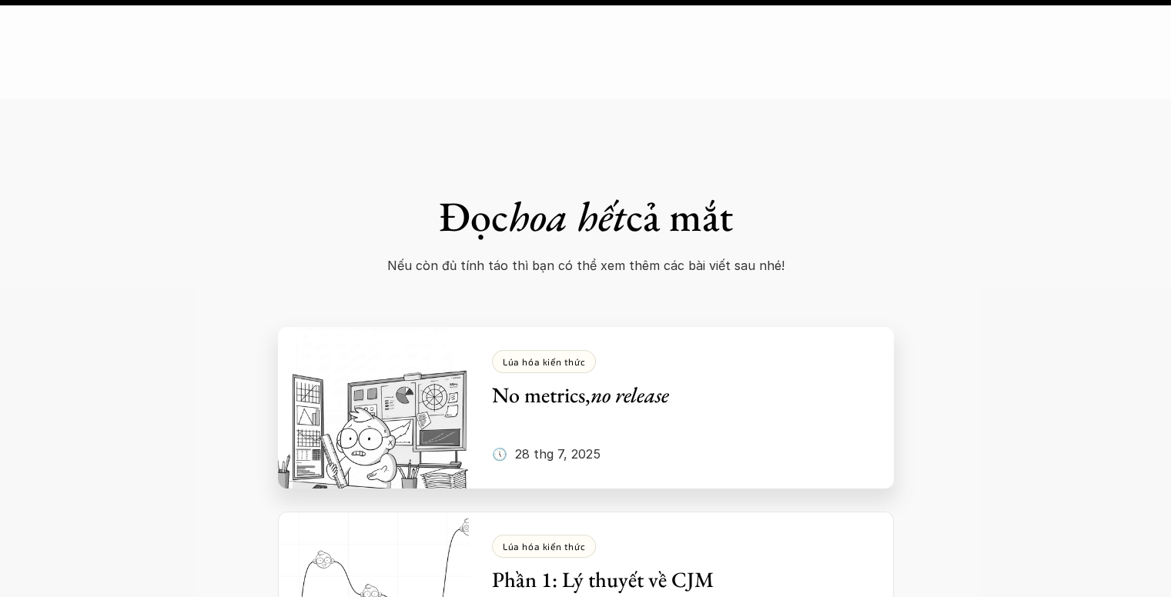
scroll to position [5928, 0]
